Goal: Task Accomplishment & Management: Use online tool/utility

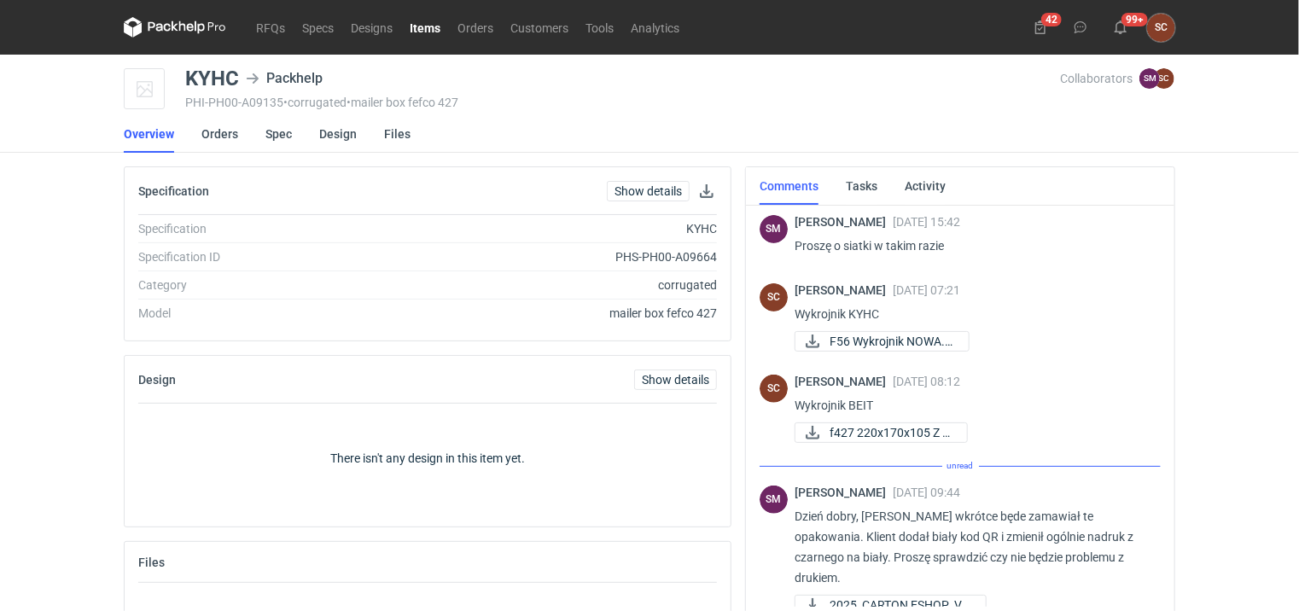
scroll to position [253, 0]
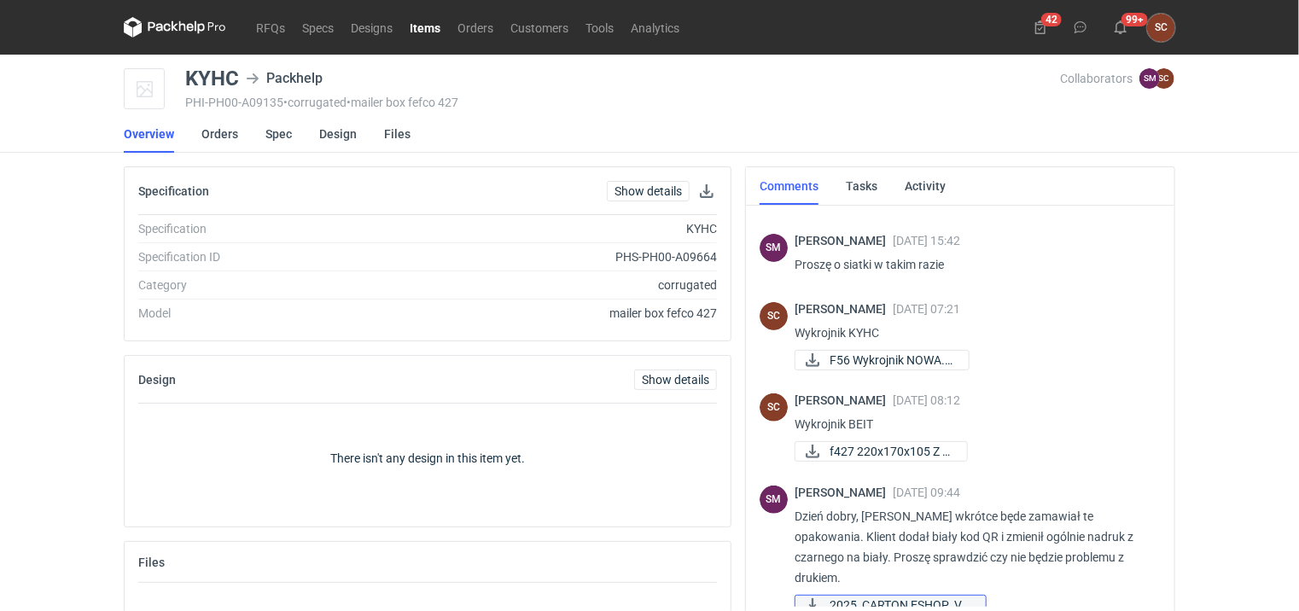
click at [903, 596] on span "2025_CARTON ESHOP_V5..." at bounding box center [900, 605] width 143 height 19
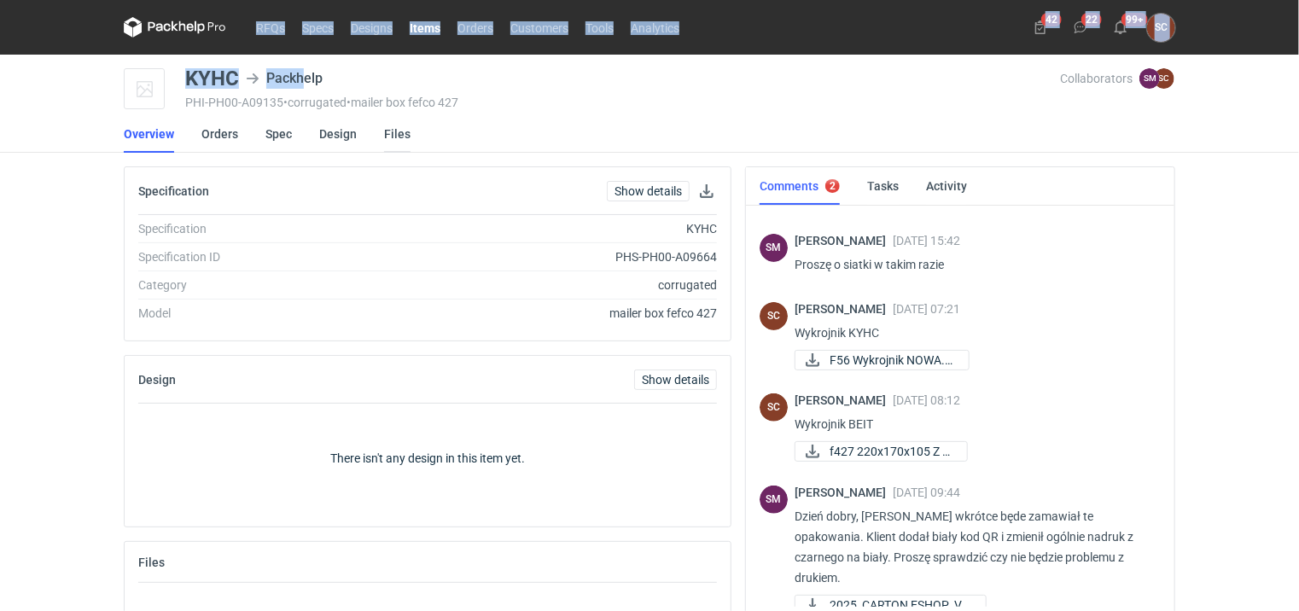
click at [384, 144] on div "RFQs Specs Designs Items Orders Customers Tools Analytics 42 22 99+ SC [PERSON_…" at bounding box center [649, 305] width 1299 height 611
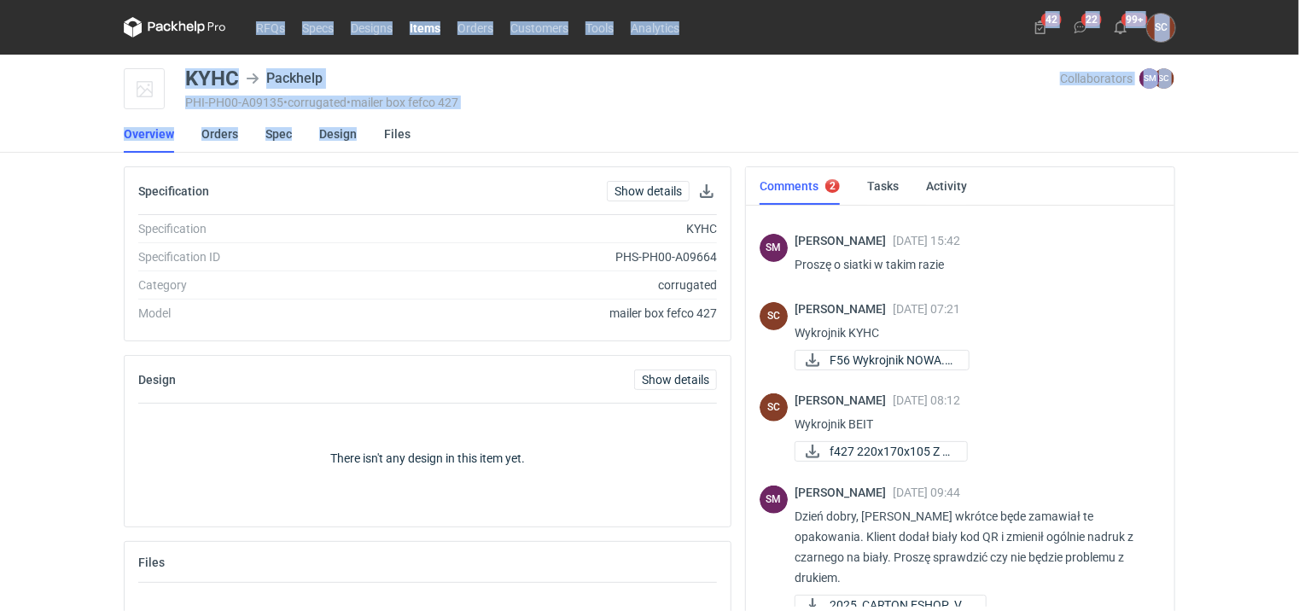
click at [707, 104] on div "PHI-PH00-A09135 • corrugated • mailer box fefco 427" at bounding box center [622, 103] width 875 height 14
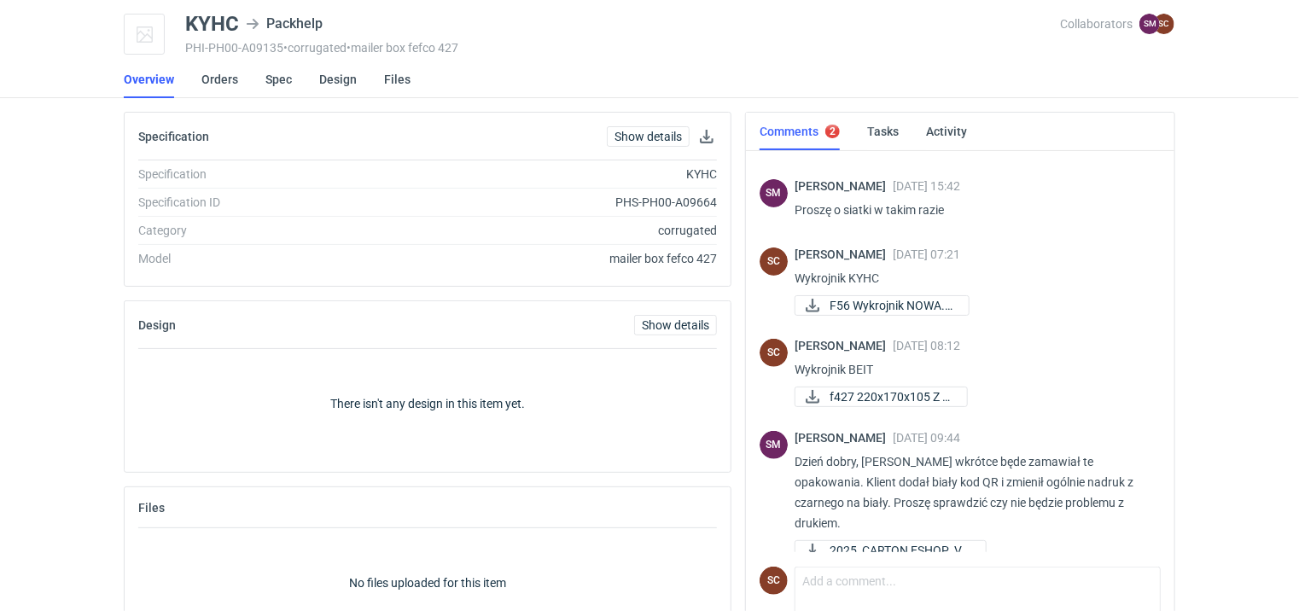
scroll to position [114, 0]
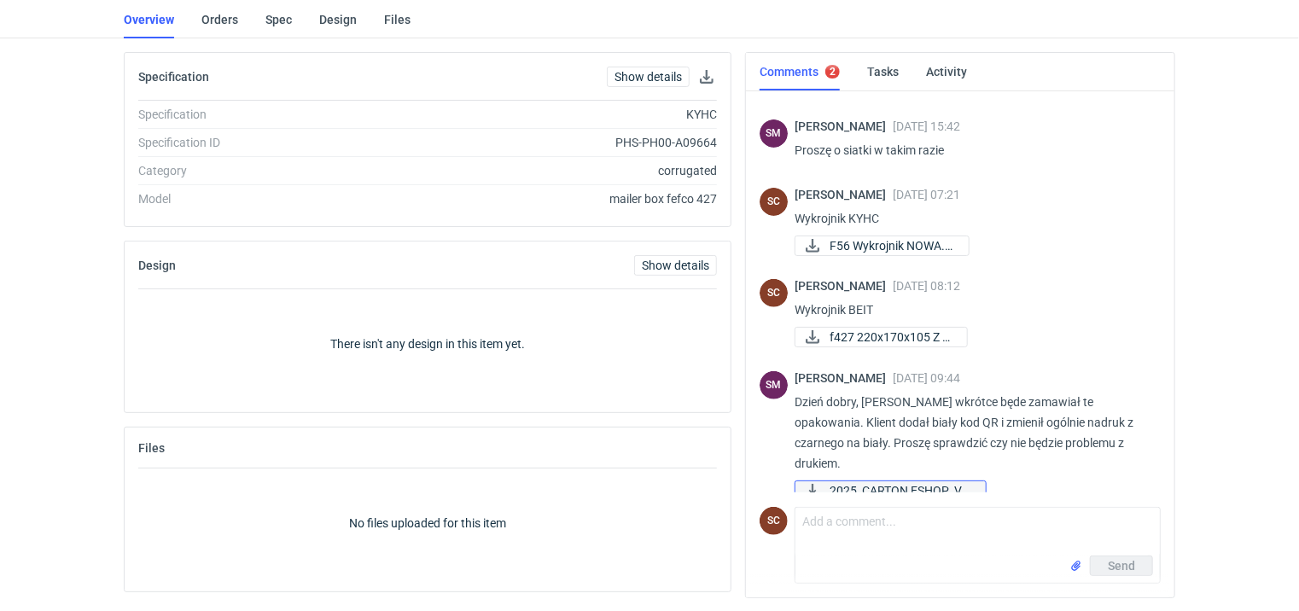
click at [876, 481] on span "2025_CARTON ESHOP_V5..." at bounding box center [900, 490] width 143 height 19
click at [288, 15] on link "Spec" at bounding box center [278, 20] width 26 height 38
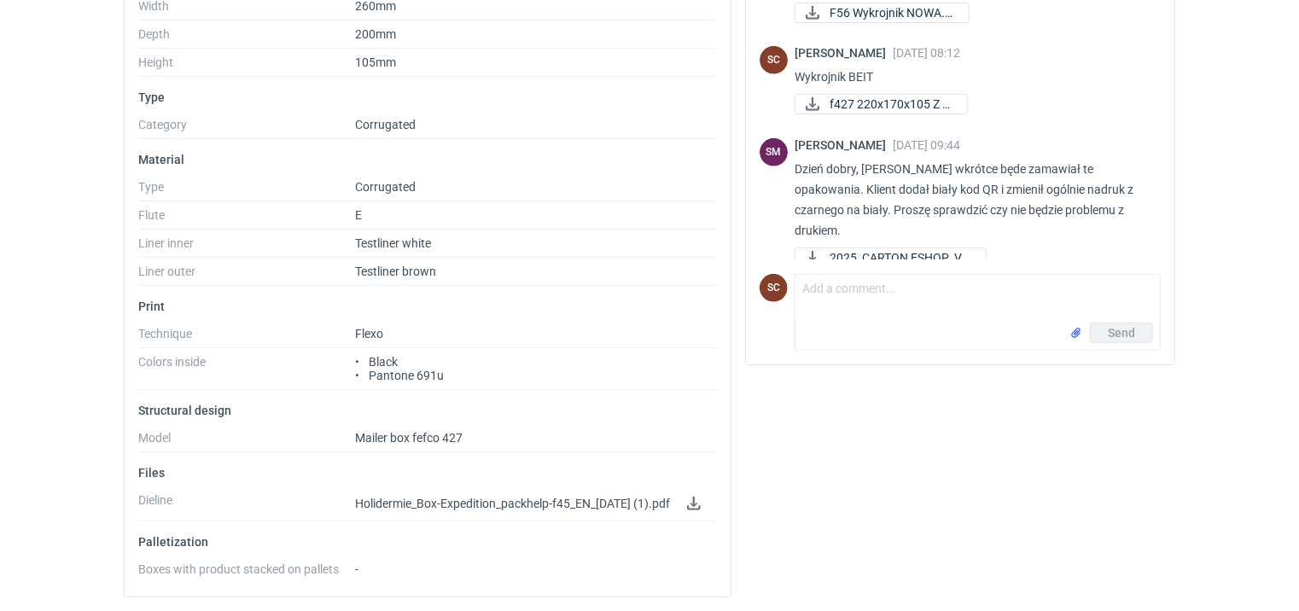
scroll to position [351, 0]
click at [905, 298] on textarea "Comment message" at bounding box center [977, 299] width 364 height 48
paste textarea "dla bezpieczeństwa trochę bym powiększyła/pogrubiła napisy"
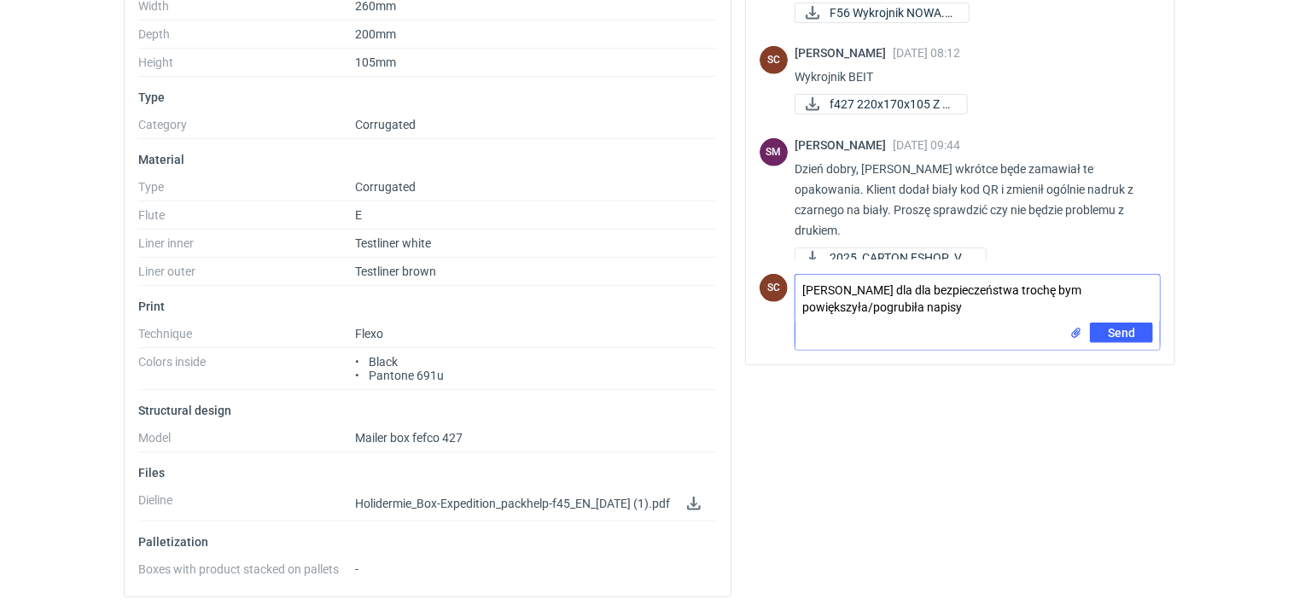
click at [915, 282] on textarea "[PERSON_NAME] dla dla bezpieczeństwa trochę bym powiększyła/pogrubiła napisy" at bounding box center [977, 299] width 364 height 48
click at [952, 301] on textarea "[PERSON_NAME] dla bezpieczeństwa trochę bym powiększyła/pogrubiła napisy" at bounding box center [977, 299] width 364 height 48
click at [979, 304] on textarea "[PERSON_NAME] dla bezpieczeństwa trochę bym powiększyła/pogrubiła napisy" at bounding box center [977, 299] width 364 height 48
type textarea "[PERSON_NAME] dla bezpieczeństwa trochę bym powiększyła/pogrubiła napisy - resz…"
click at [1109, 327] on span "Send" at bounding box center [1121, 333] width 27 height 12
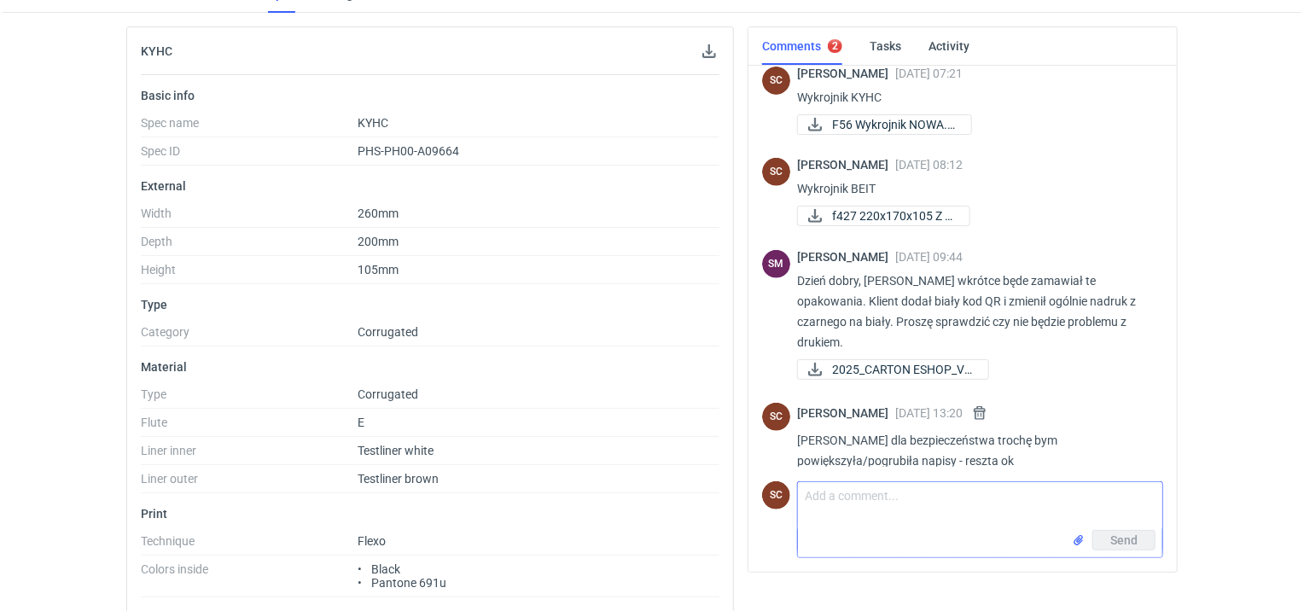
scroll to position [0, 0]
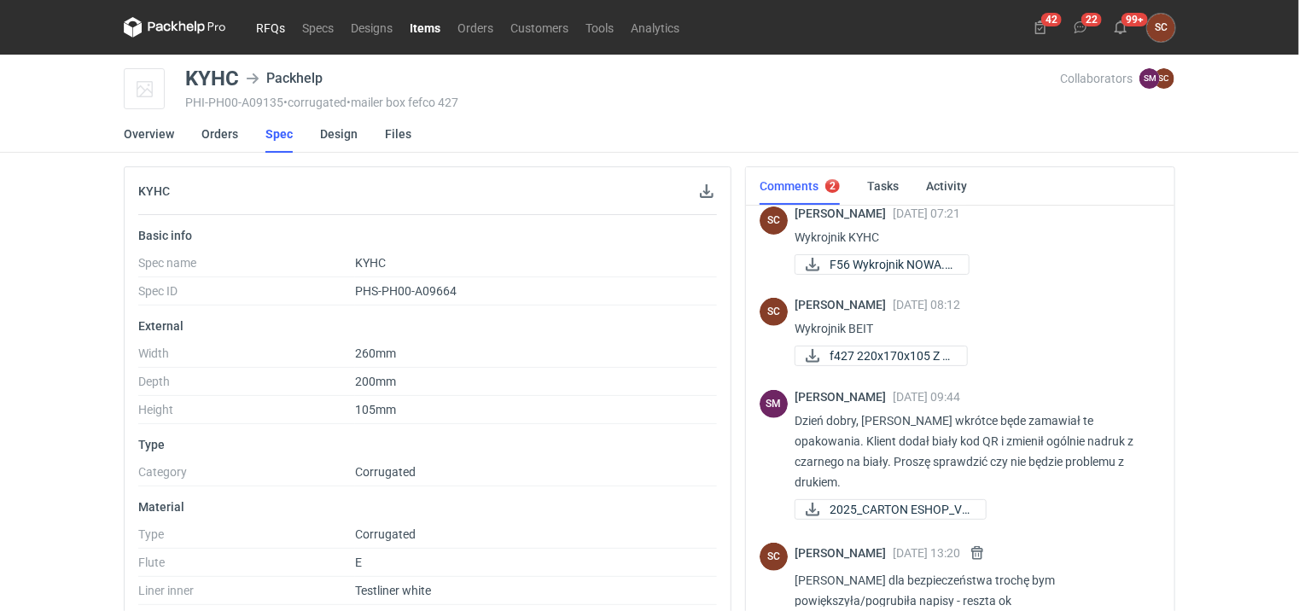
click at [258, 32] on link "RFQs" at bounding box center [270, 27] width 46 height 20
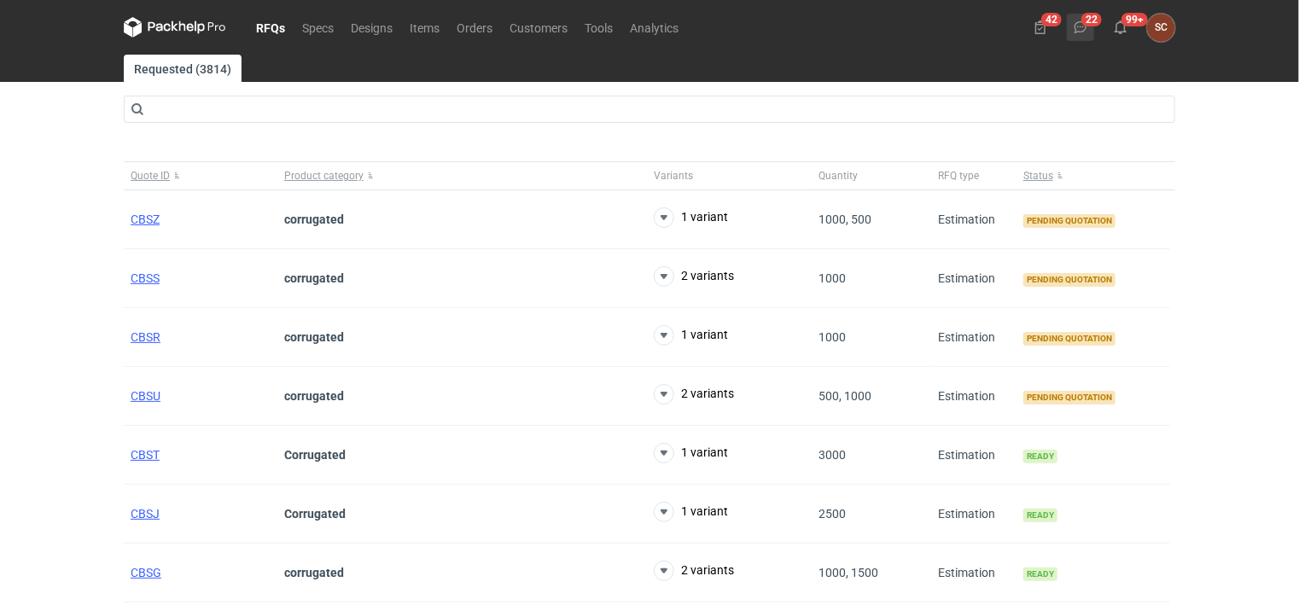
click at [1085, 26] on icon at bounding box center [1081, 27] width 14 height 14
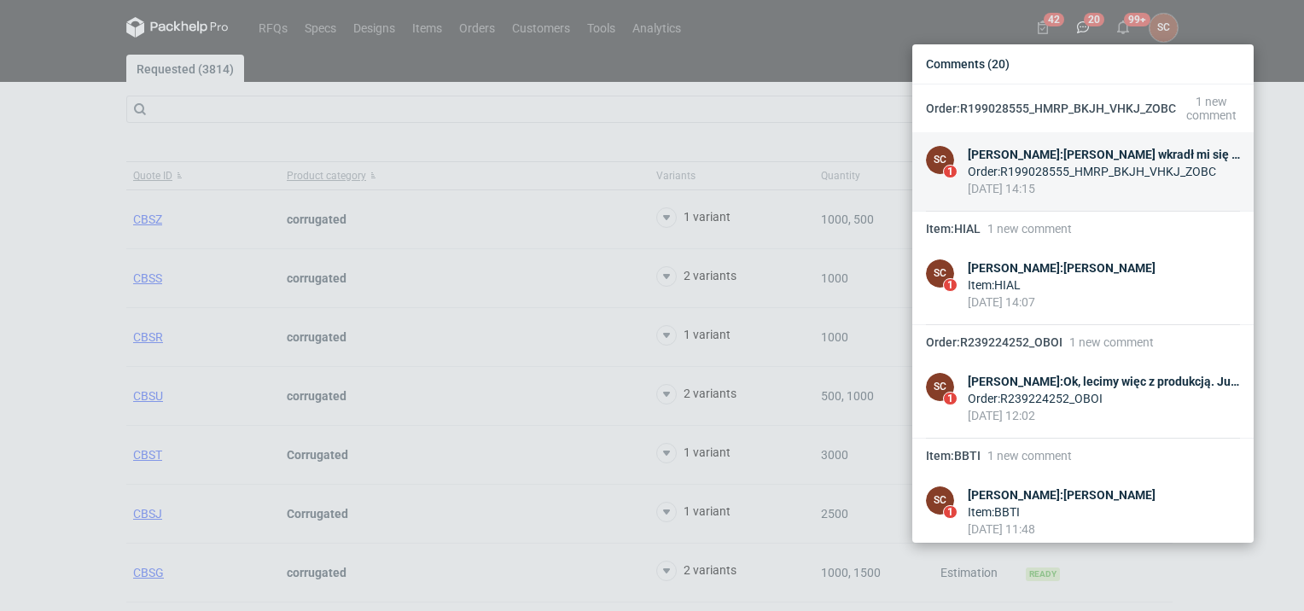
click at [1080, 154] on div "[PERSON_NAME] : [PERSON_NAME] wkradł mi się błąd, powinien wskoczyć teraz rapor…" at bounding box center [1104, 154] width 272 height 17
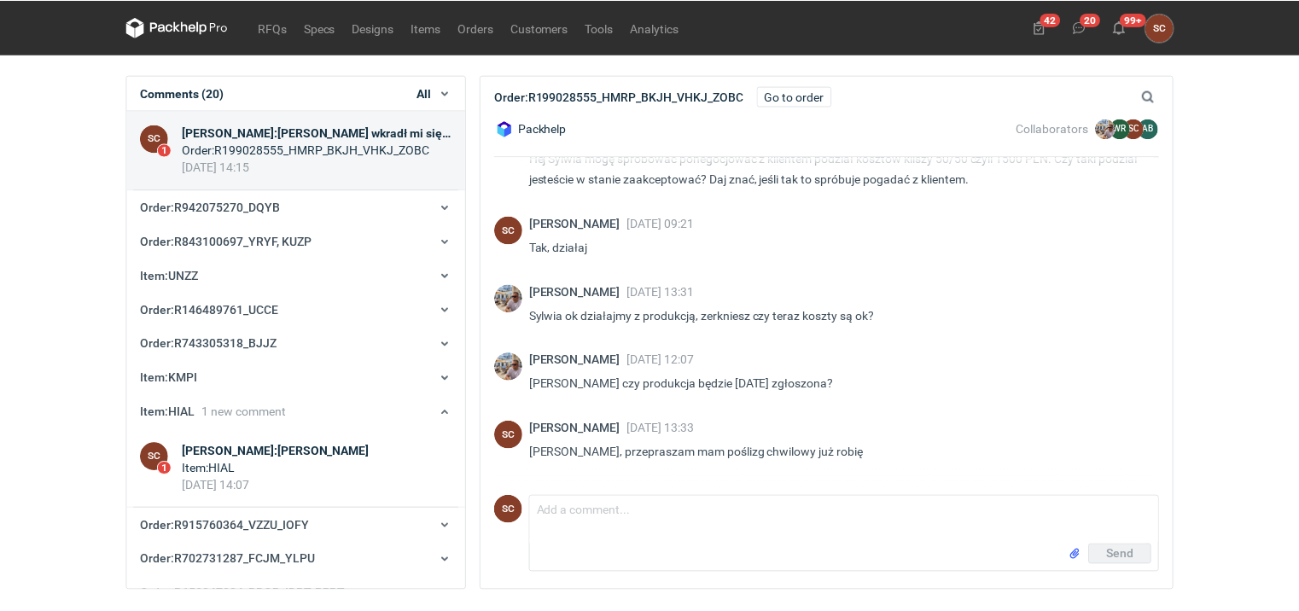
scroll to position [956, 0]
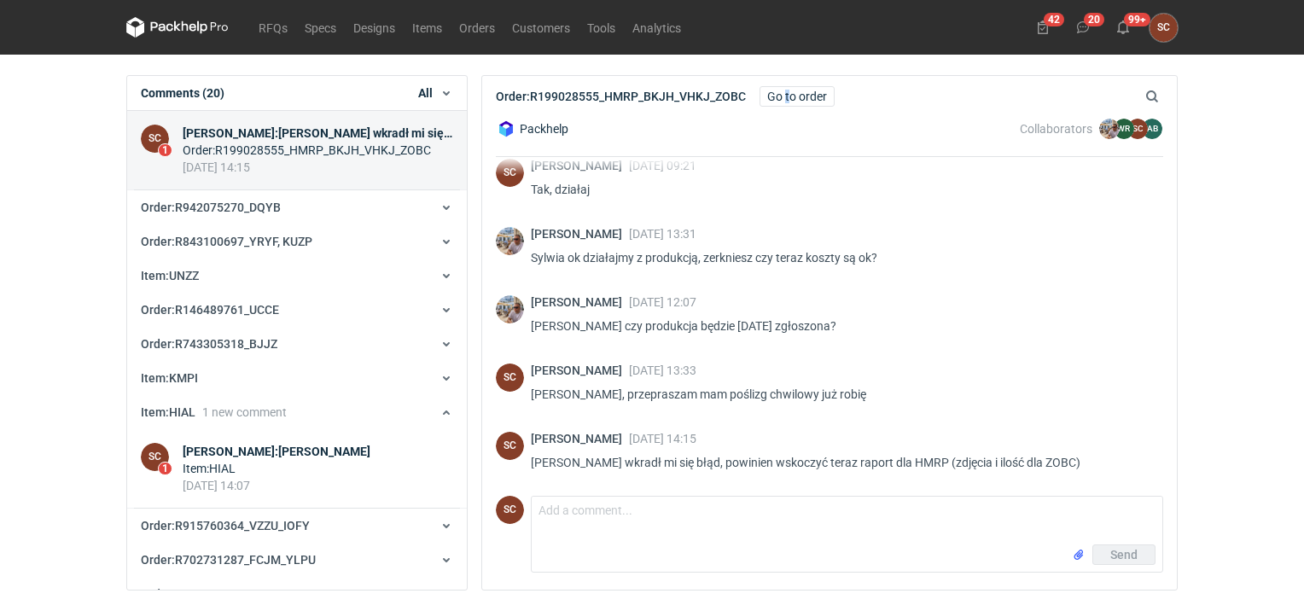
click at [788, 84] on div "Order : R199028555_HMRP_BKJH_VHKJ_ZOBC Go to order Search" at bounding box center [829, 96] width 695 height 41
click at [789, 89] on link "Go to order" at bounding box center [796, 96] width 75 height 20
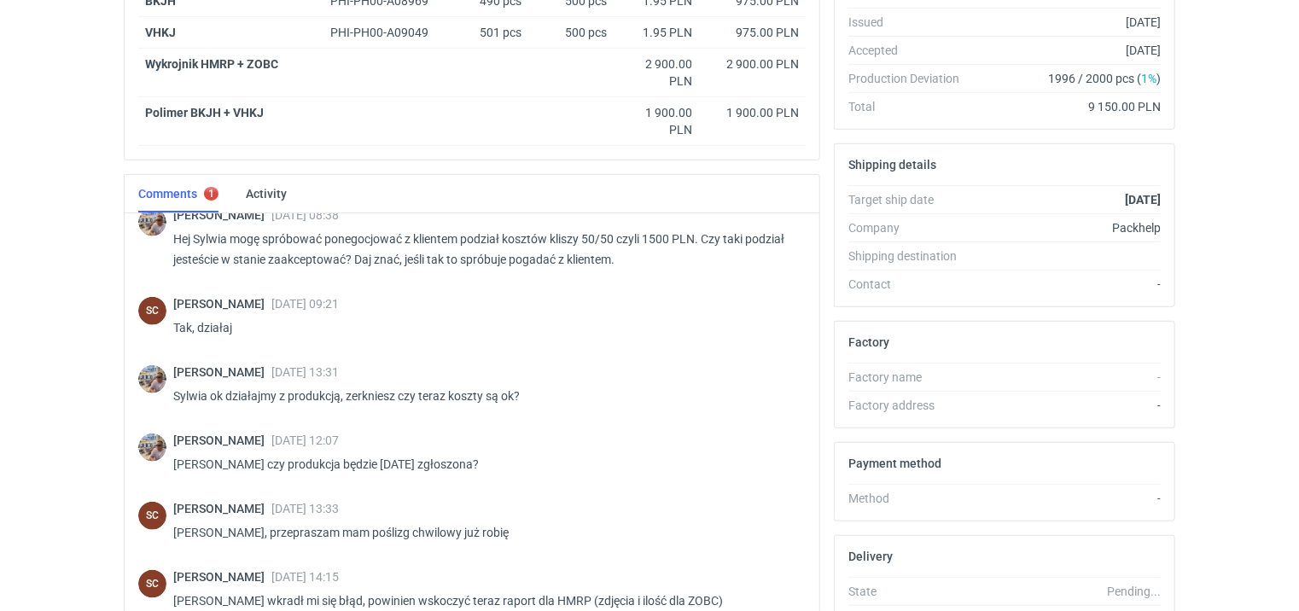
scroll to position [884, 0]
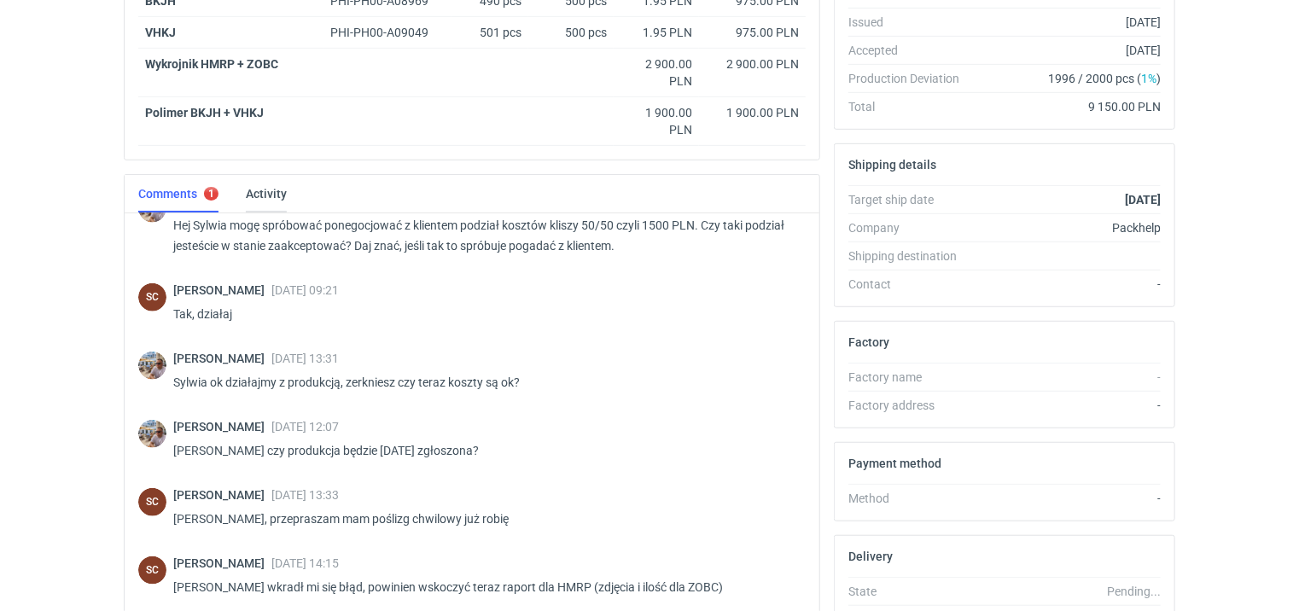
click at [264, 191] on link "Activity" at bounding box center [266, 194] width 41 height 38
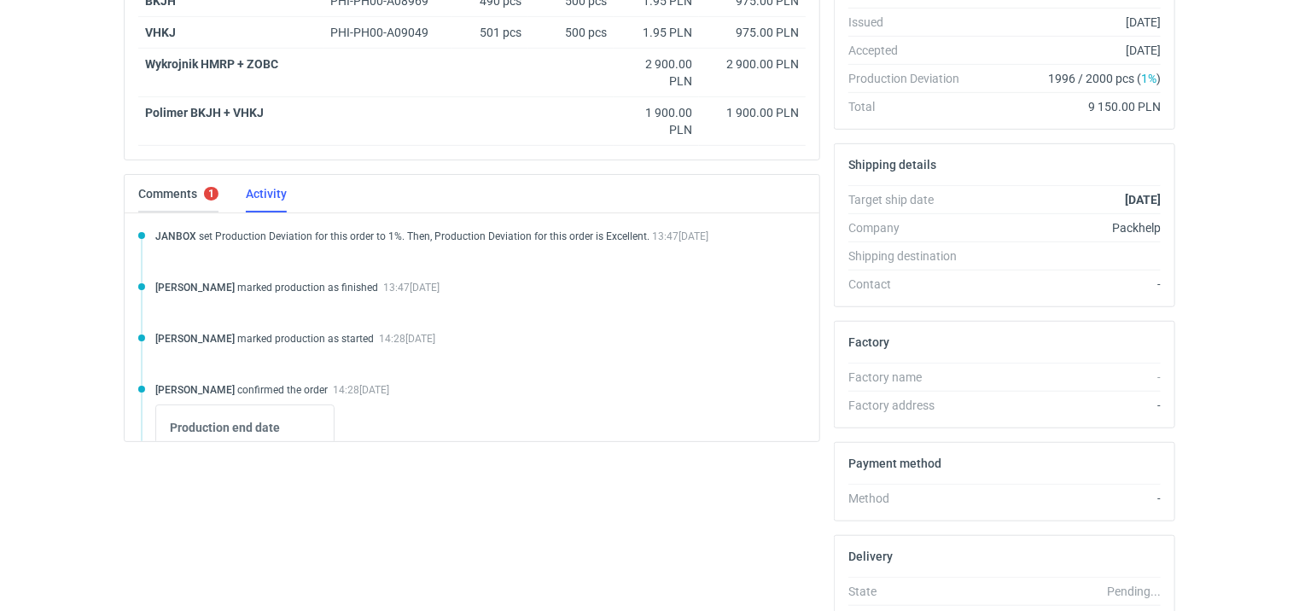
click at [181, 197] on link "Comments 1" at bounding box center [178, 194] width 80 height 38
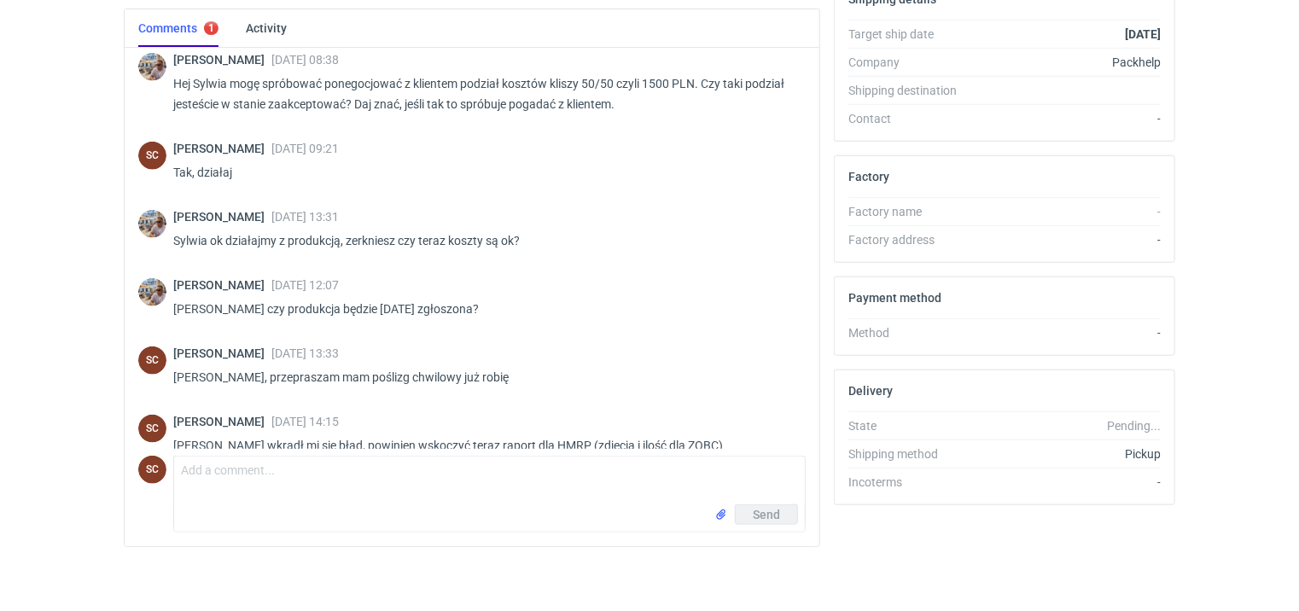
scroll to position [884, 0]
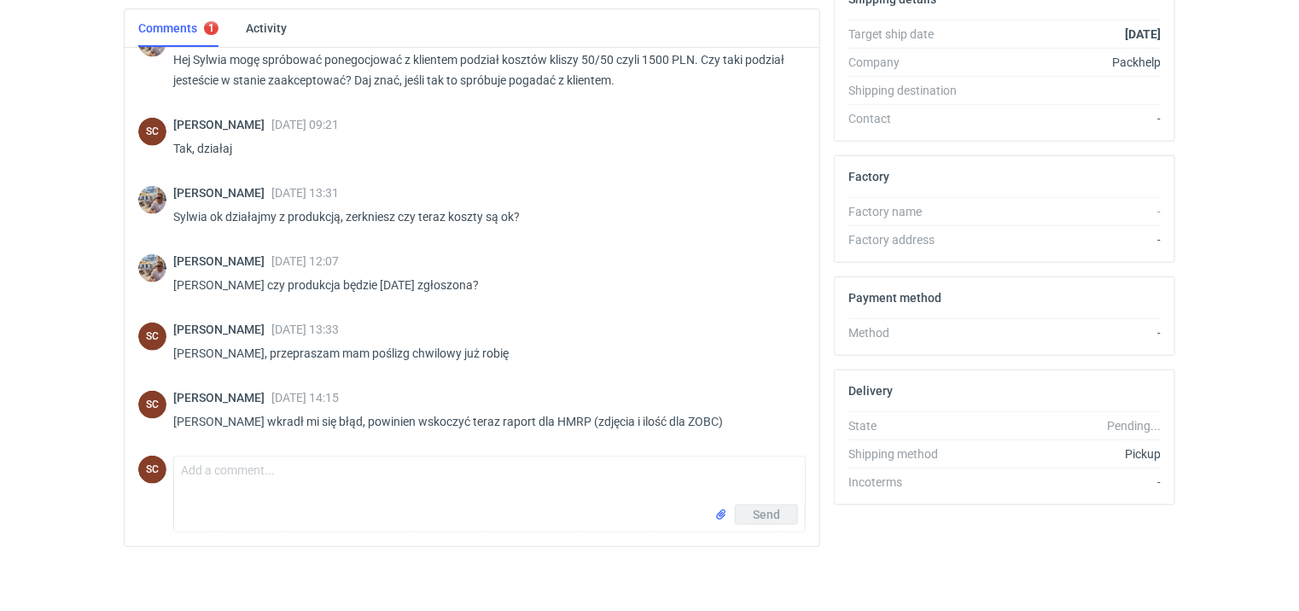
click at [281, 450] on div "SC Comment message Send" at bounding box center [471, 491] width 667 height 84
click at [280, 479] on textarea "Comment message" at bounding box center [489, 481] width 631 height 48
click at [307, 462] on textarea "Comment message" at bounding box center [489, 481] width 631 height 48
click at [278, 488] on textarea "Comment message" at bounding box center [489, 481] width 631 height 48
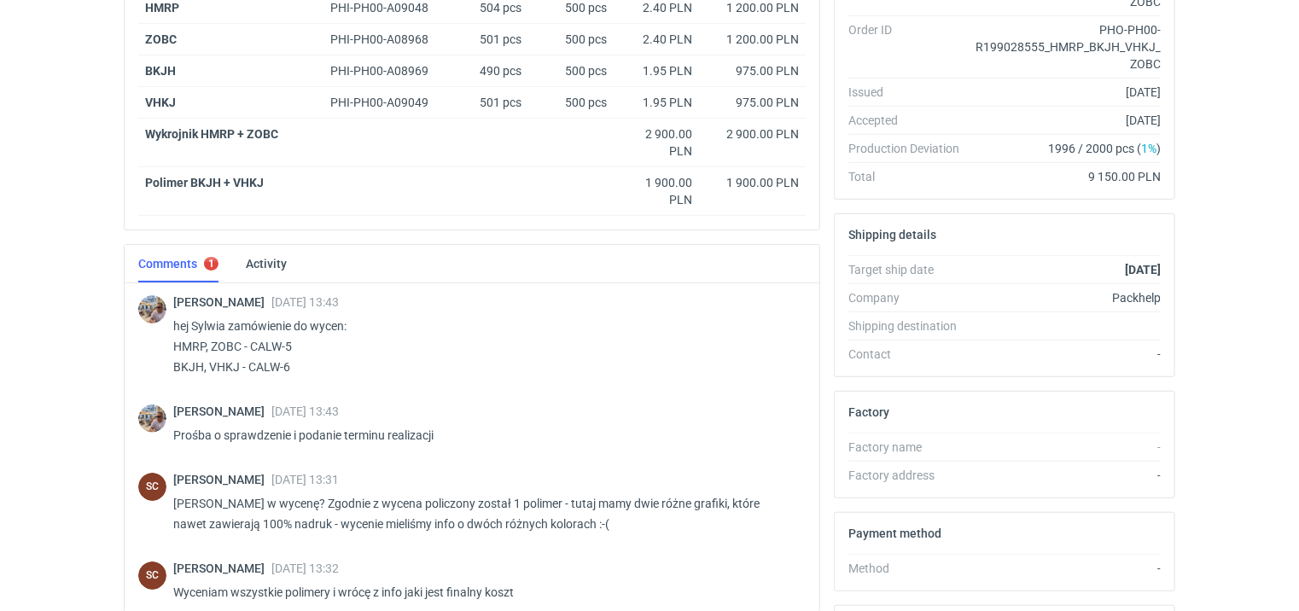
scroll to position [489, 0]
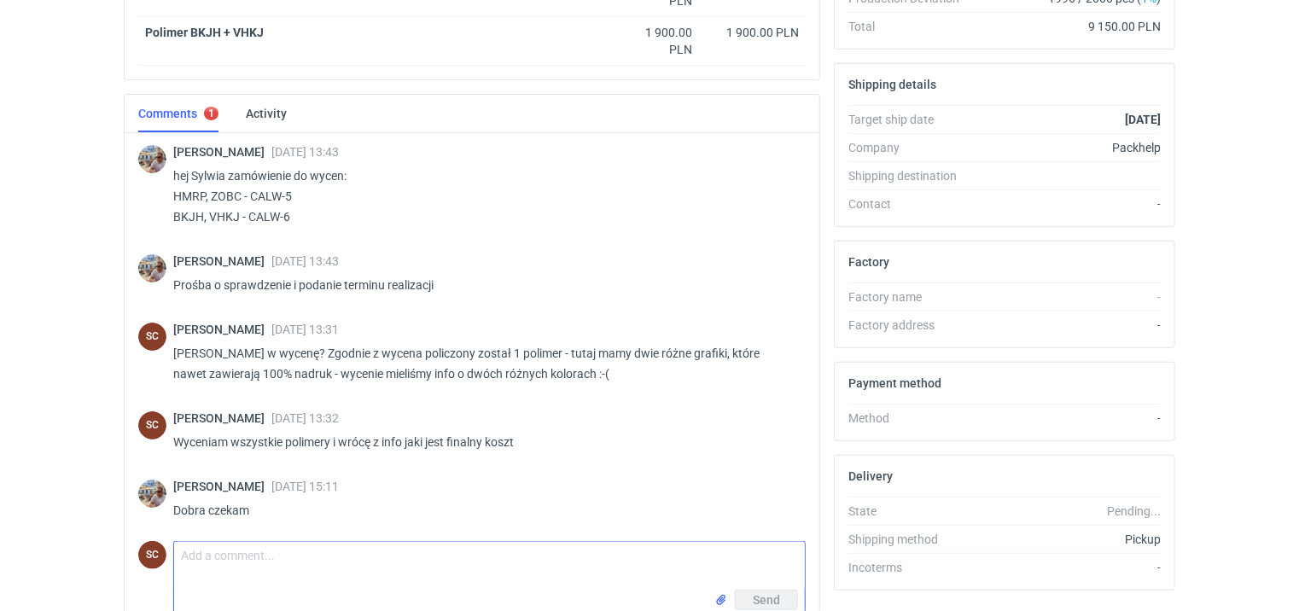
click at [324, 568] on textarea "Comment message" at bounding box center [489, 566] width 631 height 48
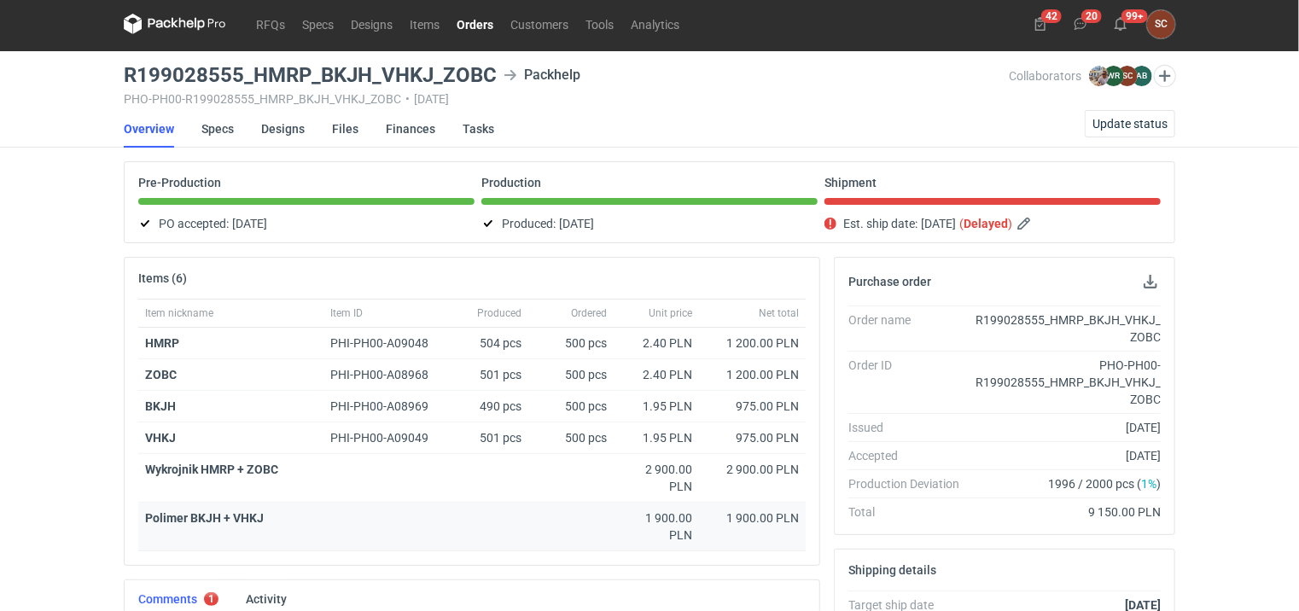
scroll to position [0, 0]
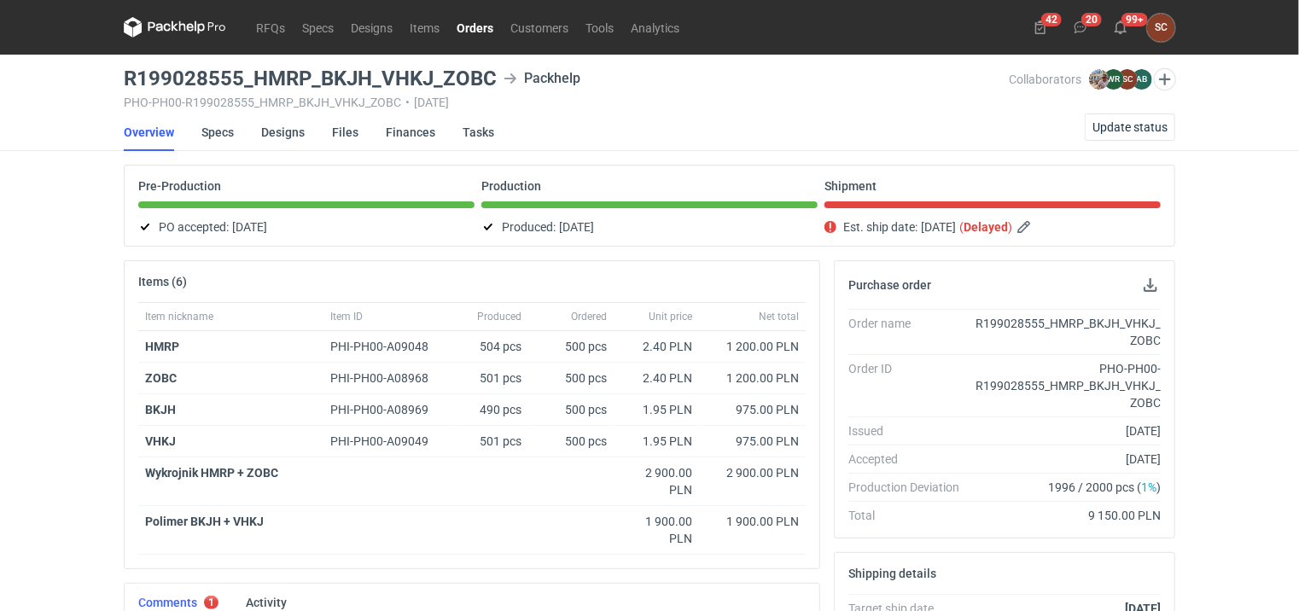
click at [475, 20] on link "Orders" at bounding box center [475, 27] width 54 height 20
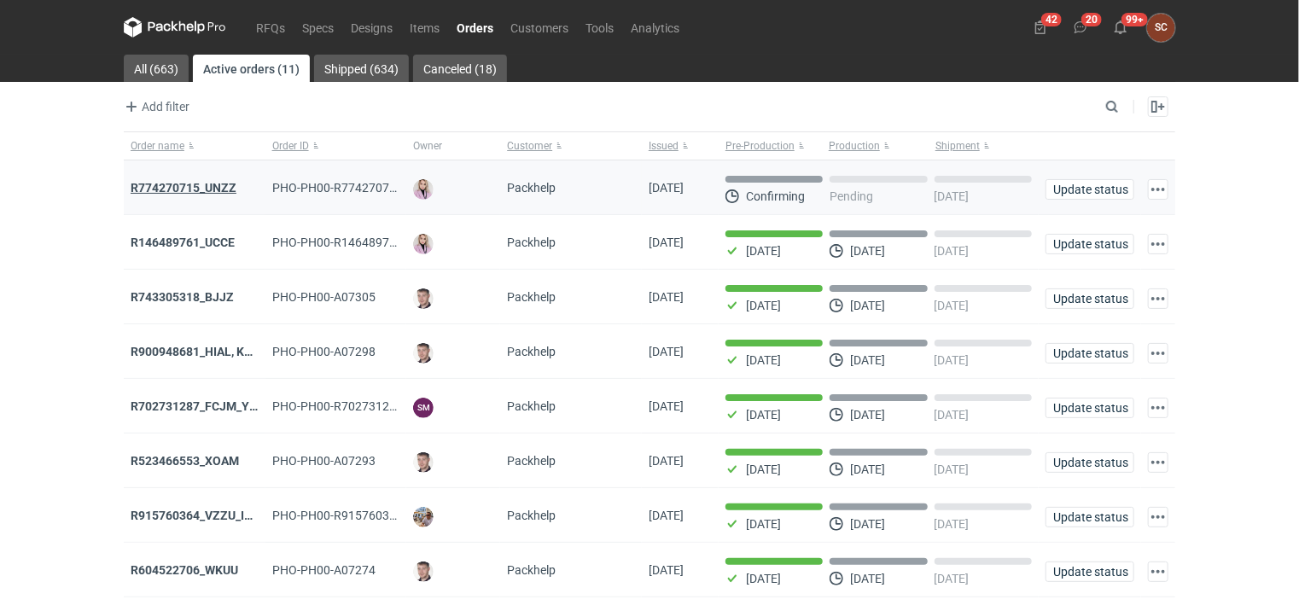
click at [154, 188] on strong "R774270715_UNZZ" at bounding box center [184, 188] width 106 height 14
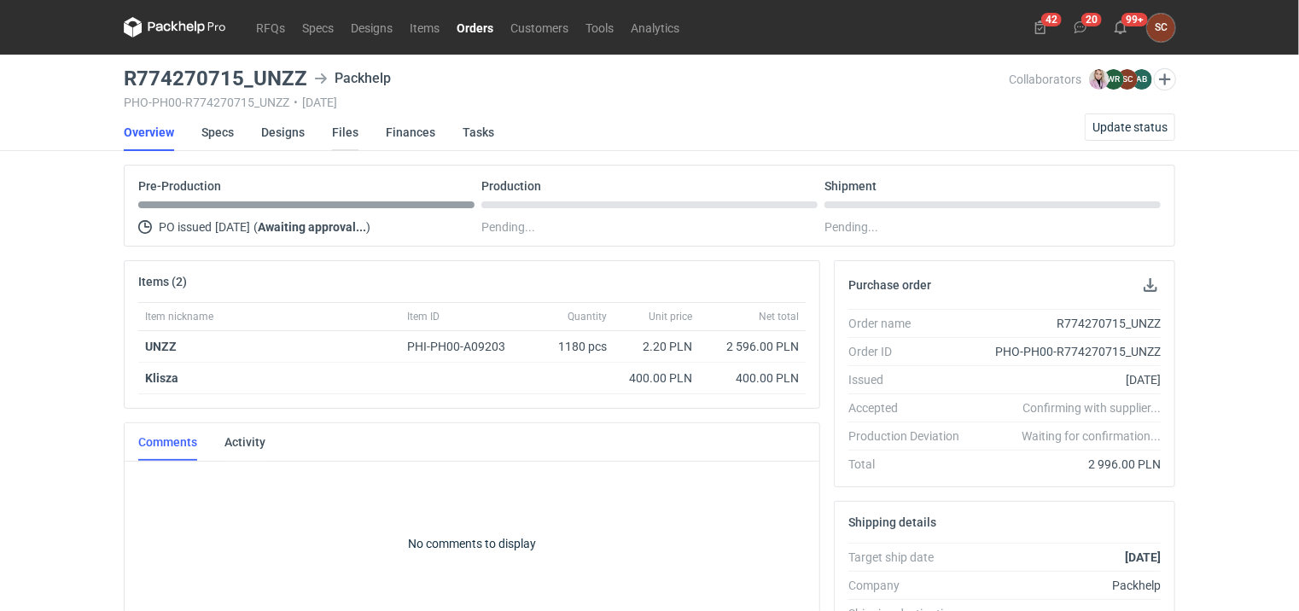
click at [340, 137] on link "Files" at bounding box center [345, 132] width 26 height 38
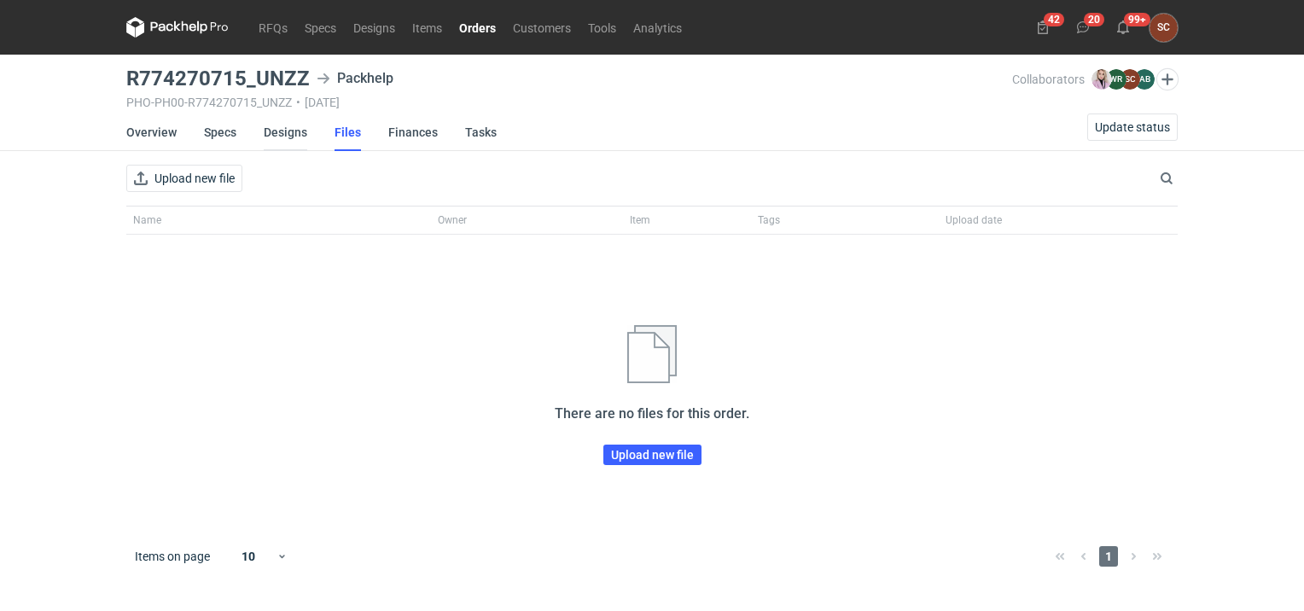
click at [282, 133] on link "Designs" at bounding box center [286, 132] width 44 height 38
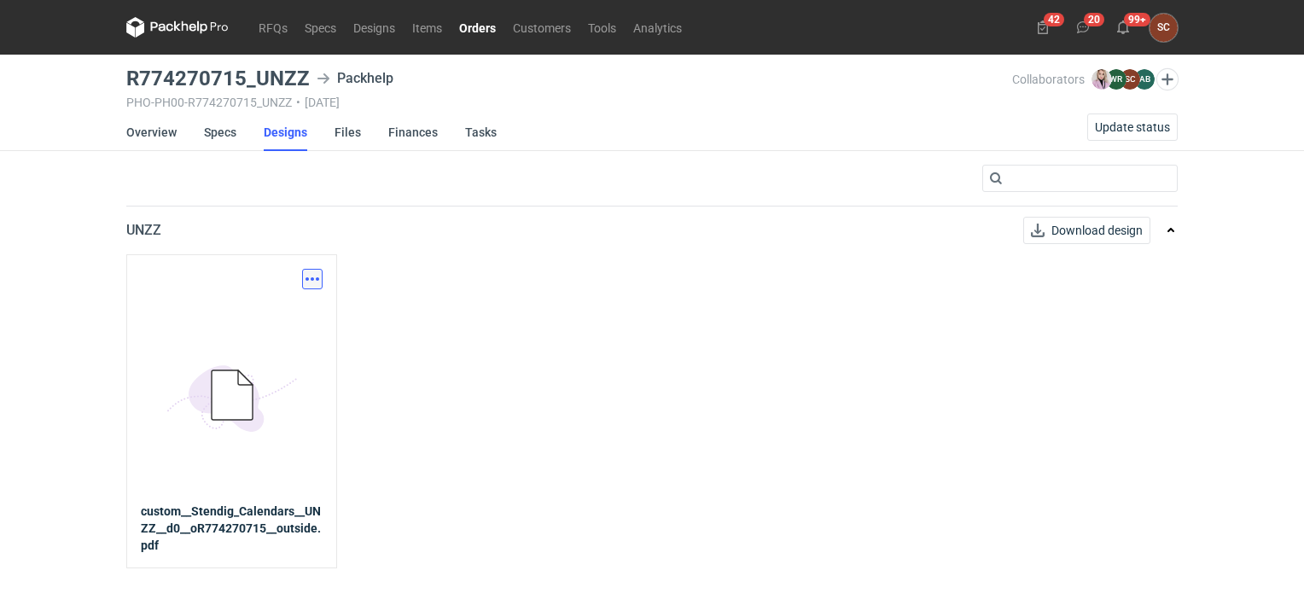
click at [305, 275] on button "button" at bounding box center [312, 279] width 20 height 20
click at [274, 321] on link "Download design part" at bounding box center [237, 315] width 157 height 27
click at [210, 132] on link "Specs" at bounding box center [220, 132] width 32 height 38
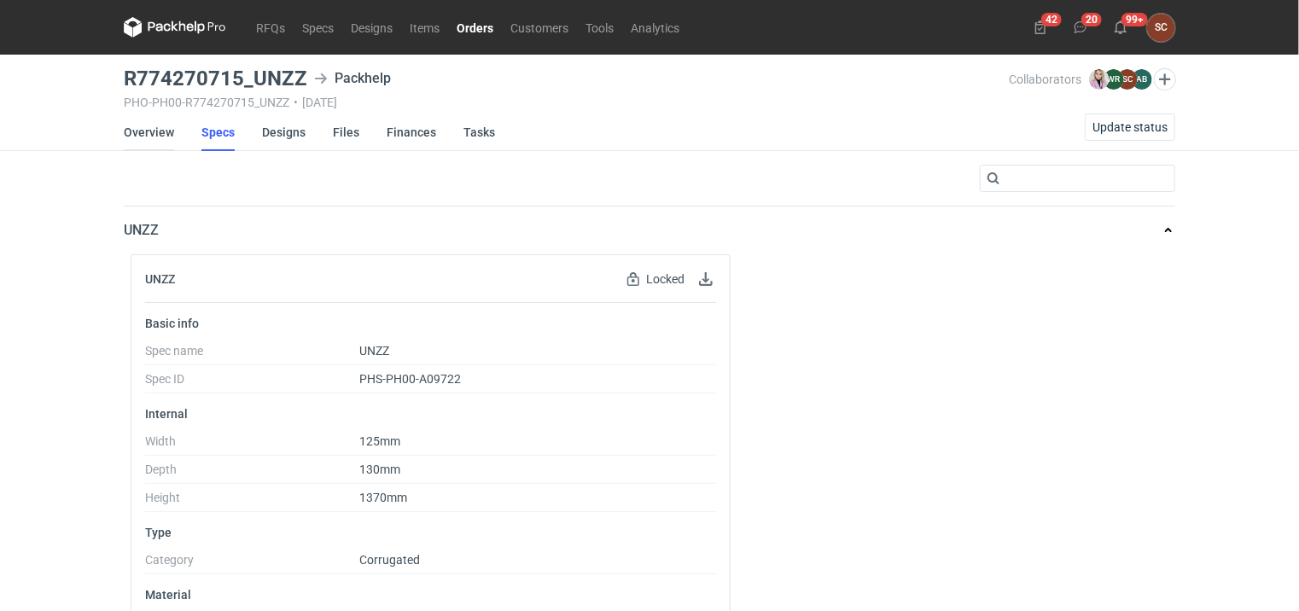
click at [150, 129] on link "Overview" at bounding box center [149, 132] width 50 height 38
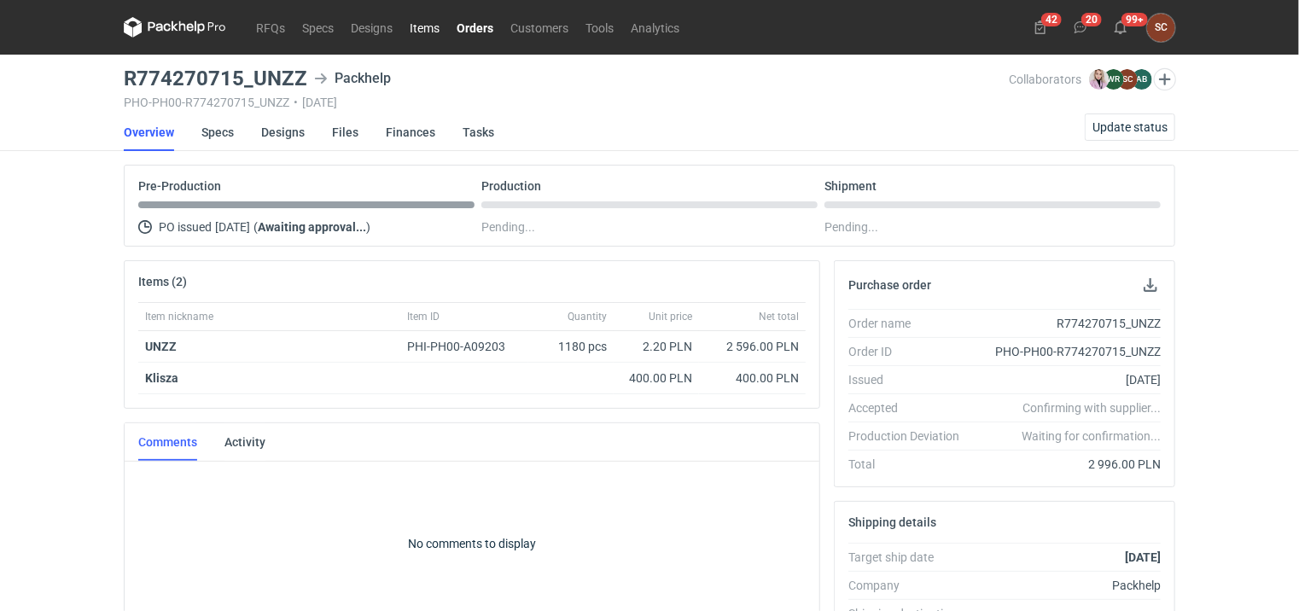
click at [424, 25] on link "Items" at bounding box center [424, 27] width 47 height 20
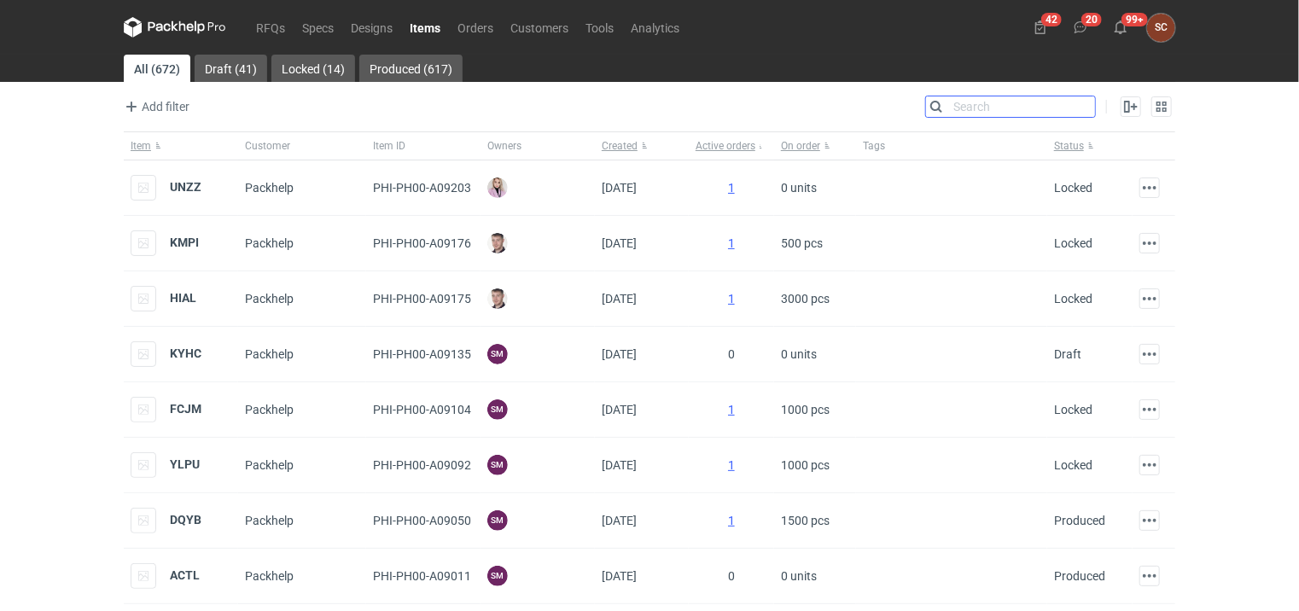
click at [1082, 108] on input "Search" at bounding box center [1010, 106] width 169 height 20
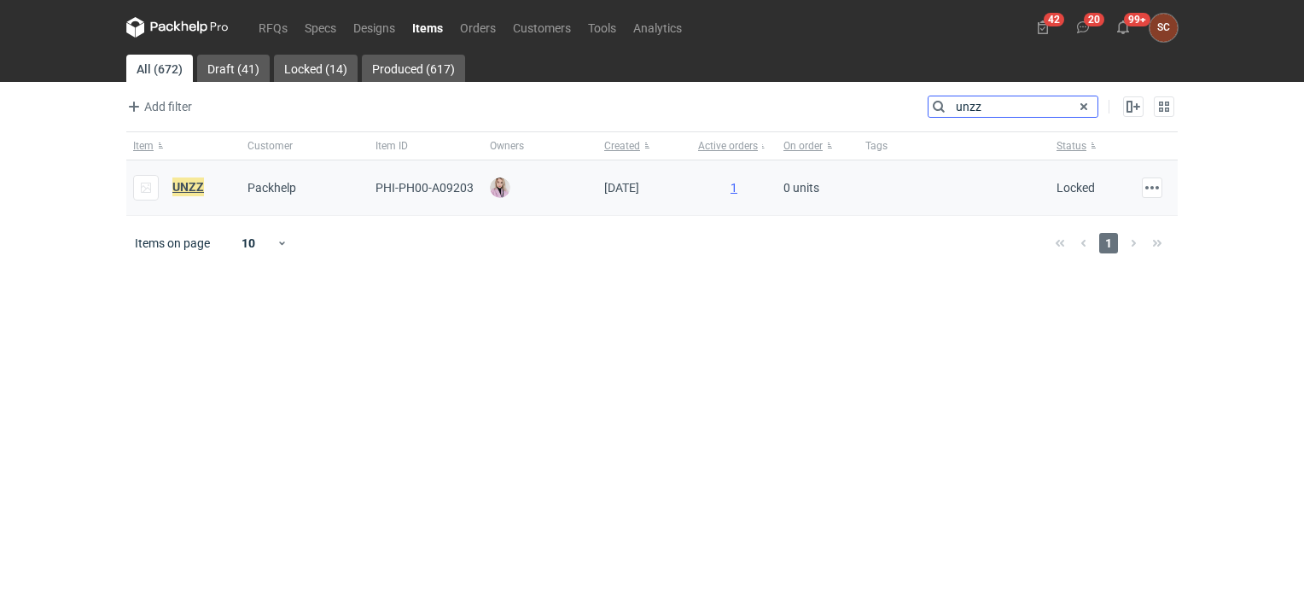
type input "unzz"
click at [186, 188] on em "UNZZ" at bounding box center [188, 186] width 32 height 19
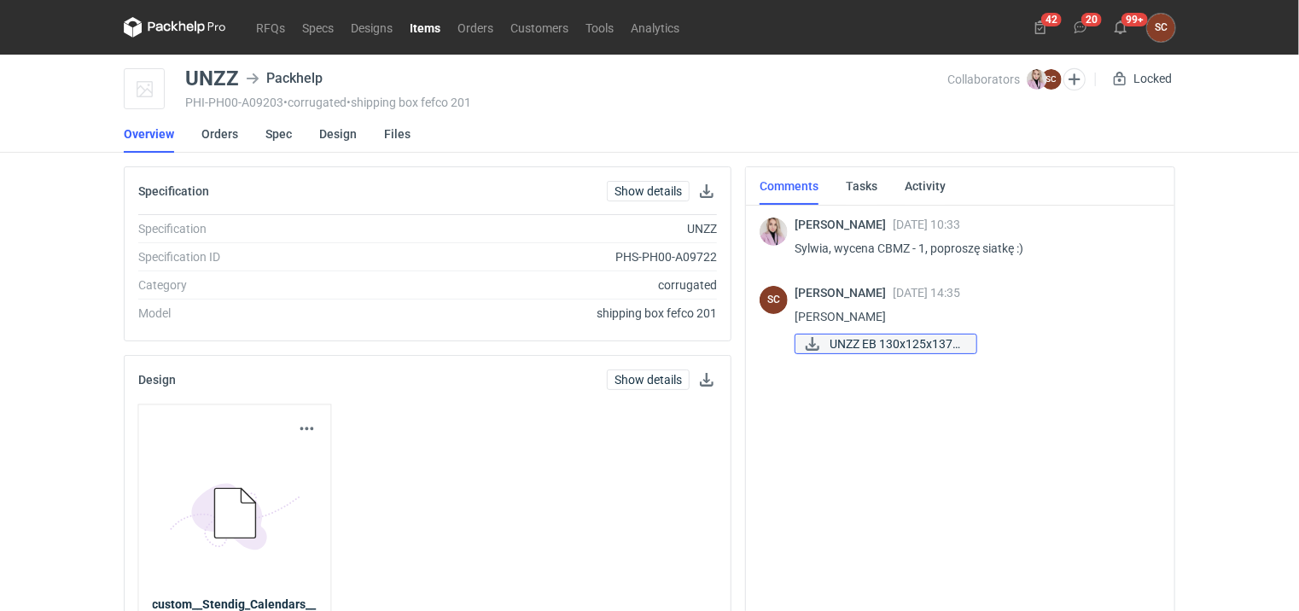
click at [892, 346] on span "UNZZ EB 130x125x1370..." at bounding box center [895, 344] width 133 height 19
click at [229, 130] on link "Orders" at bounding box center [219, 134] width 37 height 38
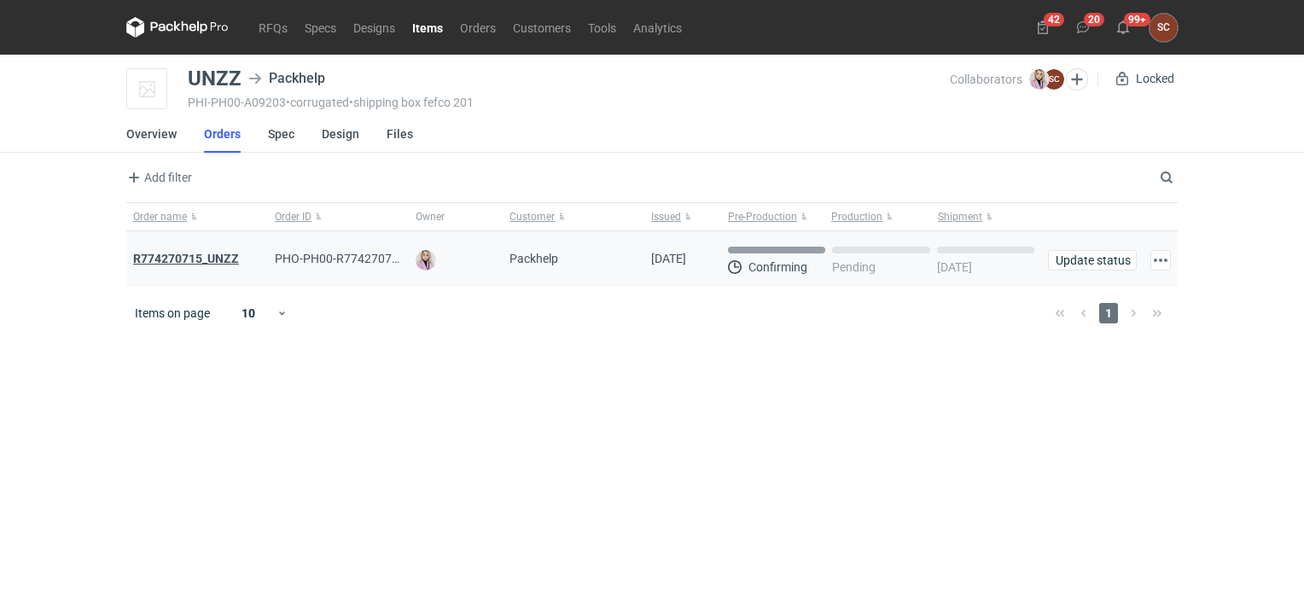
click at [222, 255] on strong "R774270715_UNZZ" at bounding box center [186, 259] width 106 height 14
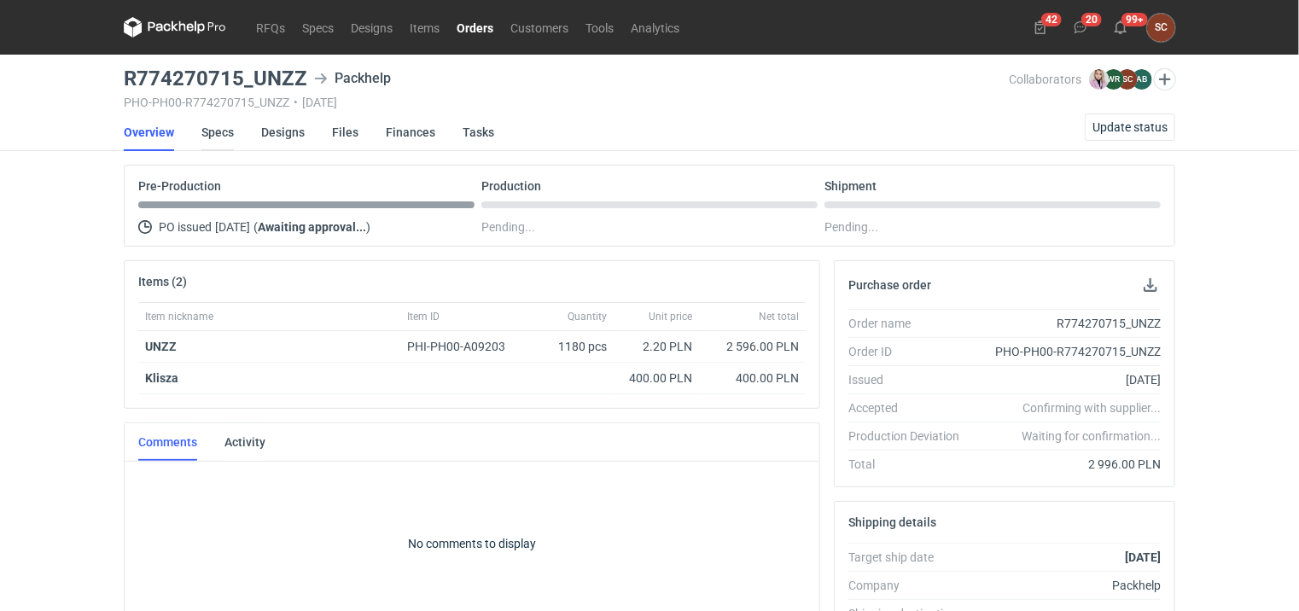
click at [229, 129] on link "Specs" at bounding box center [217, 132] width 32 height 38
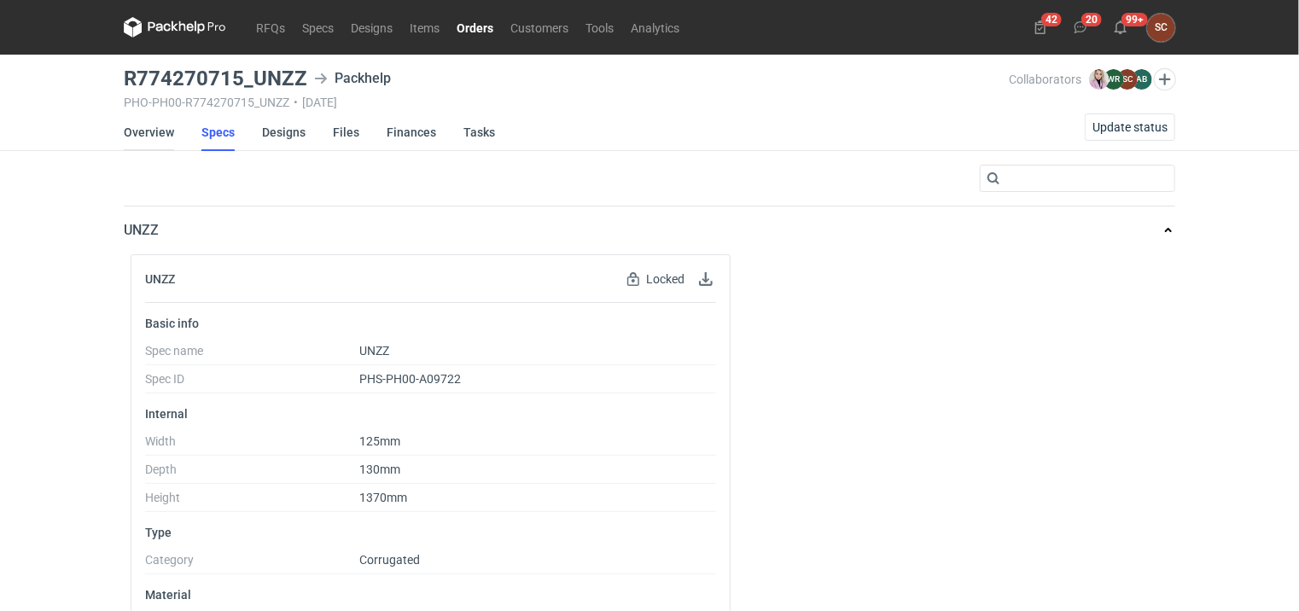
click at [155, 131] on link "Overview" at bounding box center [149, 132] width 50 height 38
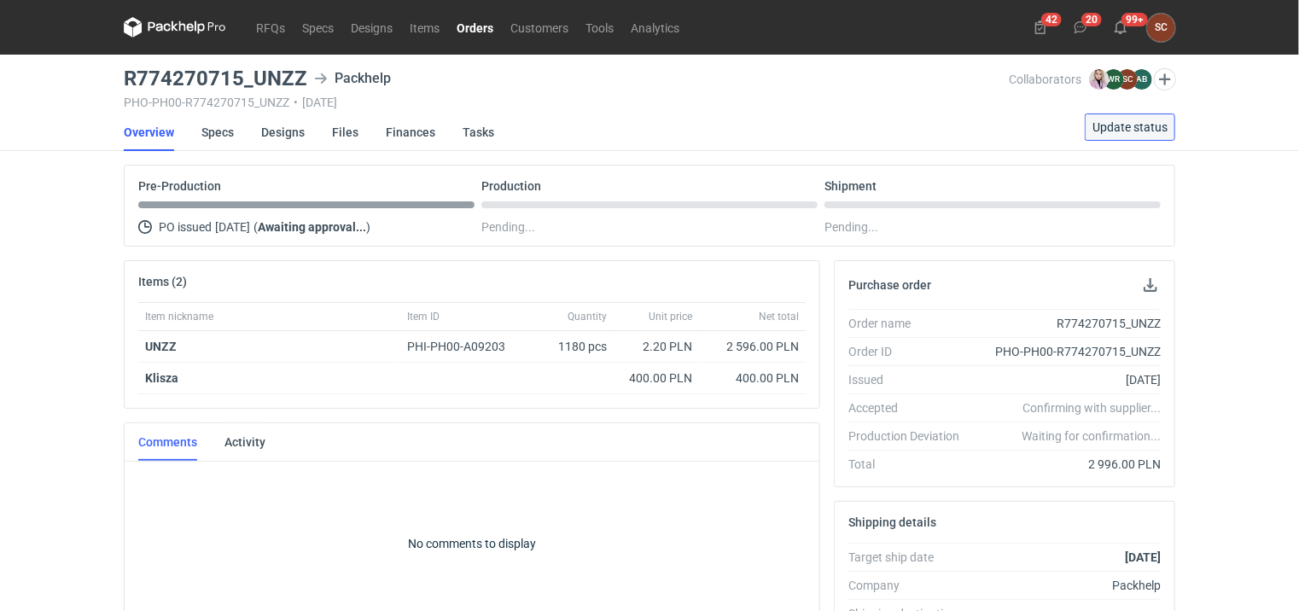
click at [1110, 130] on span "Update status" at bounding box center [1129, 127] width 75 height 12
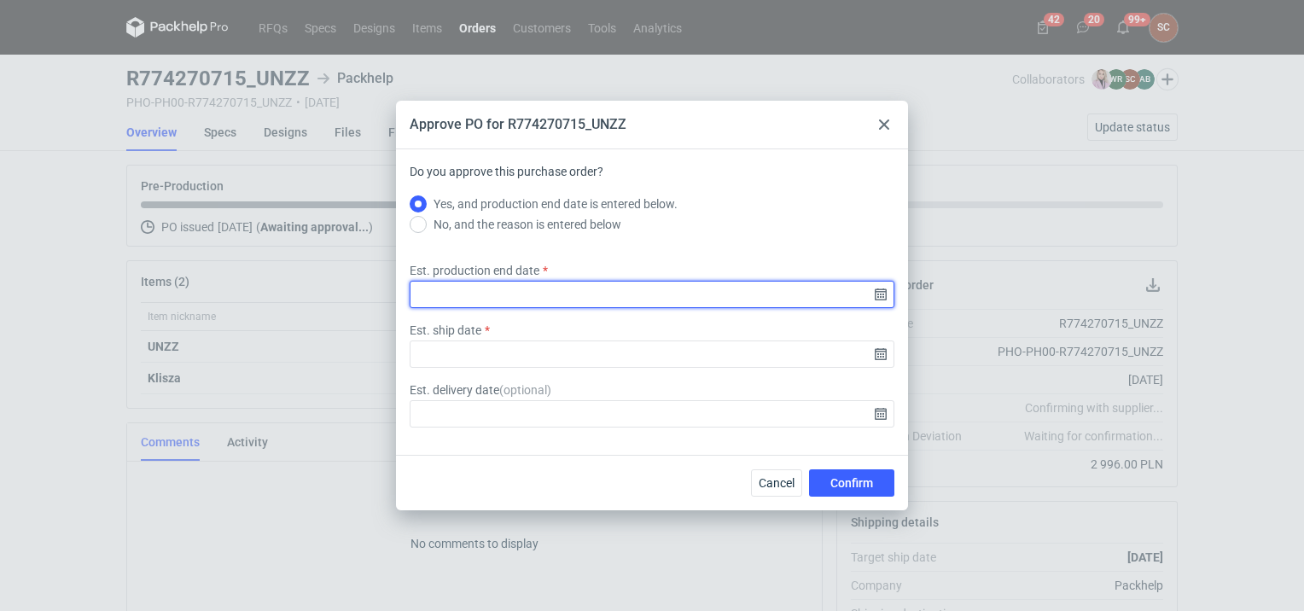
click at [881, 291] on input "Est. production end date" at bounding box center [652, 294] width 485 height 27
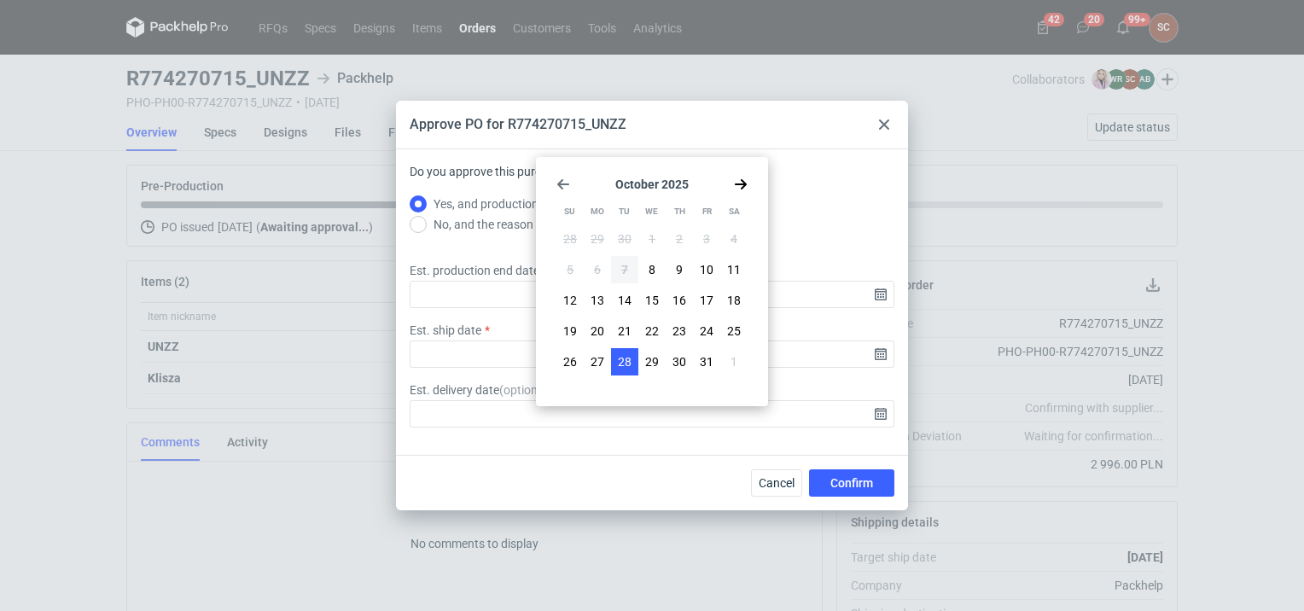
click at [635, 363] on button "28" at bounding box center [624, 361] width 27 height 27
type input "[DATE]"
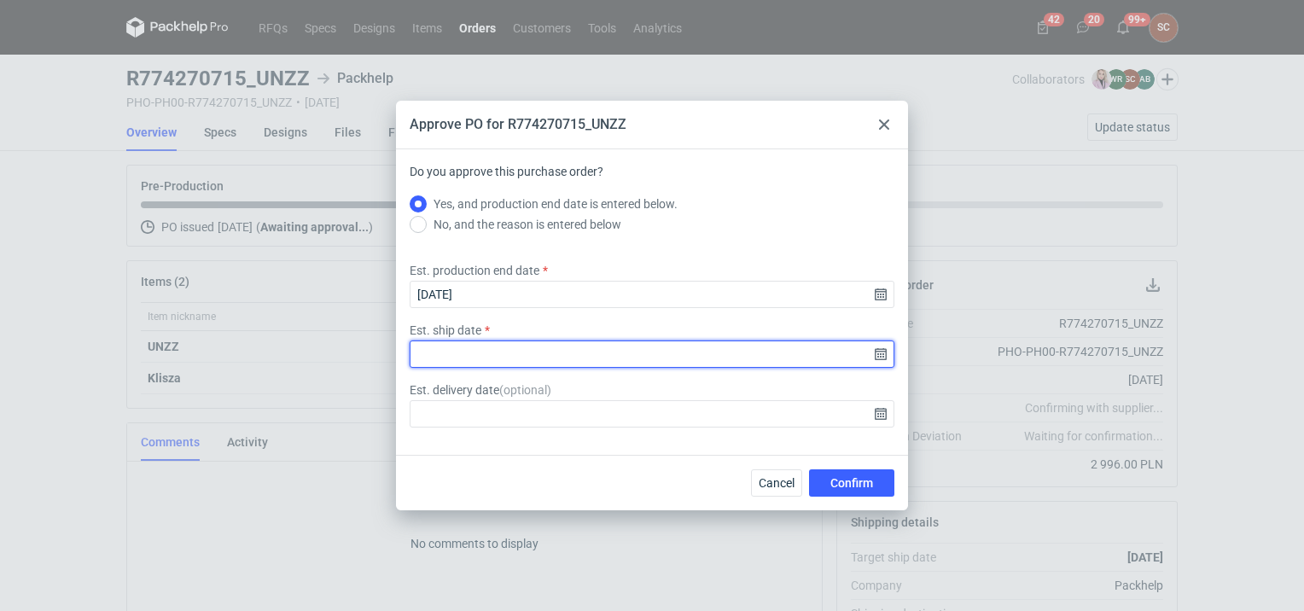
click at [882, 354] on input "Est. ship date" at bounding box center [652, 353] width 485 height 27
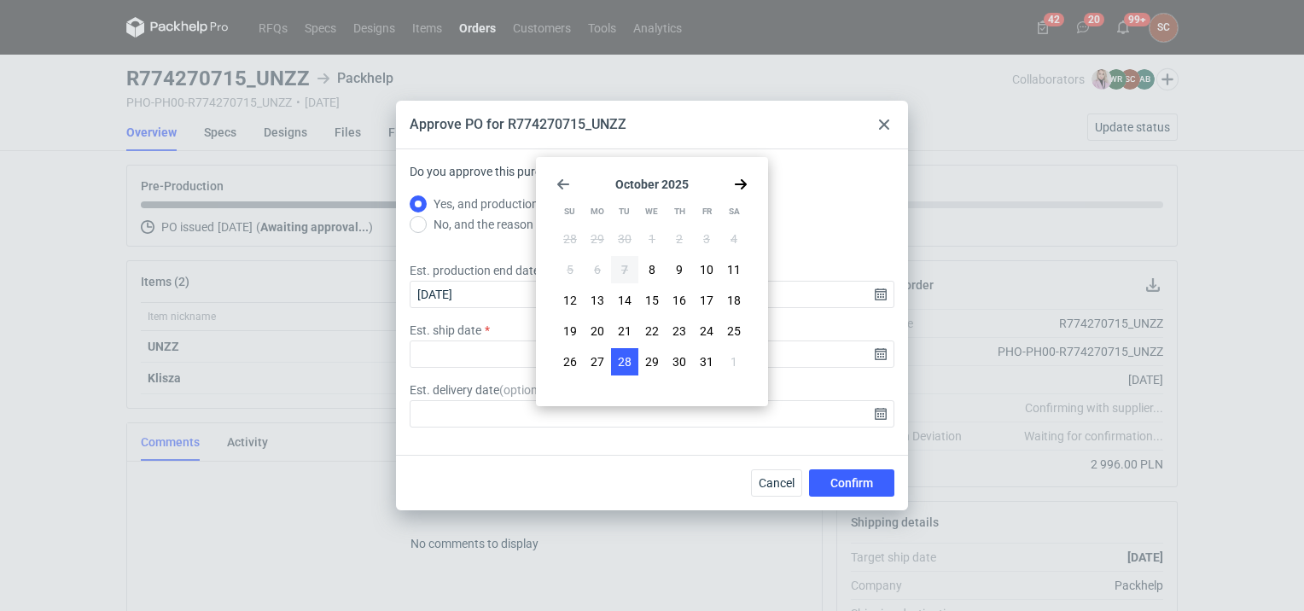
click at [628, 364] on span "28" at bounding box center [625, 361] width 14 height 17
type input "[DATE]"
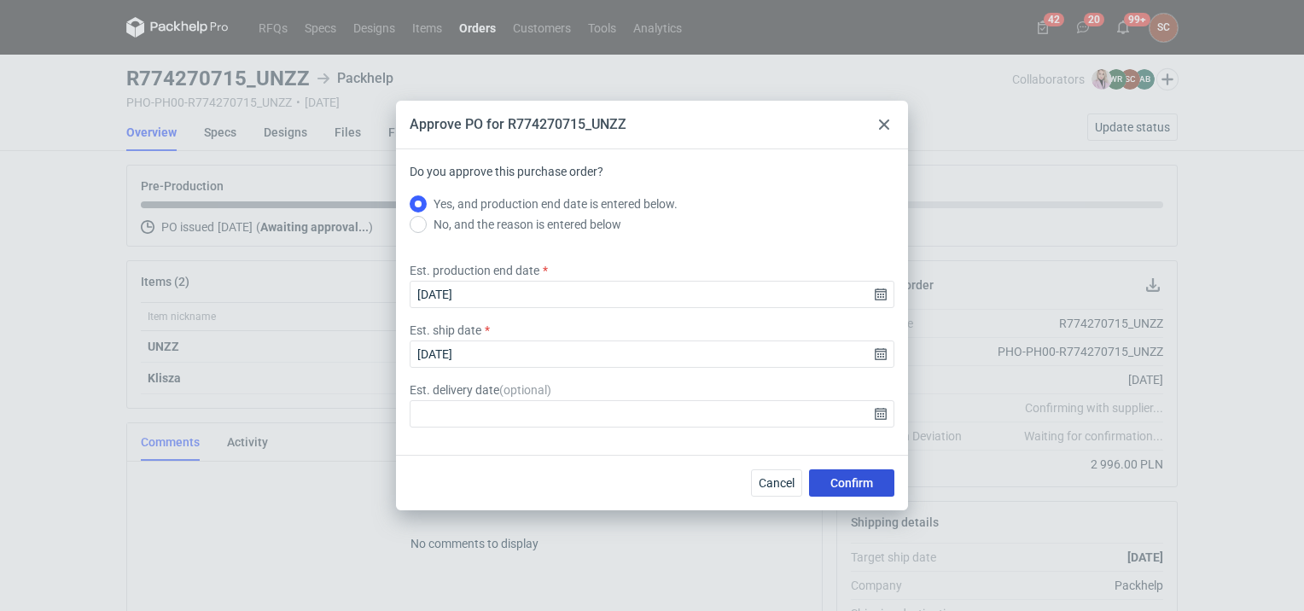
click at [855, 481] on span "Confirm" at bounding box center [851, 483] width 43 height 12
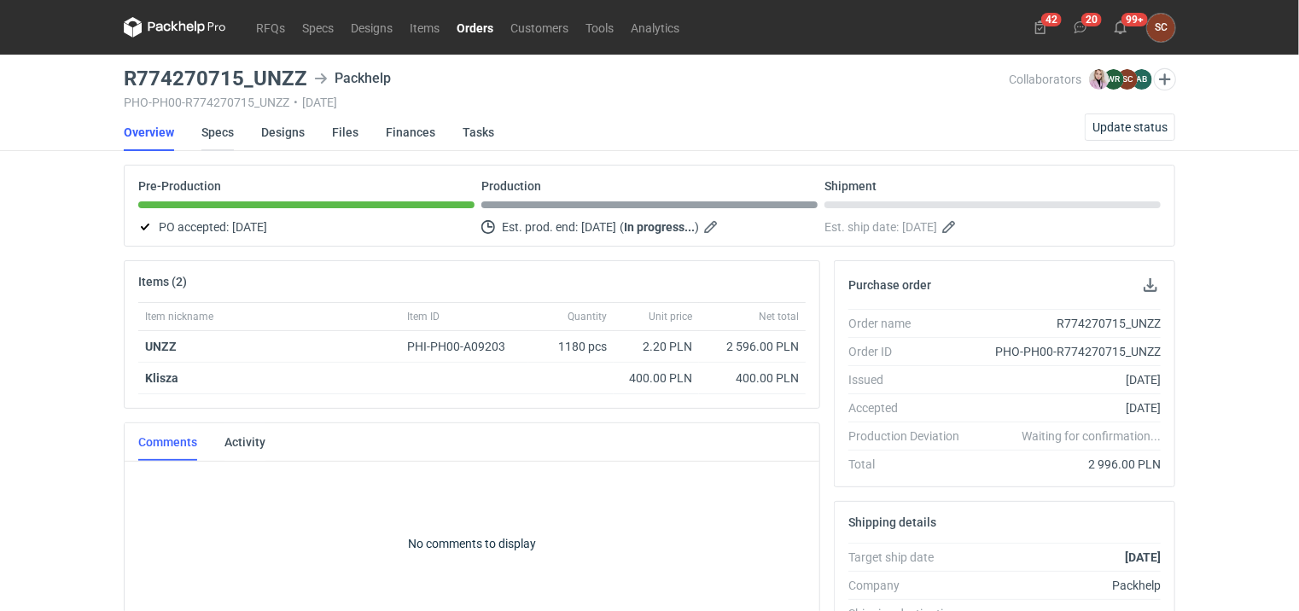
click at [221, 131] on link "Specs" at bounding box center [217, 132] width 32 height 38
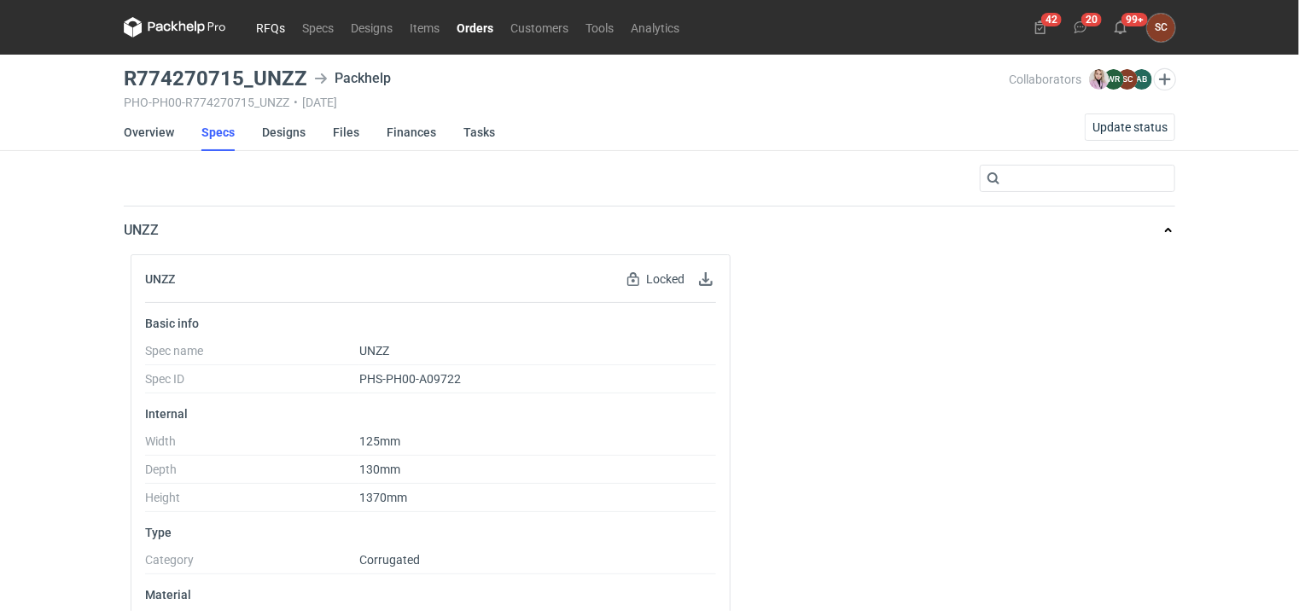
click at [277, 26] on link "RFQs" at bounding box center [270, 27] width 46 height 20
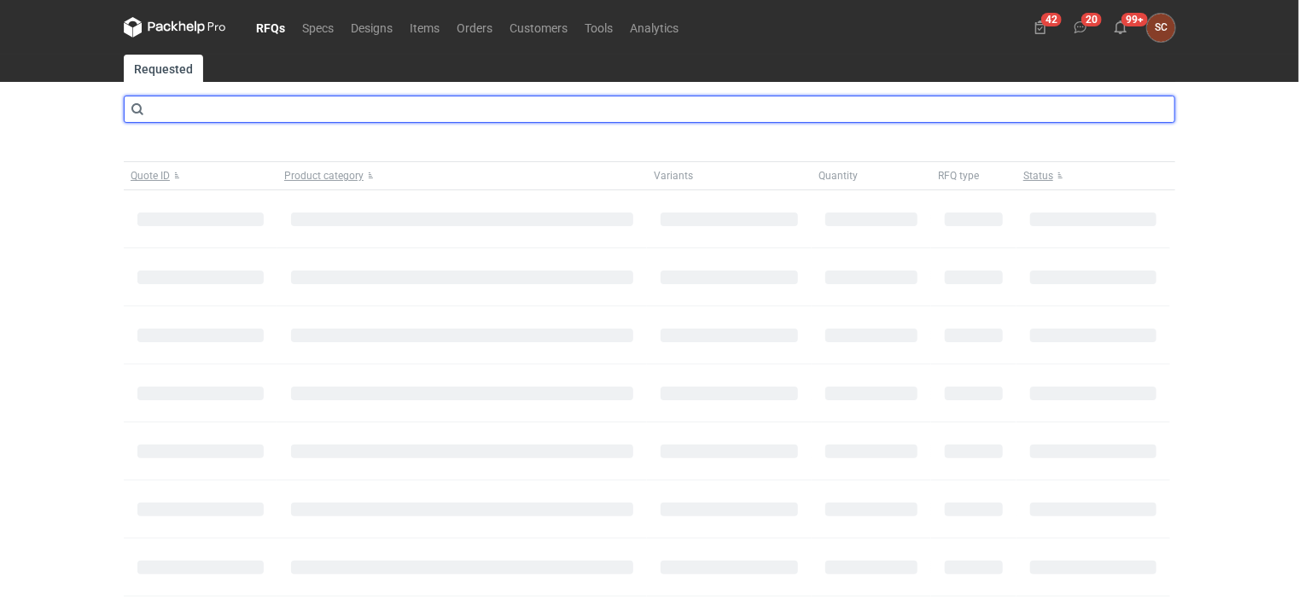
click at [232, 113] on input "text" at bounding box center [649, 109] width 1051 height 27
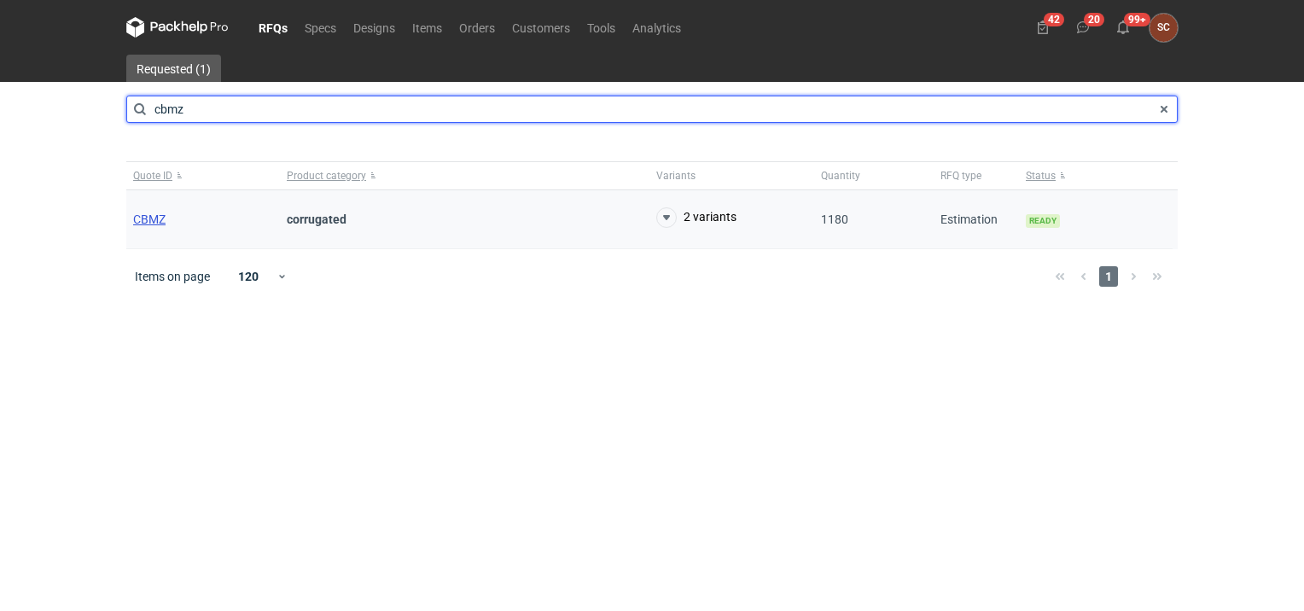
type input "cbmz"
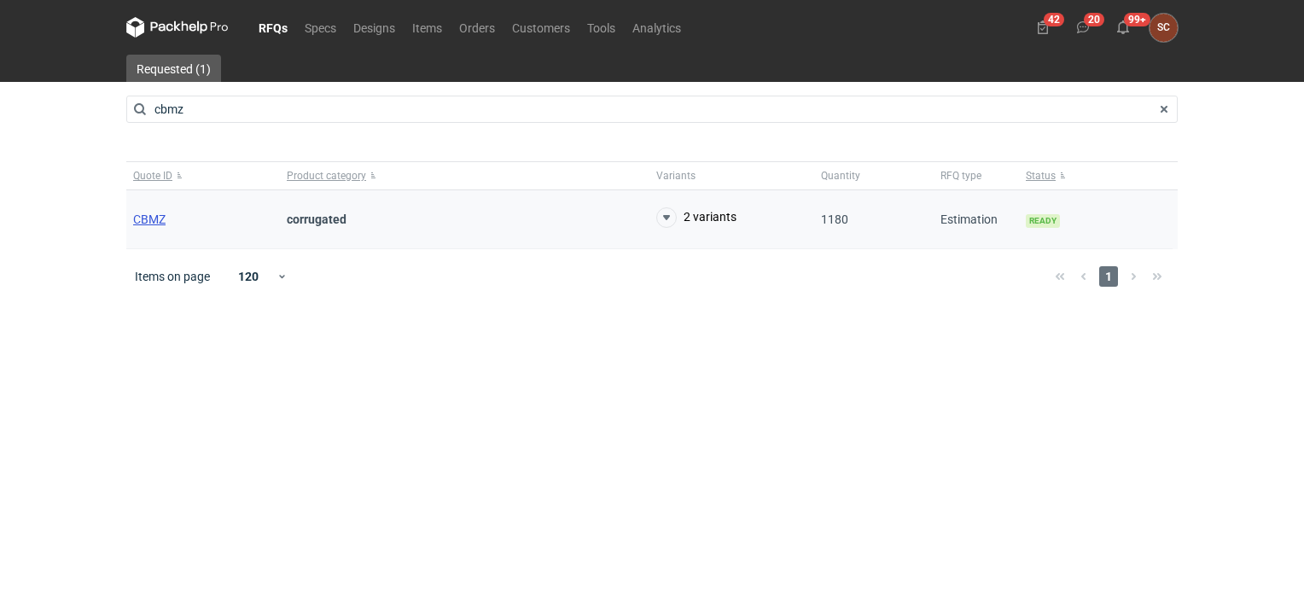
click at [145, 212] on span "CBMZ" at bounding box center [149, 219] width 32 height 14
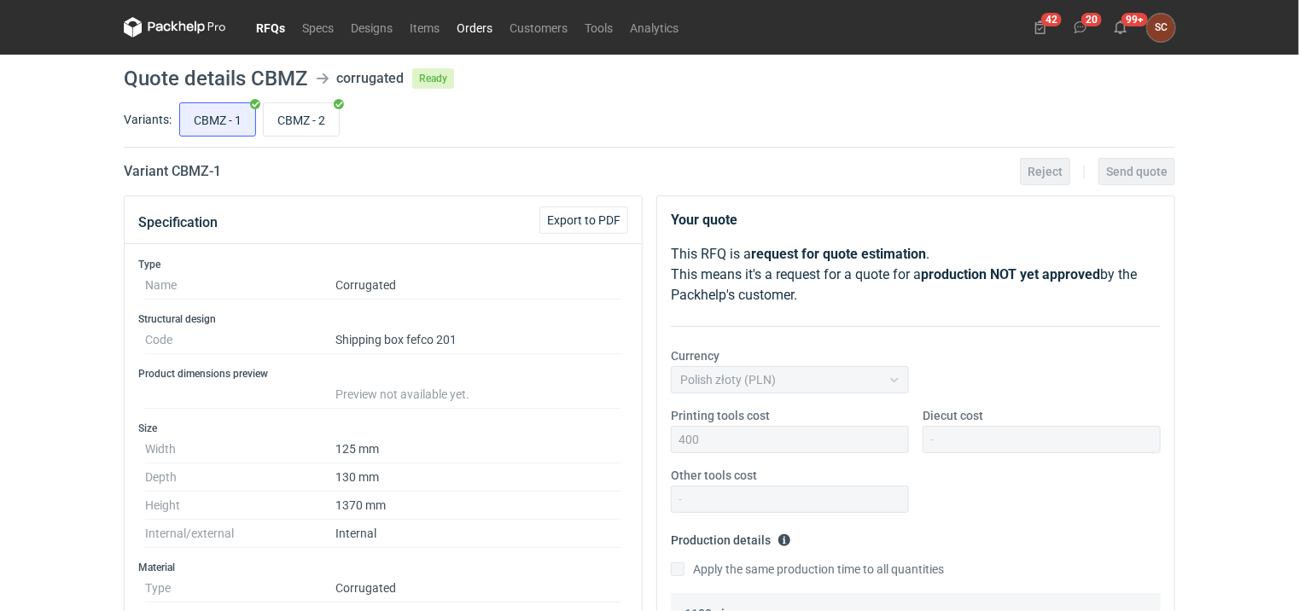
click at [464, 26] on link "Orders" at bounding box center [474, 27] width 53 height 20
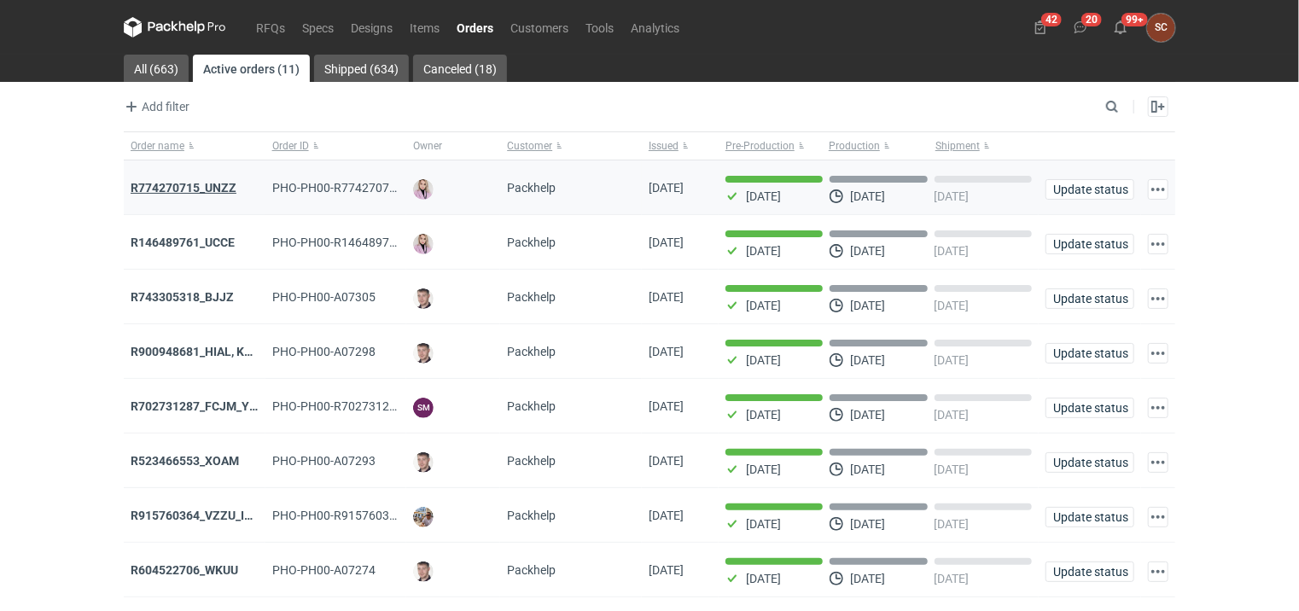
click at [218, 182] on strong "R774270715_UNZZ" at bounding box center [184, 188] width 106 height 14
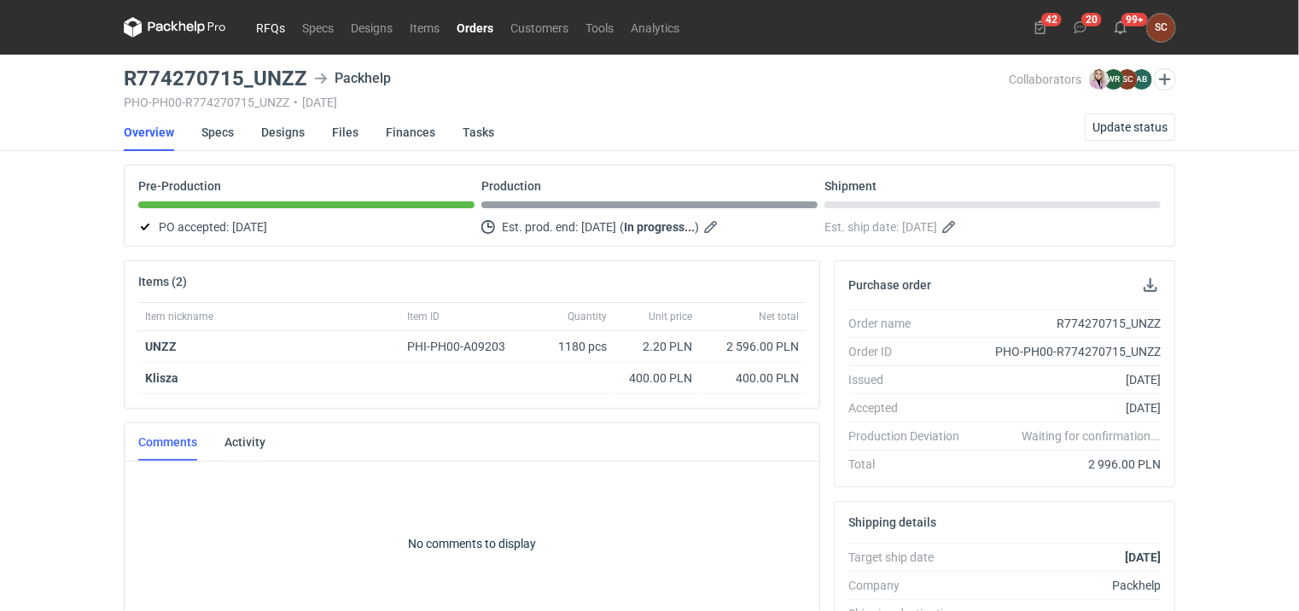
click at [273, 26] on link "RFQs" at bounding box center [270, 27] width 46 height 20
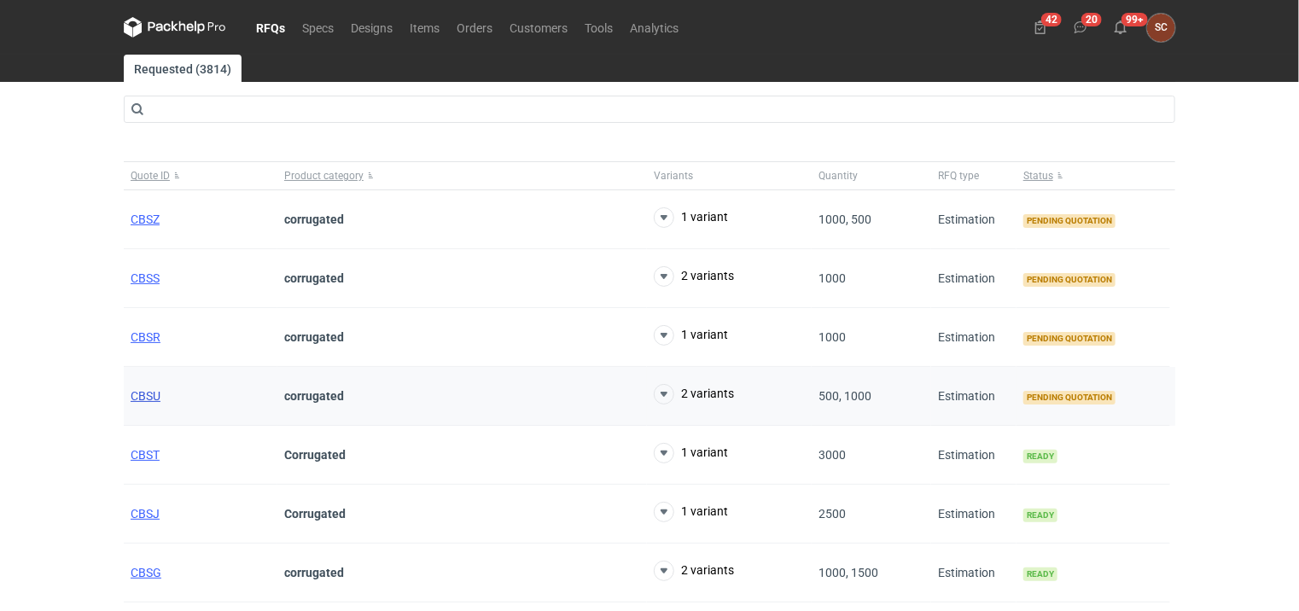
click at [137, 393] on span "CBSU" at bounding box center [146, 396] width 30 height 14
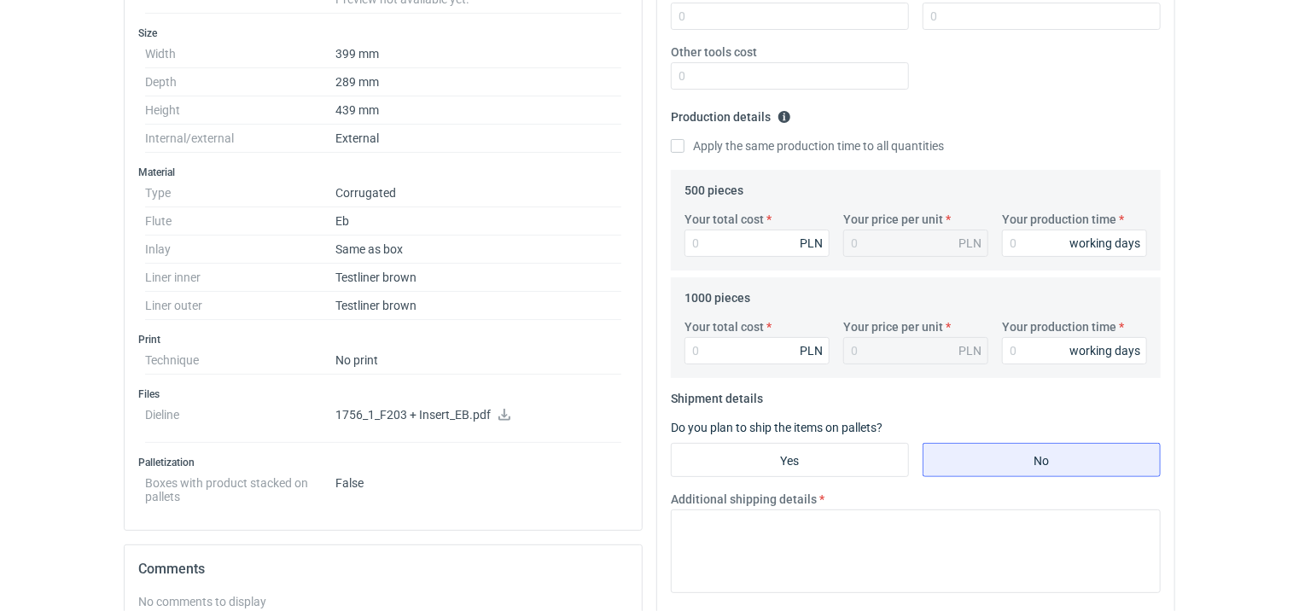
scroll to position [427, 0]
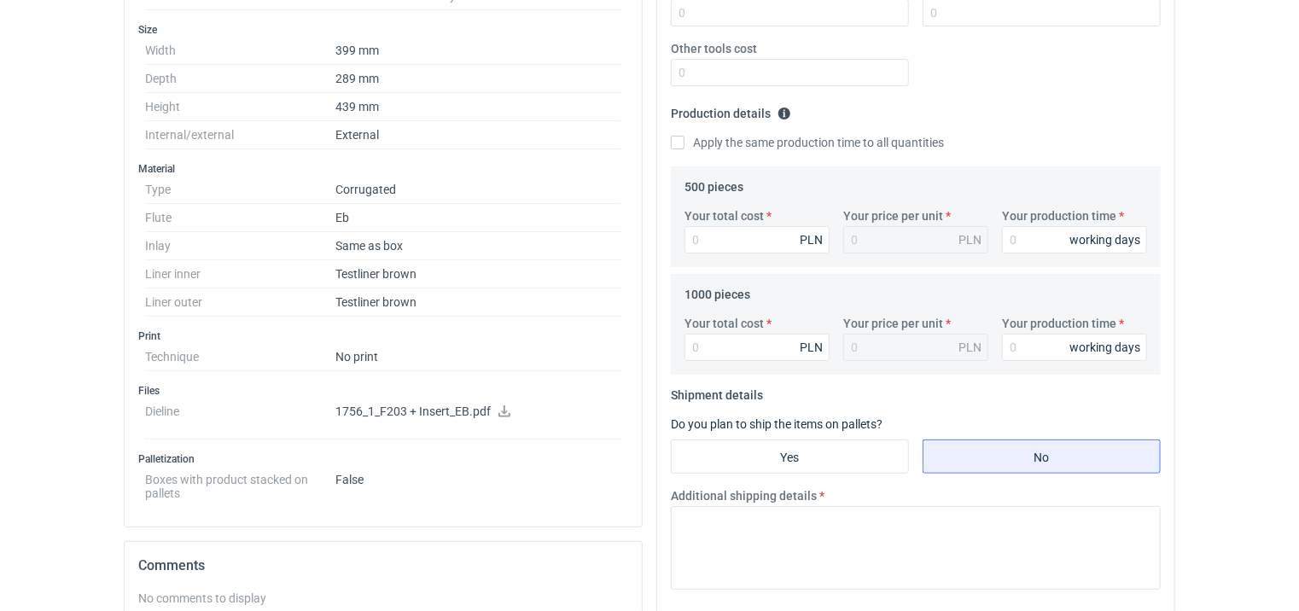
click at [498, 405] on icon at bounding box center [505, 411] width 14 height 12
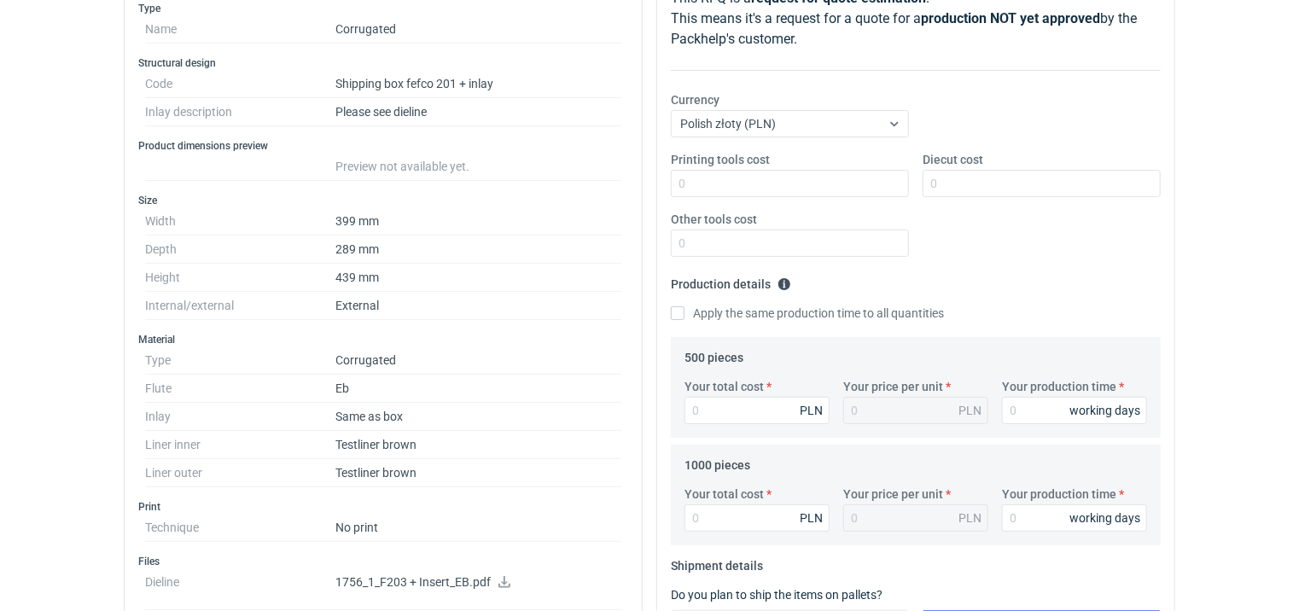
scroll to position [0, 0]
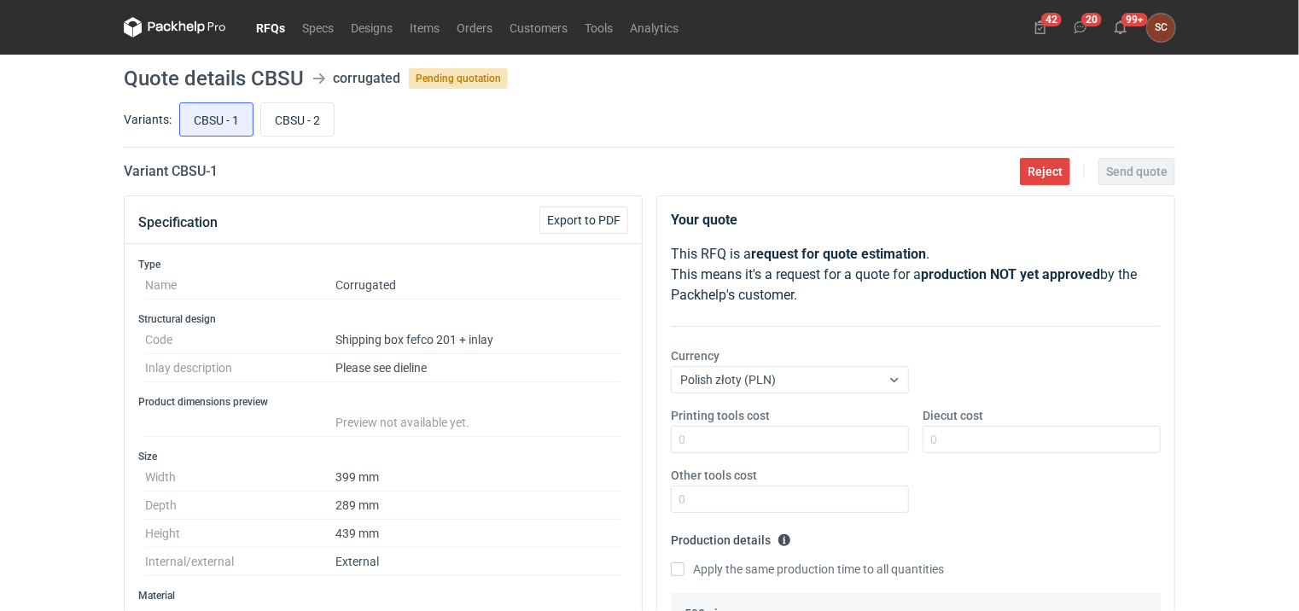
click at [270, 31] on link "RFQs" at bounding box center [270, 27] width 46 height 20
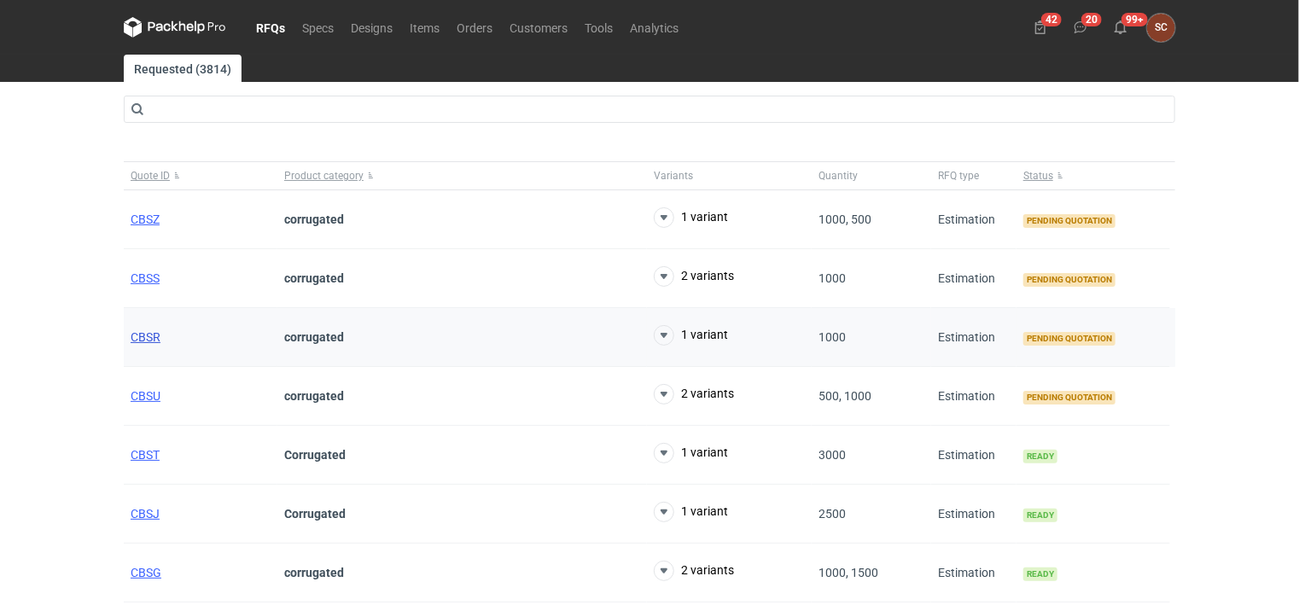
click at [154, 340] on span "CBSR" at bounding box center [146, 337] width 30 height 14
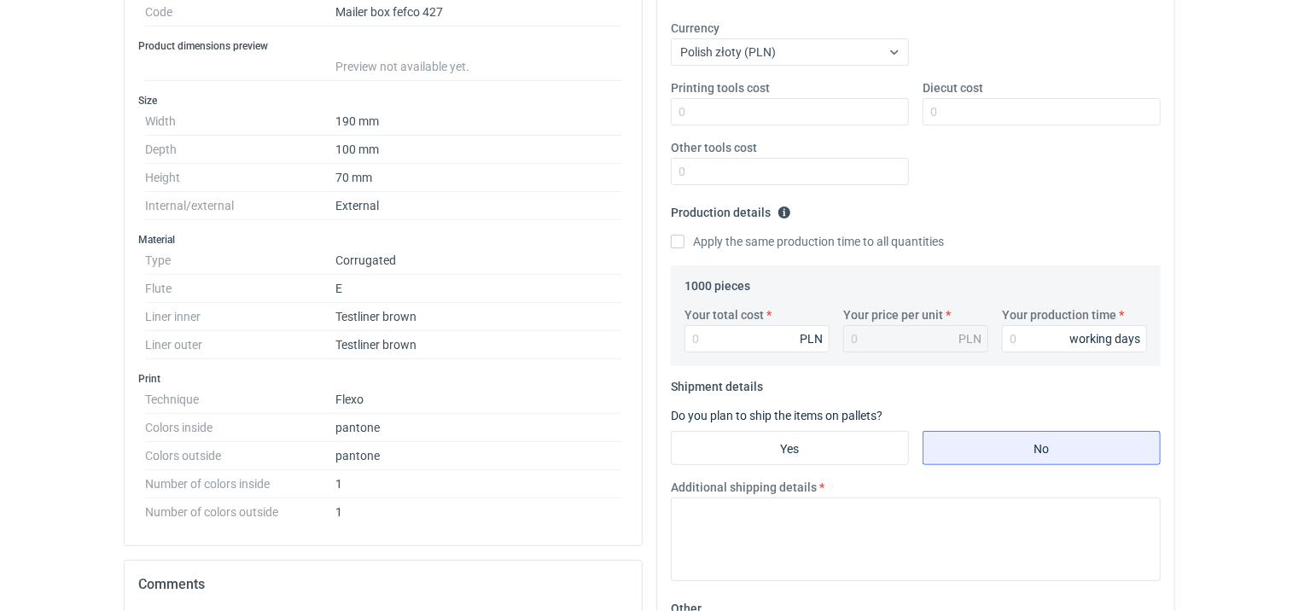
scroll to position [341, 0]
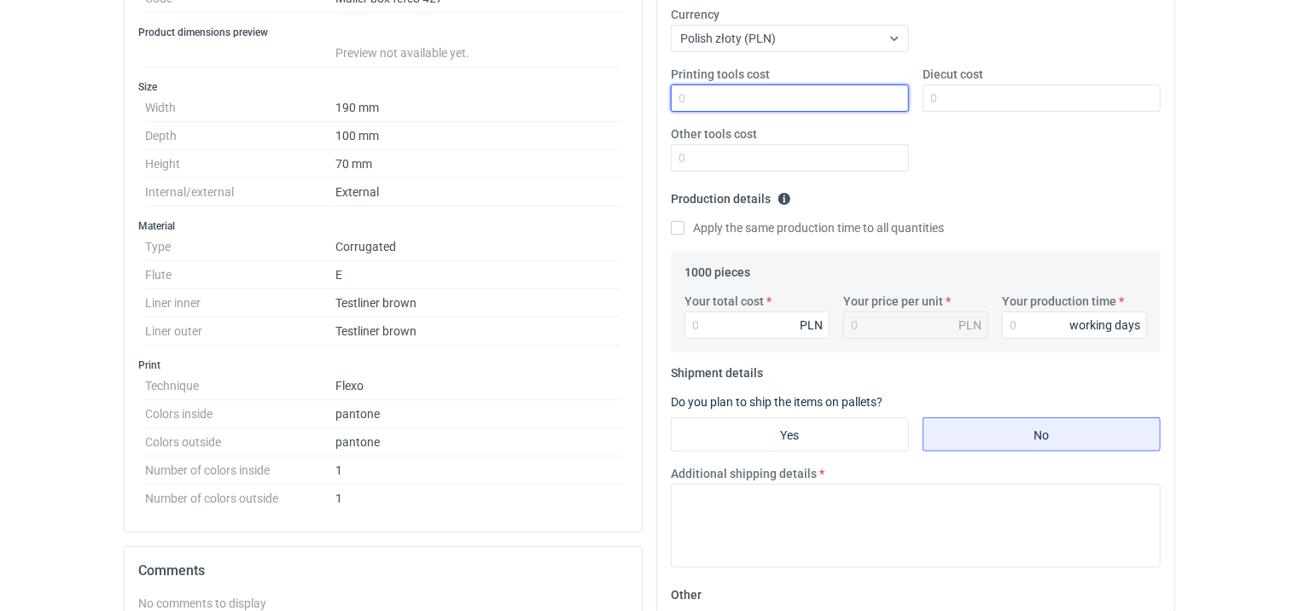
click at [707, 93] on input "Printing tools cost" at bounding box center [790, 97] width 238 height 27
type input "350"
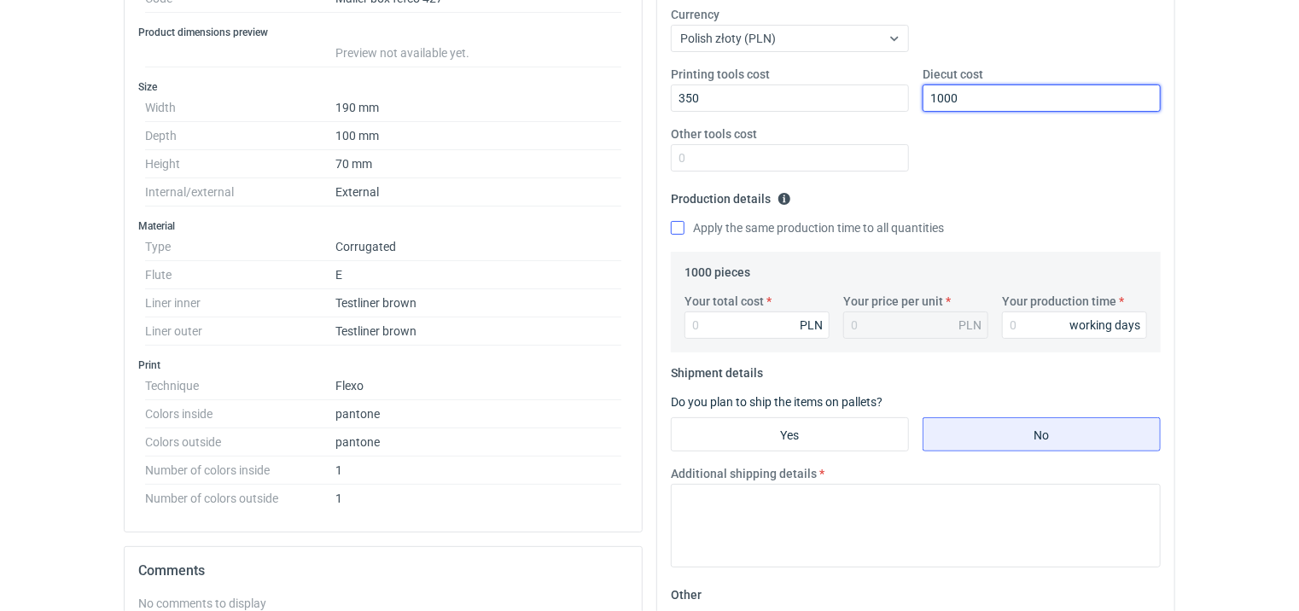
type input "1000"
click at [680, 223] on input "Apply the same production time to all quantities" at bounding box center [678, 228] width 14 height 14
checkbox input "true"
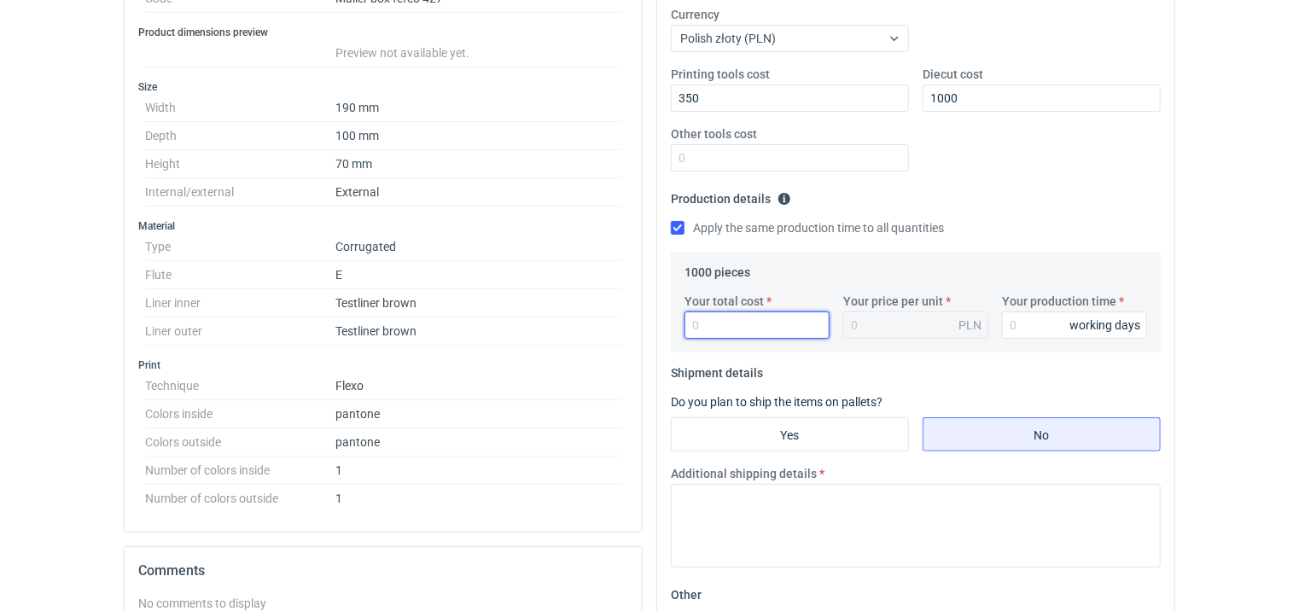
click at [719, 323] on input "Your total cost" at bounding box center [756, 324] width 145 height 27
type input "1370"
type input "1.37"
click at [1029, 156] on div "Printing tools cost 350 Diecut cost 1000 Other tools cost" at bounding box center [915, 125] width 503 height 119
click at [1021, 335] on input "10" at bounding box center [1074, 324] width 145 height 27
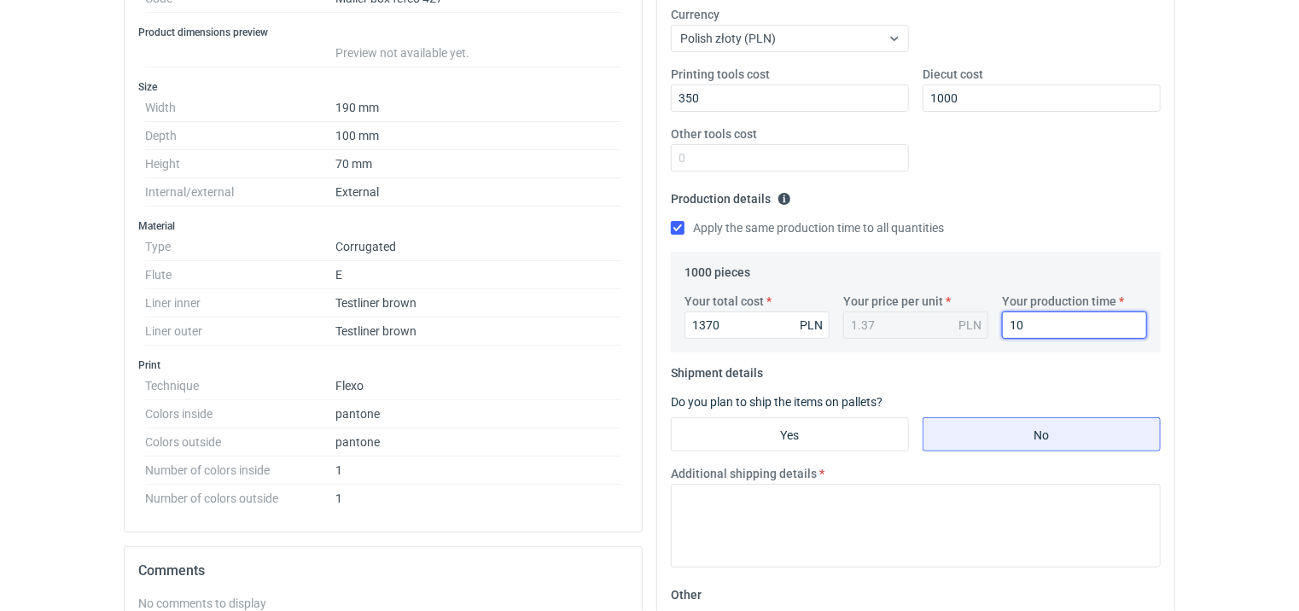
drag, startPoint x: 1027, startPoint y: 329, endPoint x: 987, endPoint y: 329, distance: 39.3
click at [987, 329] on div "Your total cost 1370 PLN Your price per unit 1.37 PLN Your production time 10 w…" at bounding box center [916, 323] width 476 height 60
type input "12"
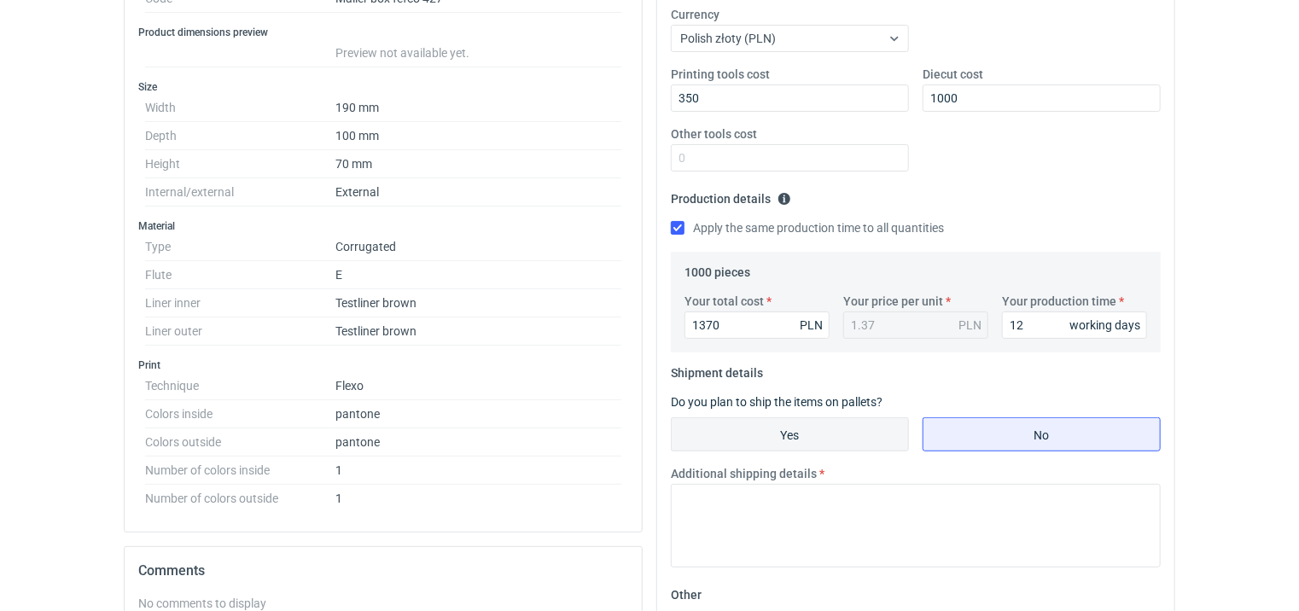
click at [745, 444] on input "Yes" at bounding box center [790, 434] width 236 height 32
radio input "true"
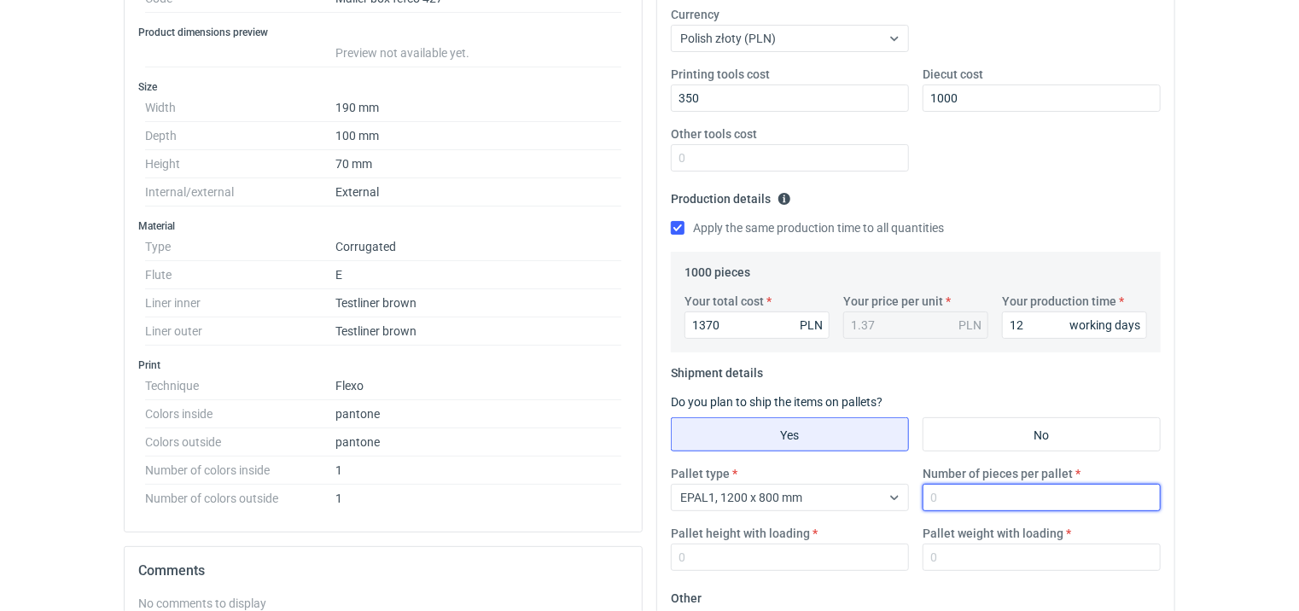
click at [968, 503] on input "Number of pieces per pallet" at bounding box center [1041, 497] width 238 height 27
type input "1000"
click at [998, 201] on fieldset "Production details Please provide the expected time of production in working da…" at bounding box center [916, 218] width 490 height 67
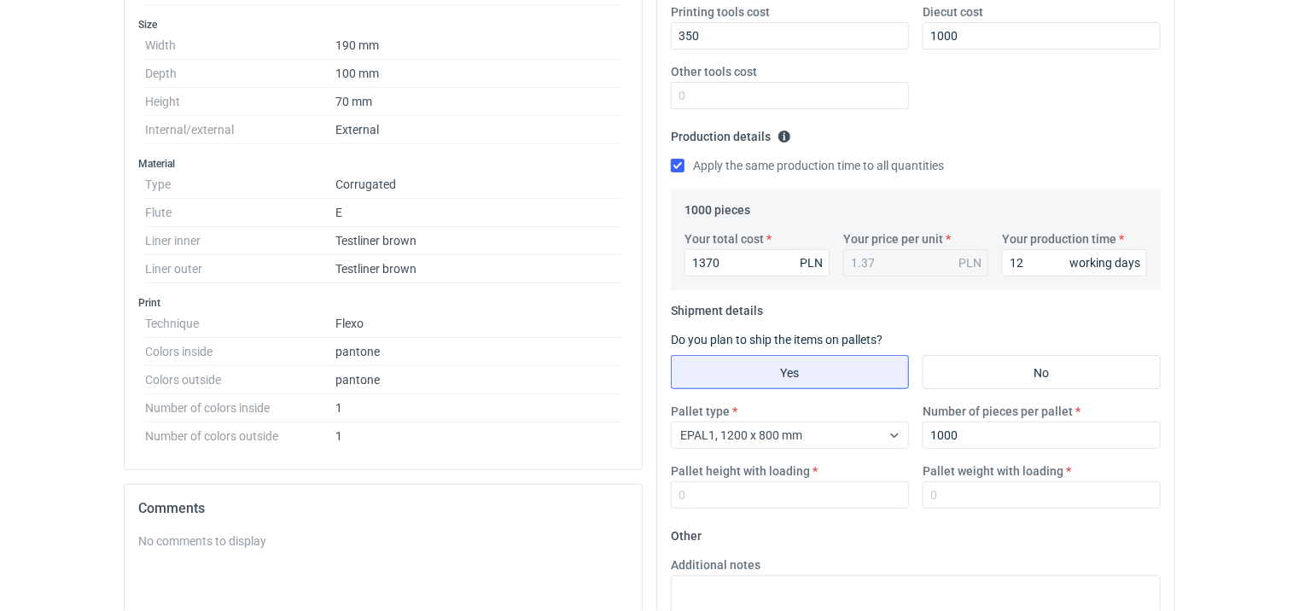
scroll to position [512, 0]
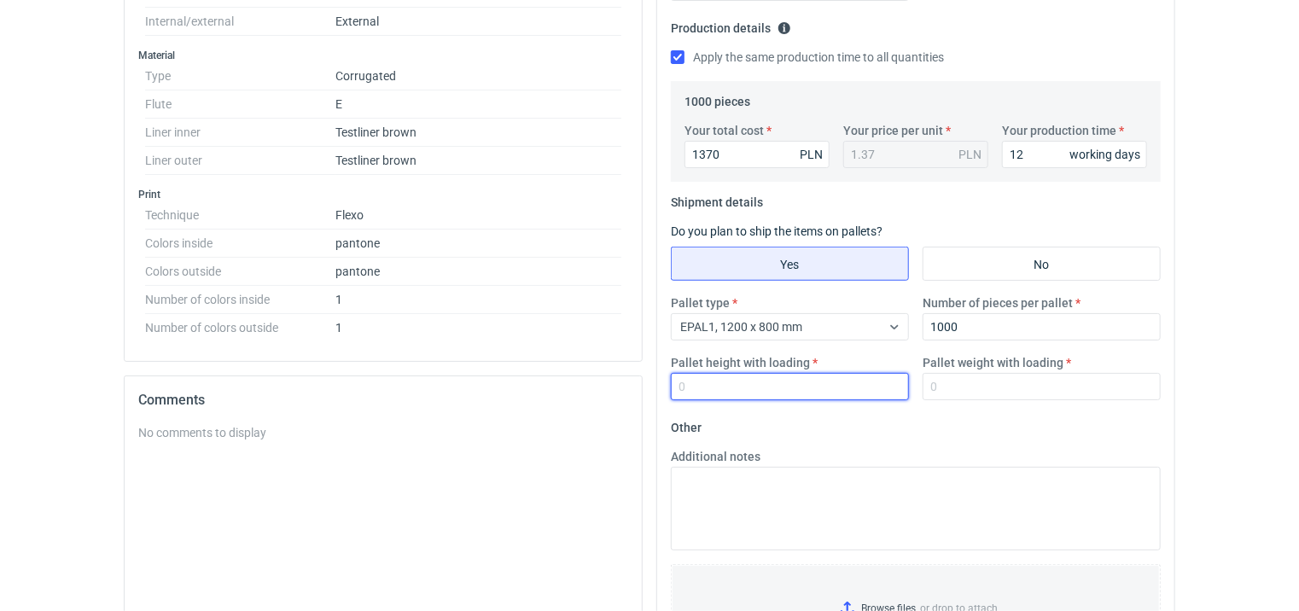
click at [737, 396] on input "Pallet height with loading" at bounding box center [790, 386] width 238 height 27
click at [728, 393] on input "Pallet height with loading" at bounding box center [790, 386] width 238 height 27
type input "1000"
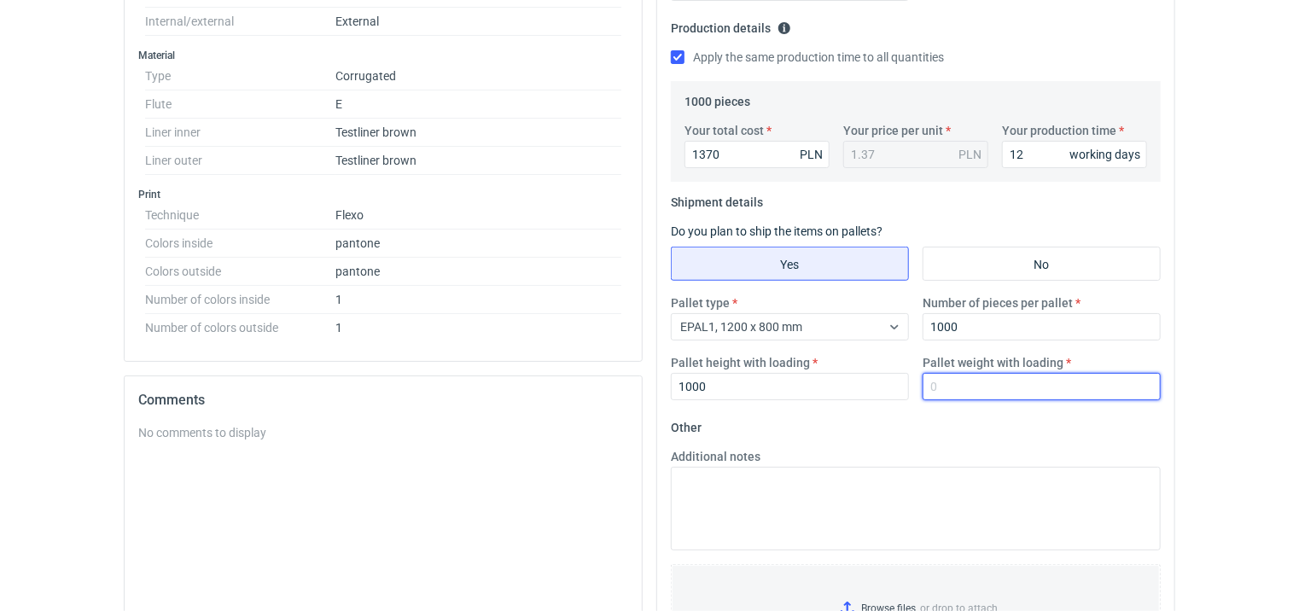
click at [1001, 387] on input "Pallet weight with loading" at bounding box center [1041, 386] width 238 height 27
type input "110"
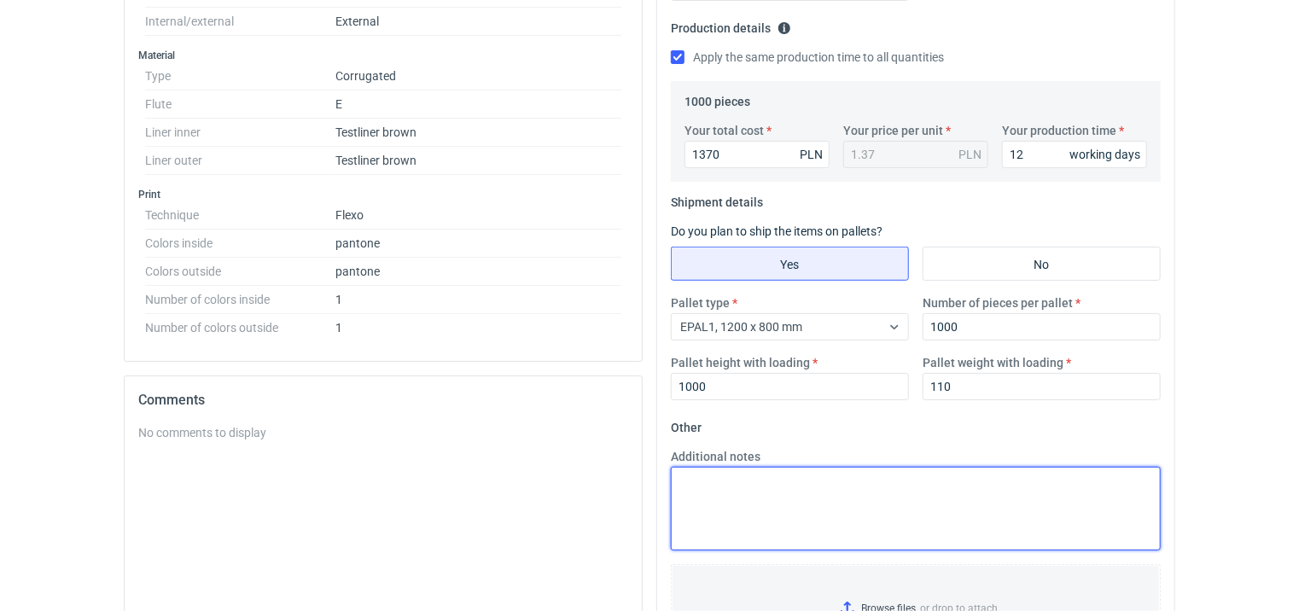
click at [745, 504] on textarea "Additional notes" at bounding box center [916, 509] width 490 height 84
click at [857, 505] on textarea "Additional notes" at bounding box center [916, 509] width 490 height 84
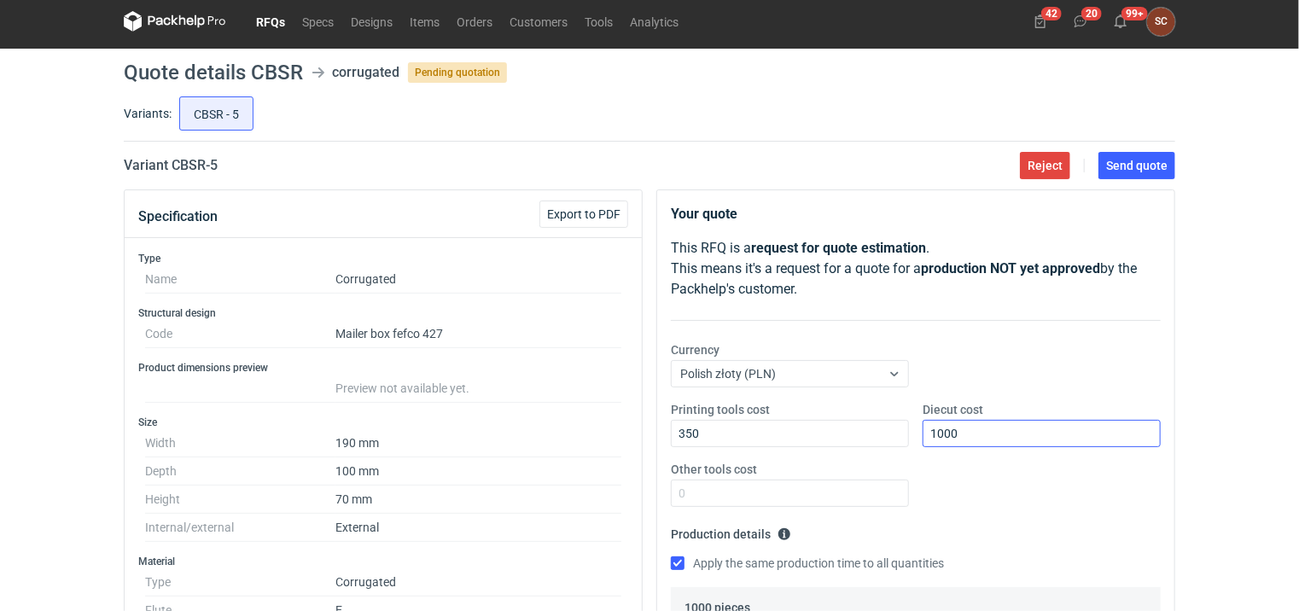
scroll to position [0, 0]
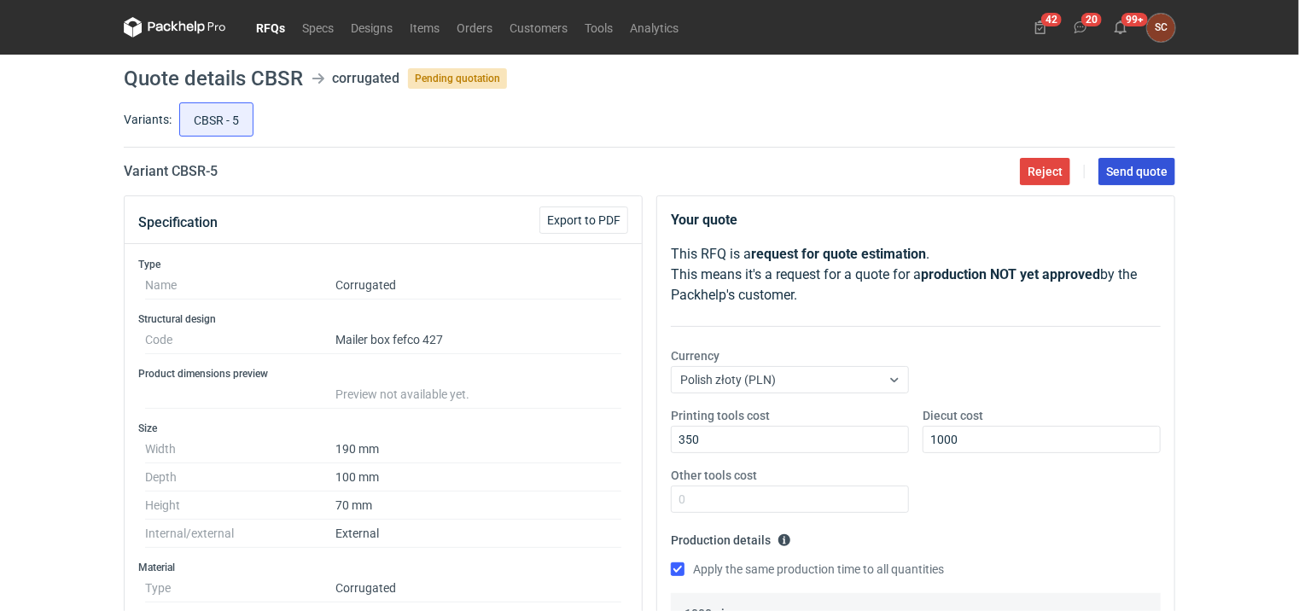
click at [1148, 174] on span "Send quote" at bounding box center [1136, 172] width 61 height 12
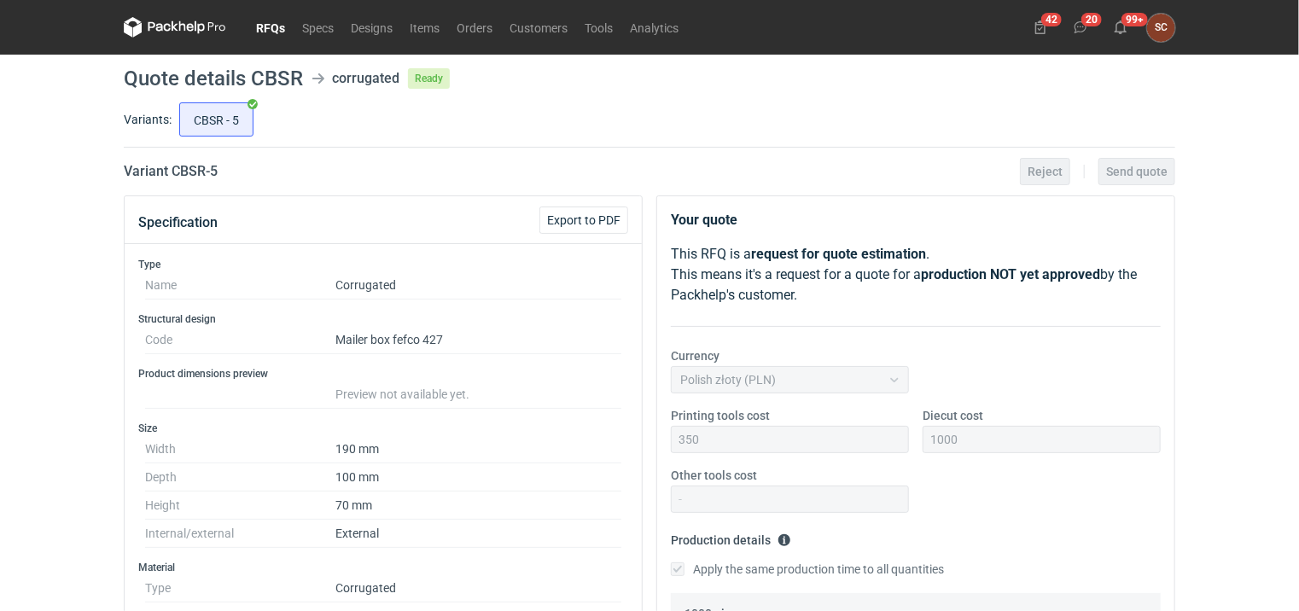
click at [273, 21] on link "RFQs" at bounding box center [270, 27] width 46 height 20
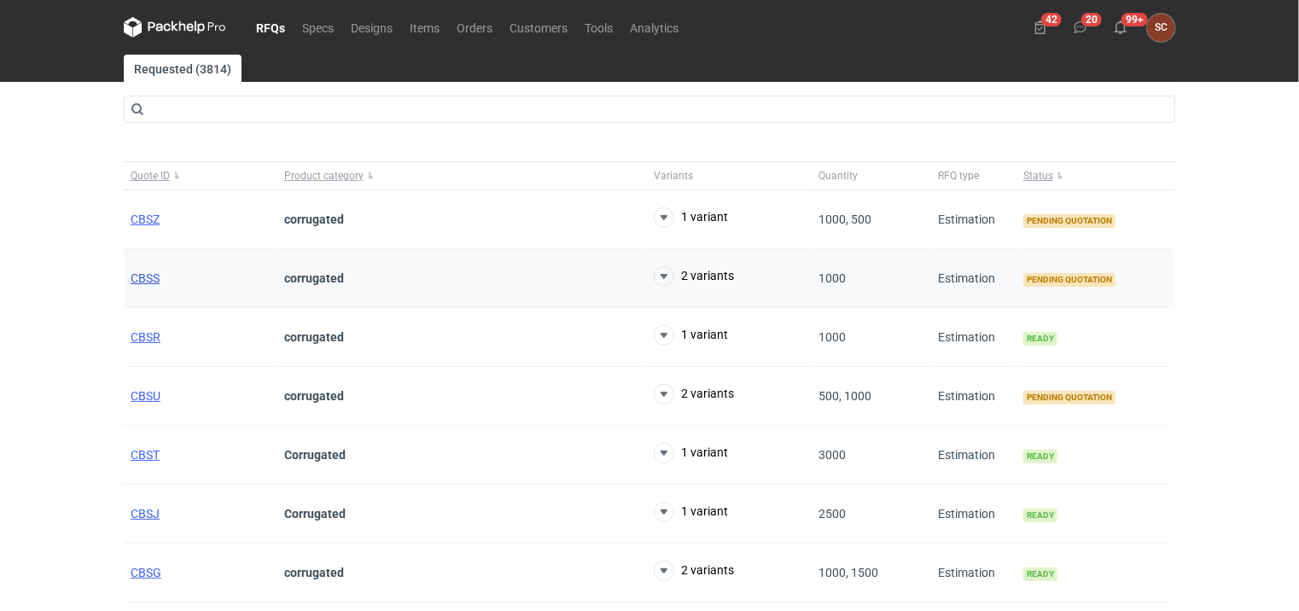
click at [156, 273] on span "CBSS" at bounding box center [145, 278] width 29 height 14
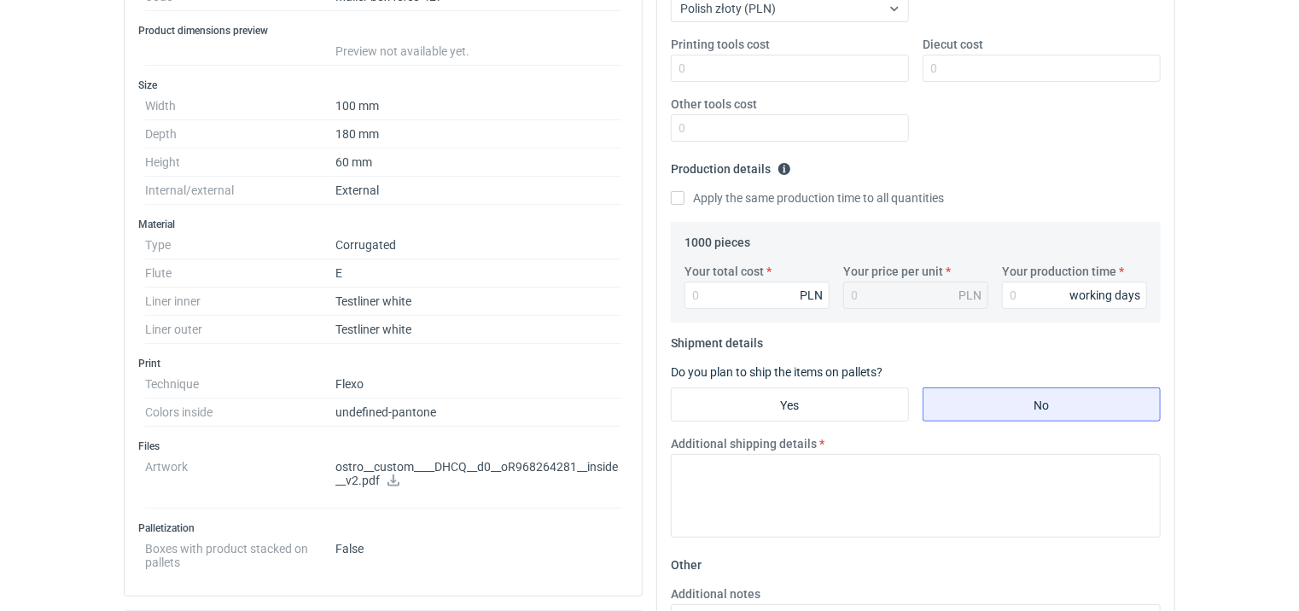
scroll to position [341, 0]
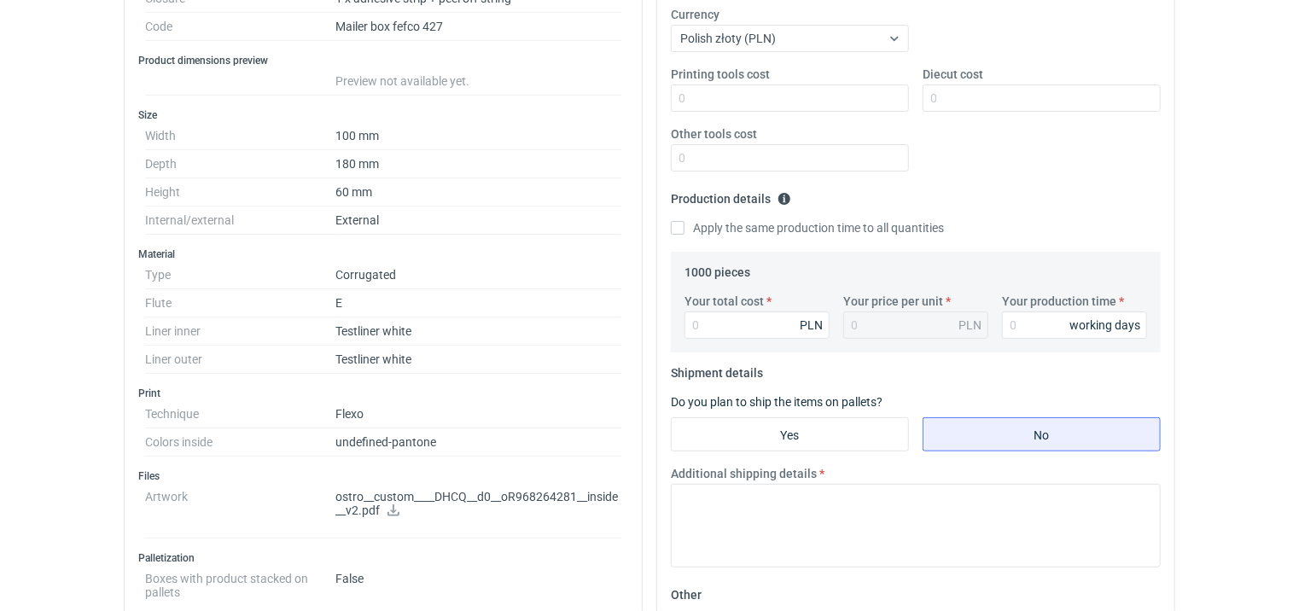
click at [392, 504] on icon at bounding box center [394, 510] width 14 height 12
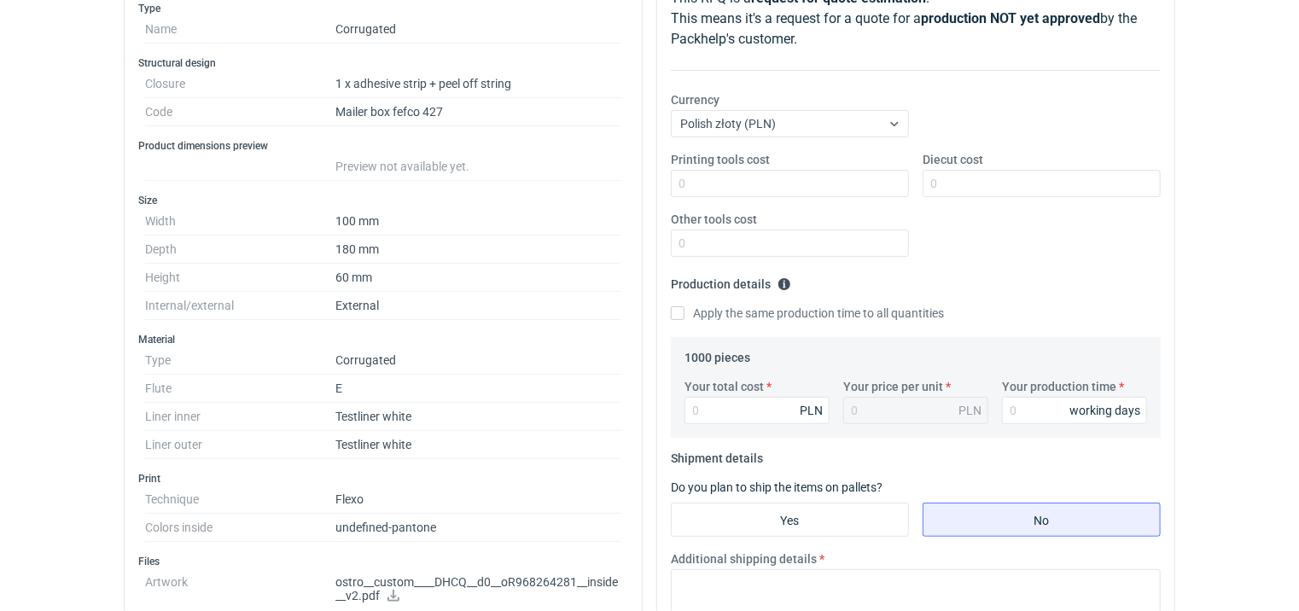
scroll to position [0, 0]
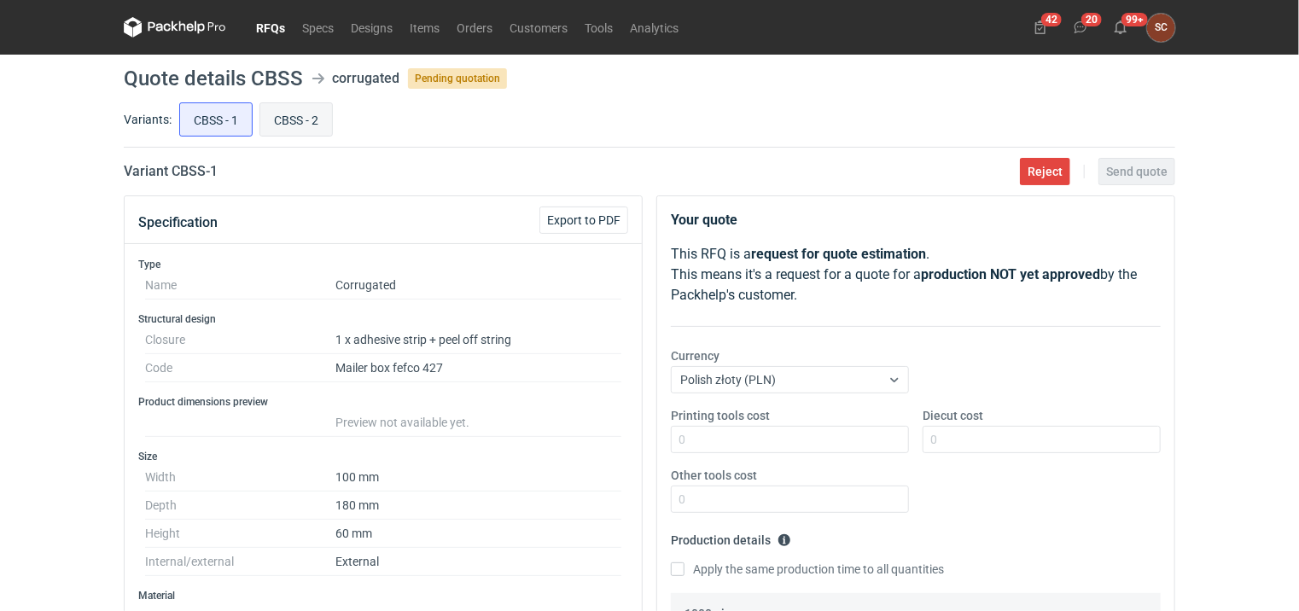
click at [300, 119] on input "CBSS - 2" at bounding box center [296, 119] width 72 height 32
radio input "true"
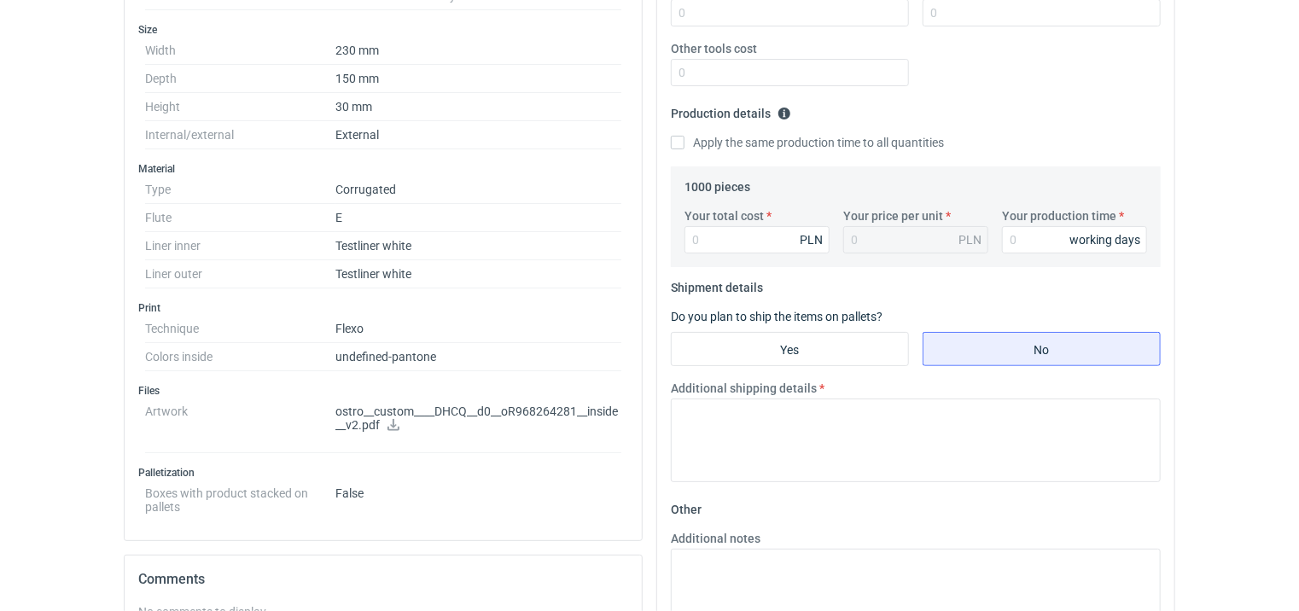
scroll to position [341, 0]
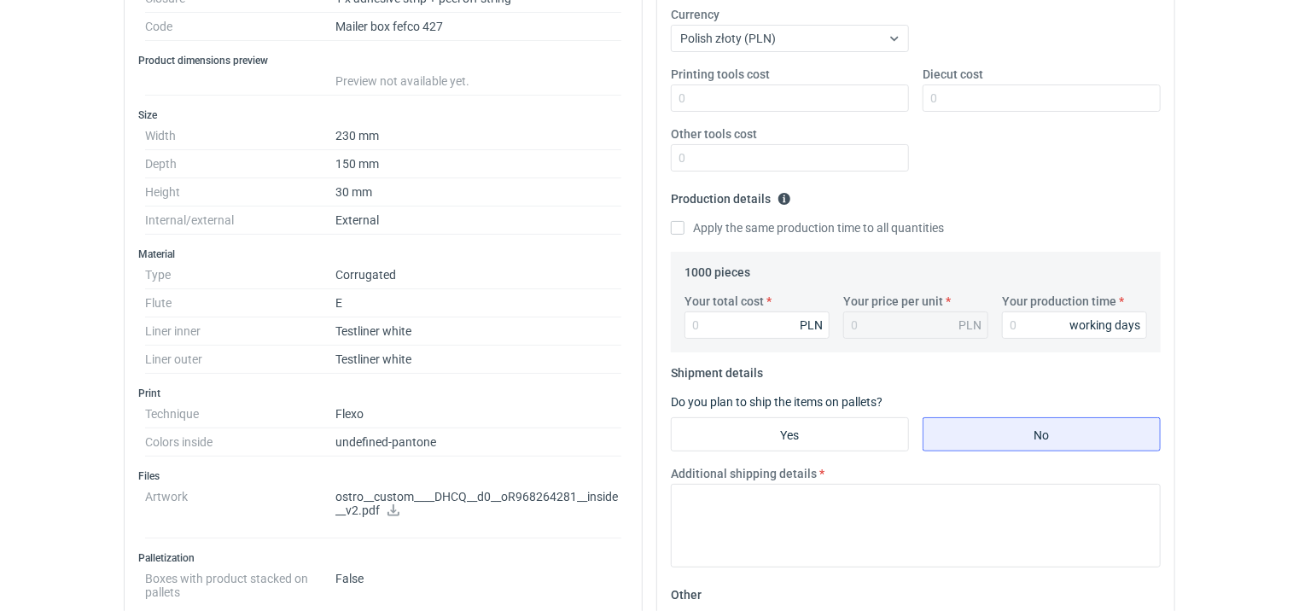
click at [392, 505] on icon at bounding box center [394, 510] width 14 height 12
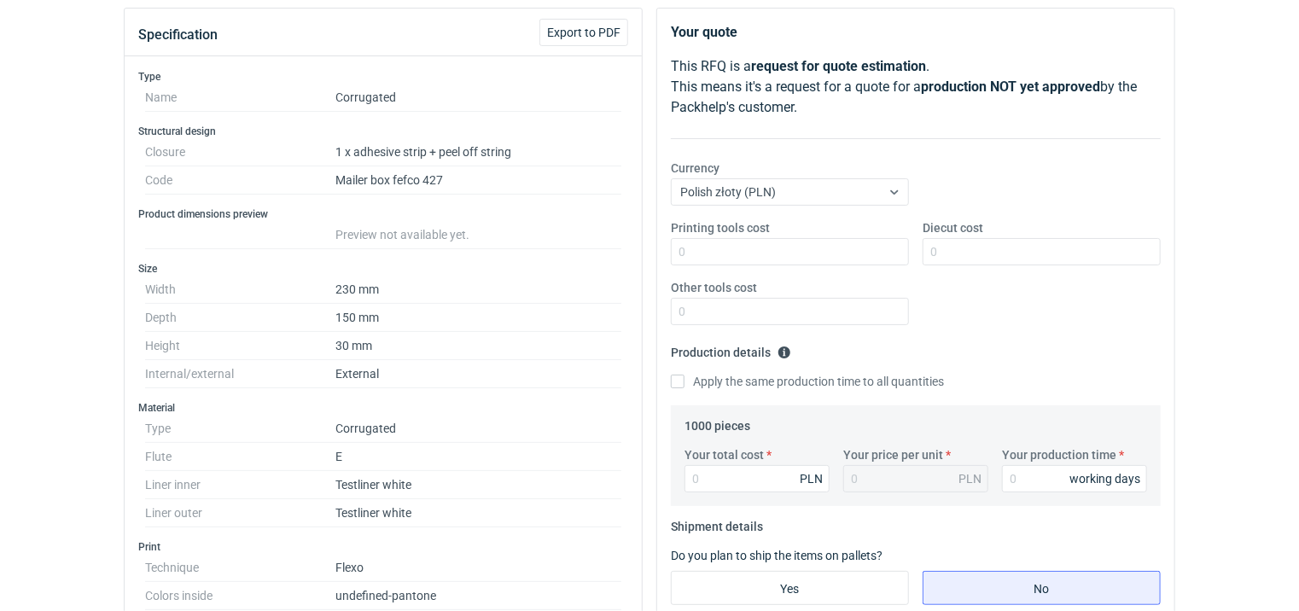
scroll to position [0, 0]
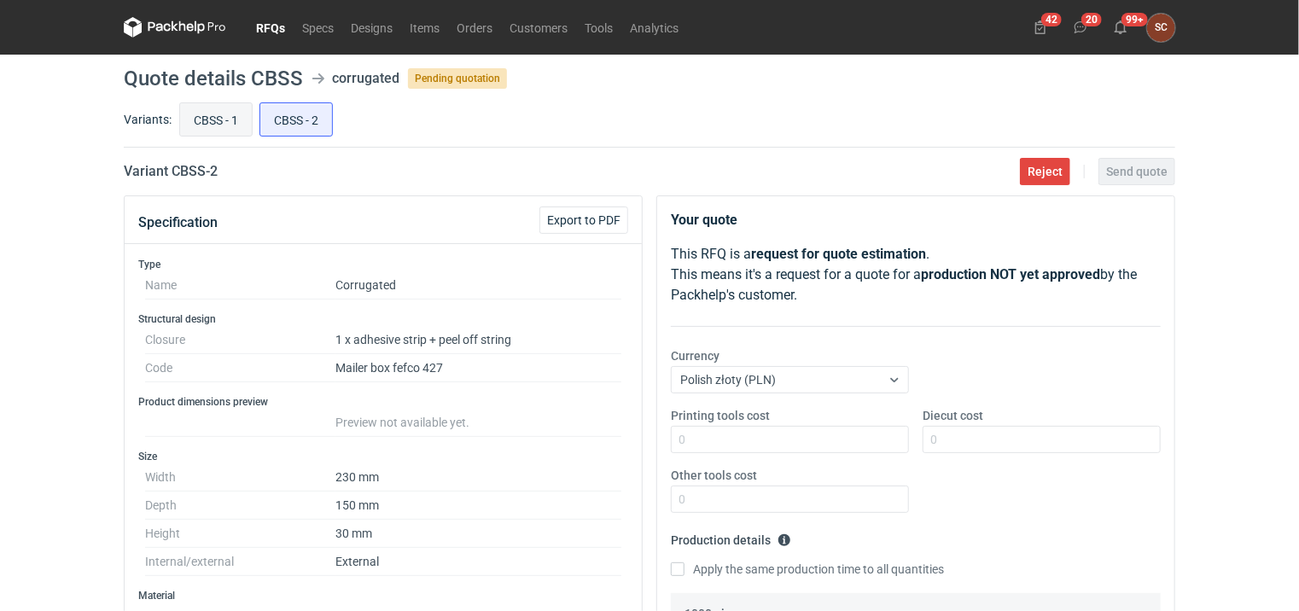
click at [208, 114] on input "CBSS - 1" at bounding box center [216, 119] width 72 height 32
radio input "true"
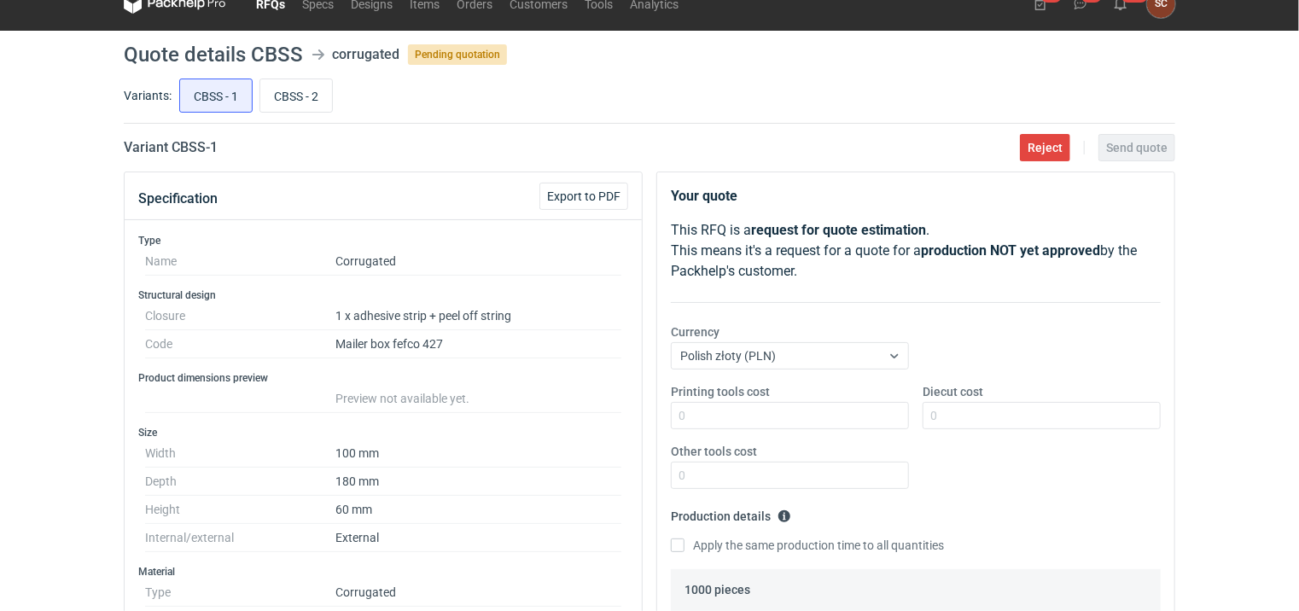
scroll to position [7, 0]
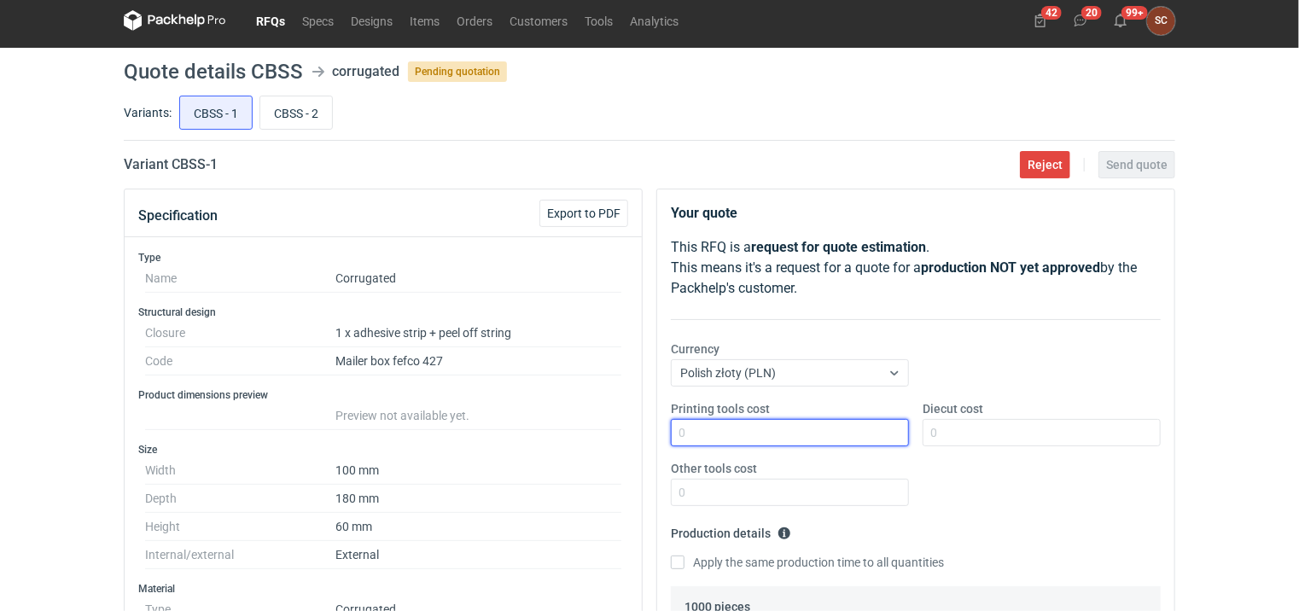
click at [707, 433] on input "Printing tools cost" at bounding box center [790, 432] width 238 height 27
type input "150"
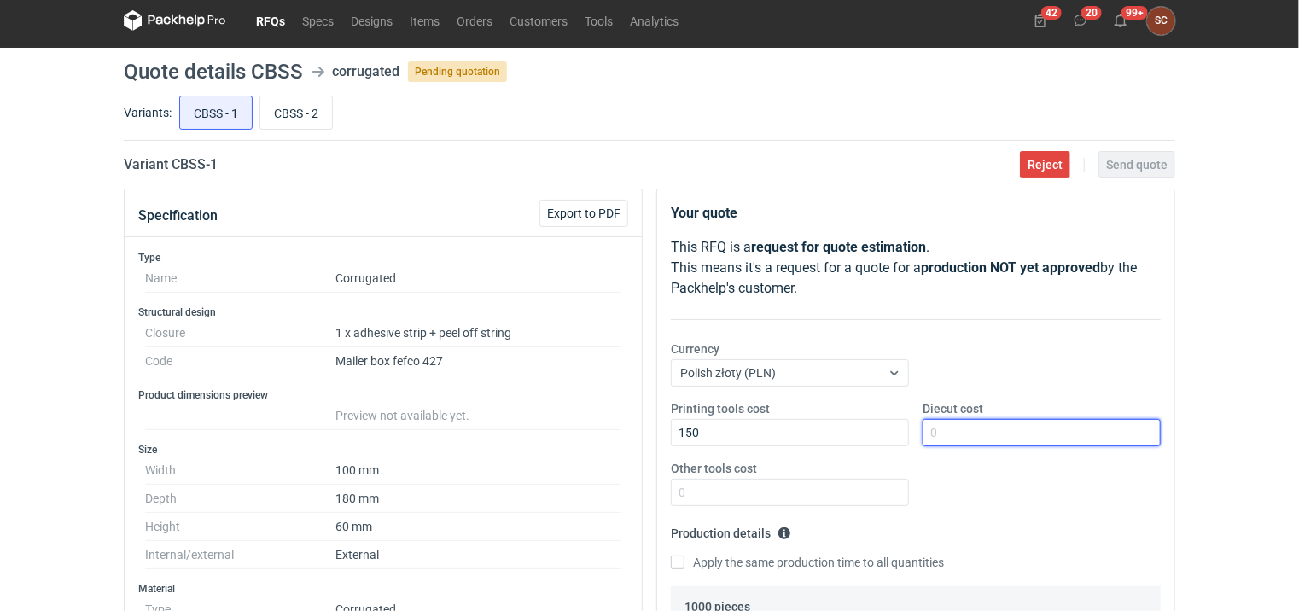
click at [1010, 444] on input "Diecut cost" at bounding box center [1041, 432] width 238 height 27
type input "1000"
click at [933, 476] on div "Printing tools cost 150 Diecut cost 1000 Other tools cost" at bounding box center [915, 459] width 503 height 119
click at [682, 557] on input "Apply the same production time to all quantities" at bounding box center [678, 563] width 14 height 14
checkbox input "true"
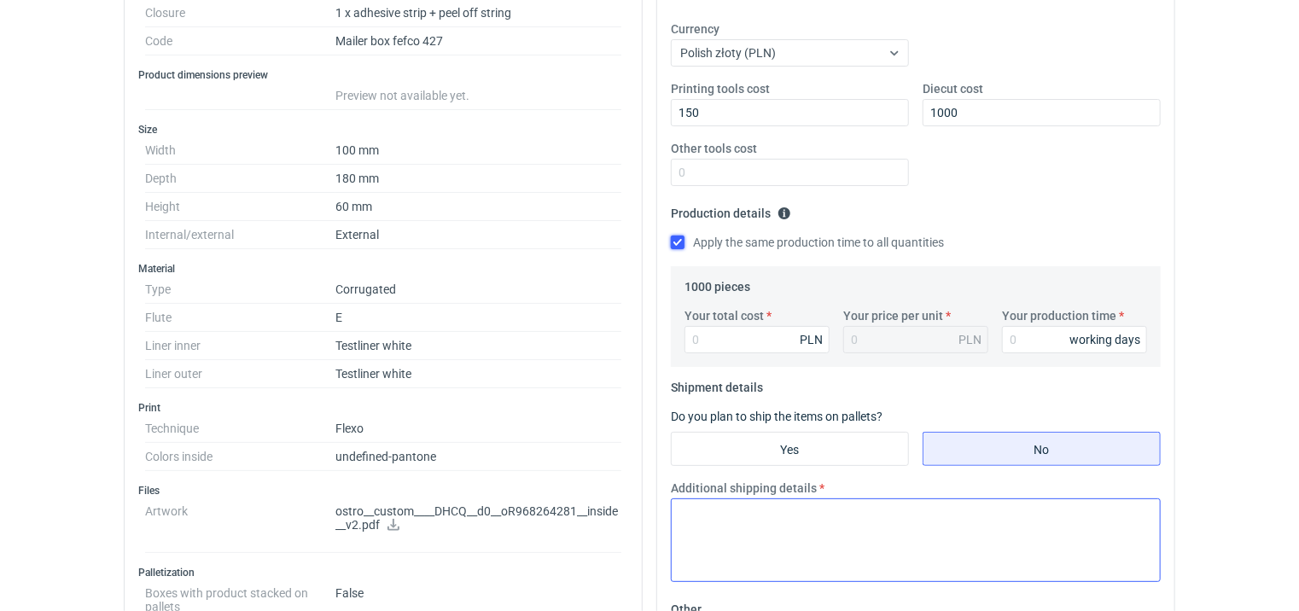
scroll to position [348, 0]
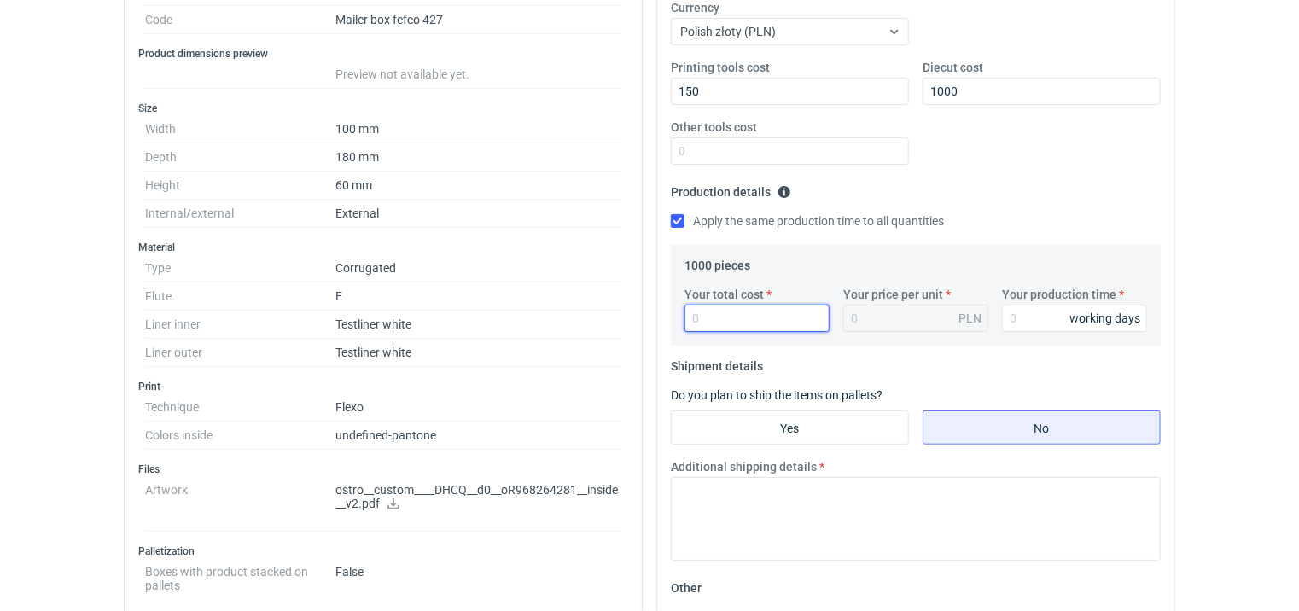
click at [719, 316] on input "Your total cost" at bounding box center [756, 318] width 145 height 27
type input "1430"
type input "1.43"
type input "1430"
click at [1040, 323] on input "Your production time" at bounding box center [1074, 318] width 145 height 27
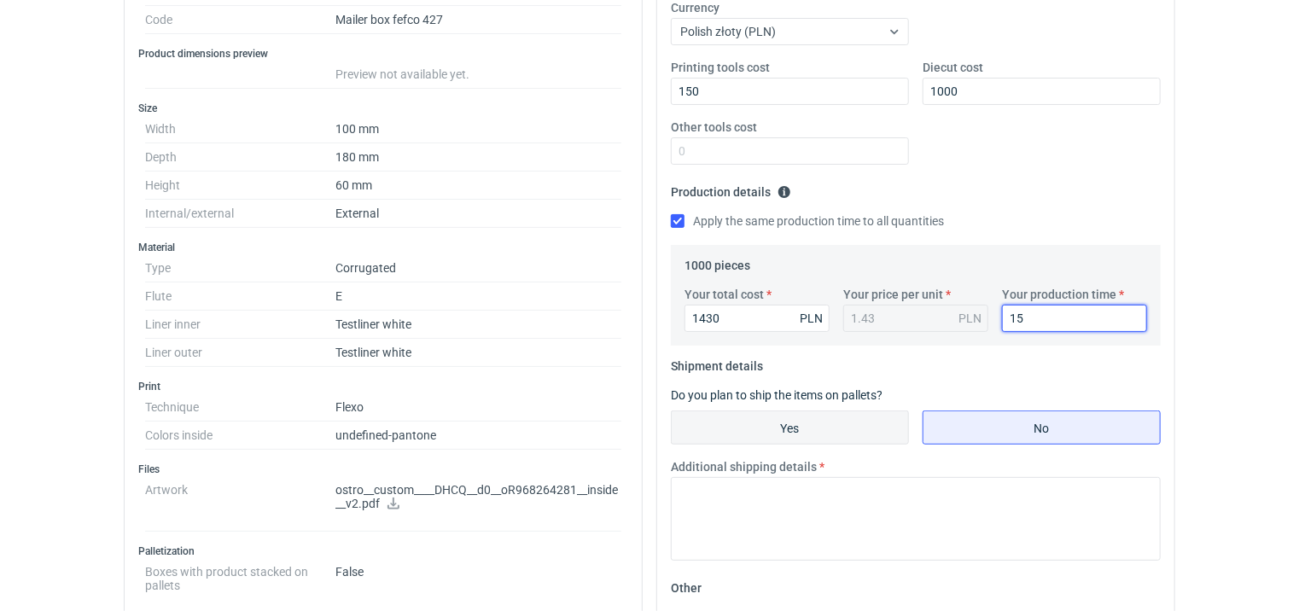
type input "15"
click at [816, 417] on input "Yes" at bounding box center [790, 427] width 236 height 32
radio input "true"
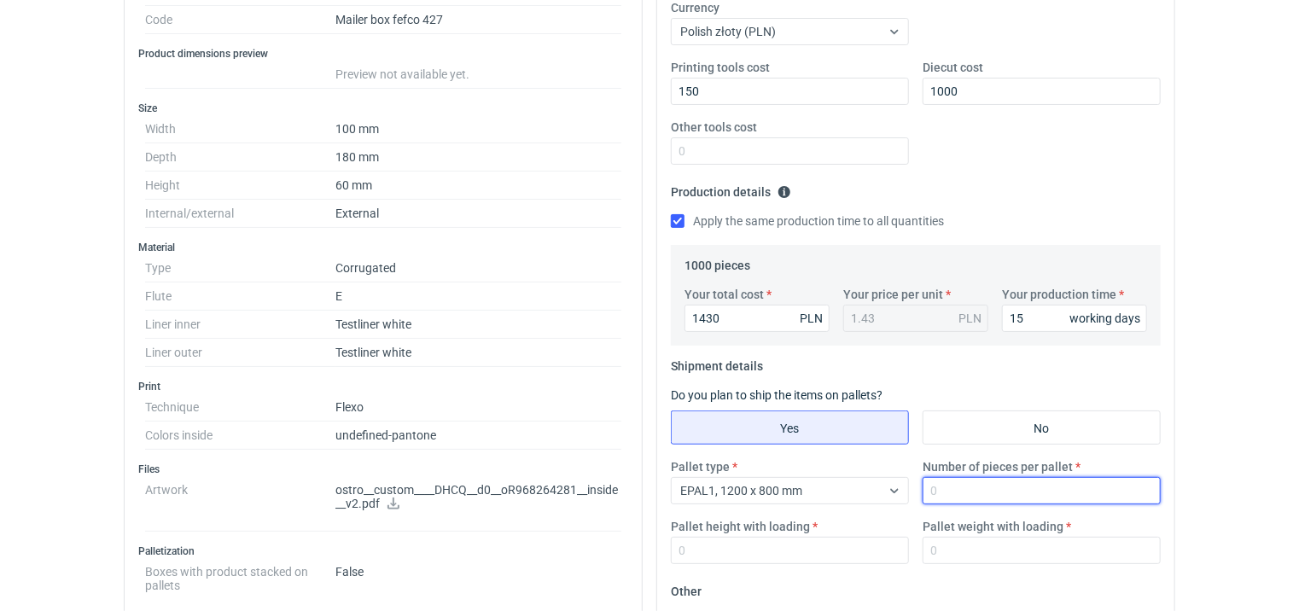
click at [956, 485] on input "Number of pieces per pallet" at bounding box center [1041, 490] width 238 height 27
type input "1000"
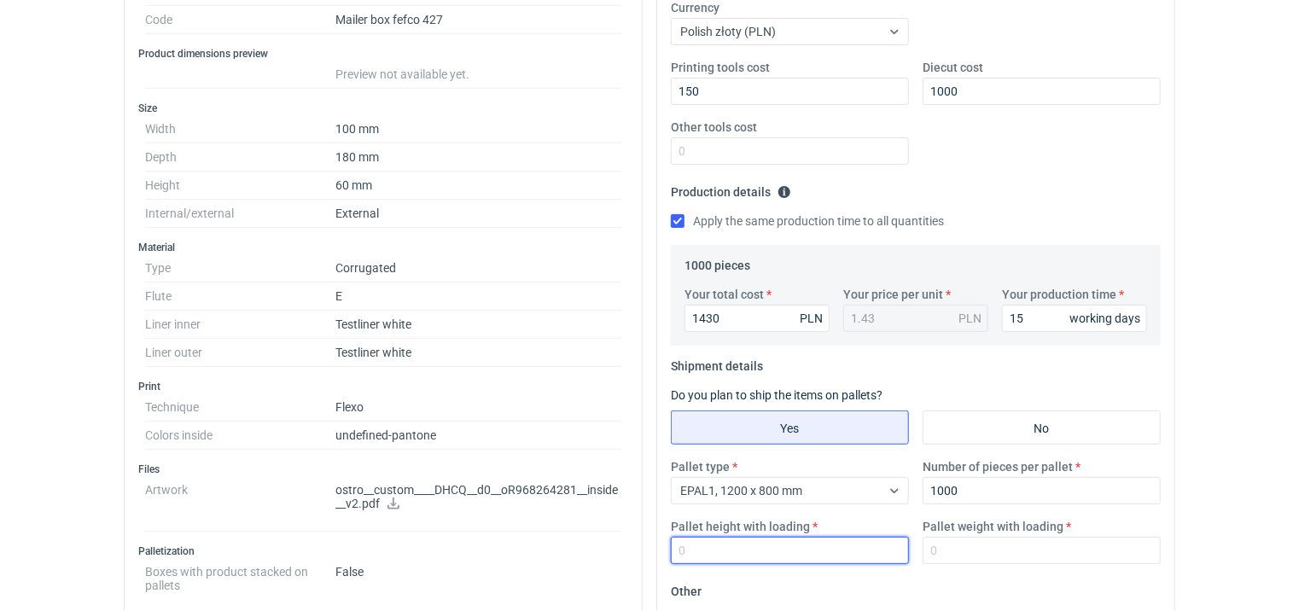
click at [693, 553] on input "Pallet height with loading" at bounding box center [790, 550] width 238 height 27
type input "1000"
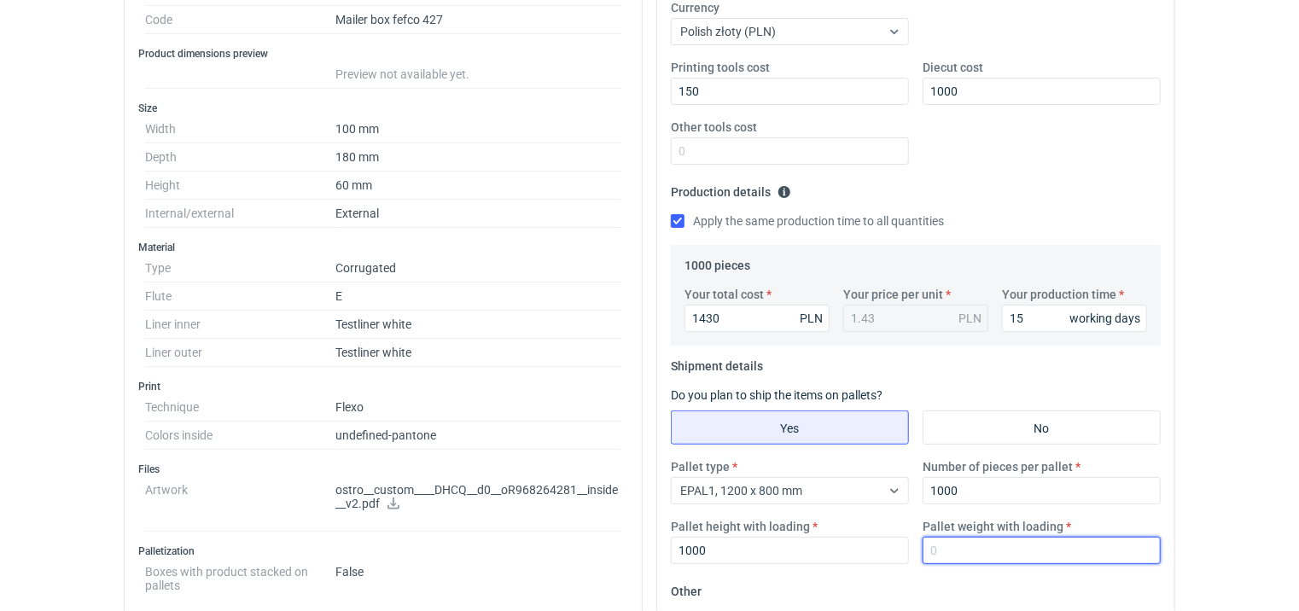
click at [992, 554] on input "Pallet weight with loading" at bounding box center [1041, 550] width 238 height 27
type input "100"
click at [1056, 189] on fieldset "Production details Please provide the expected time of production in working da…" at bounding box center [916, 211] width 490 height 67
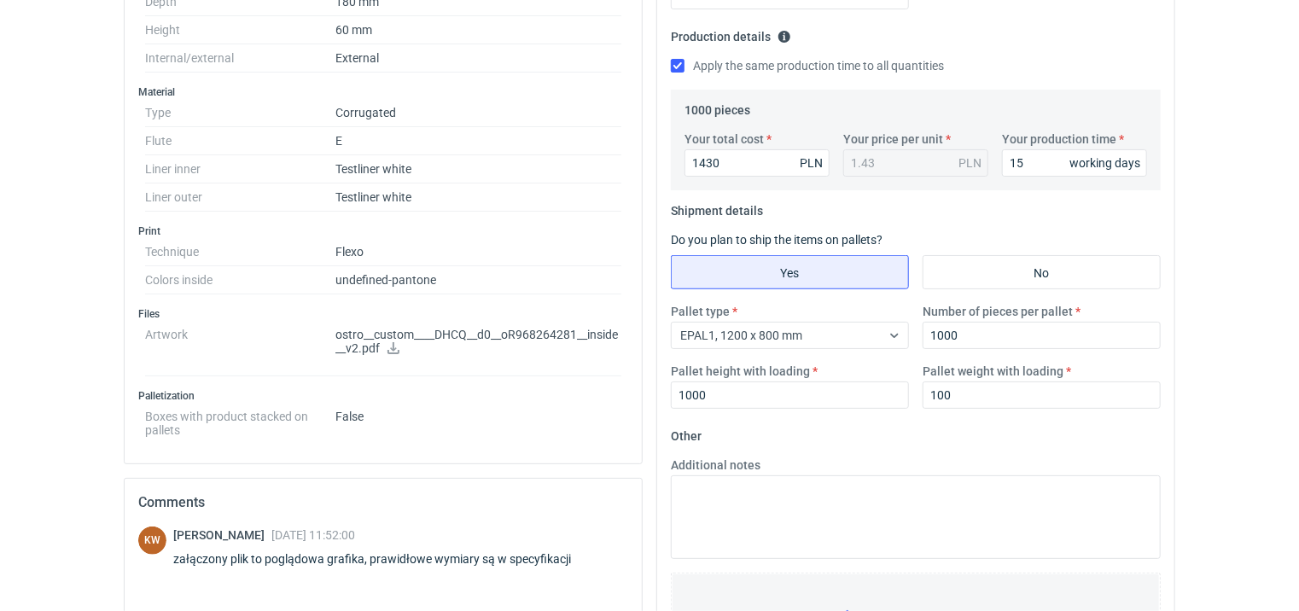
scroll to position [519, 0]
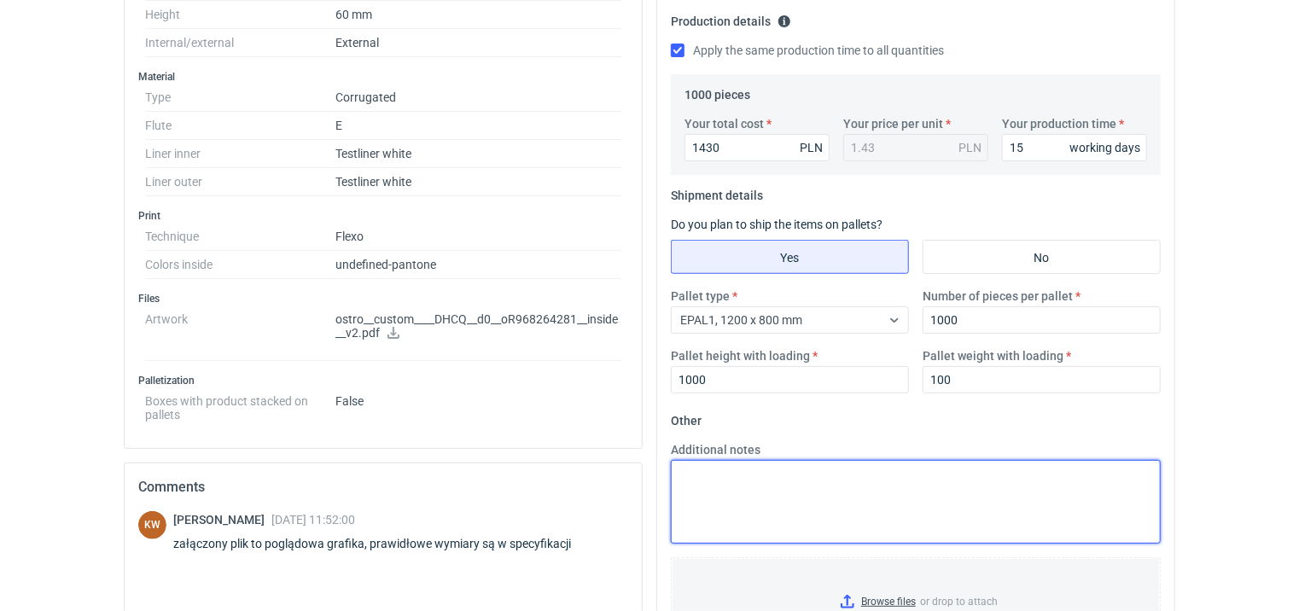
click at [740, 489] on textarea "Additional notes" at bounding box center [916, 502] width 490 height 84
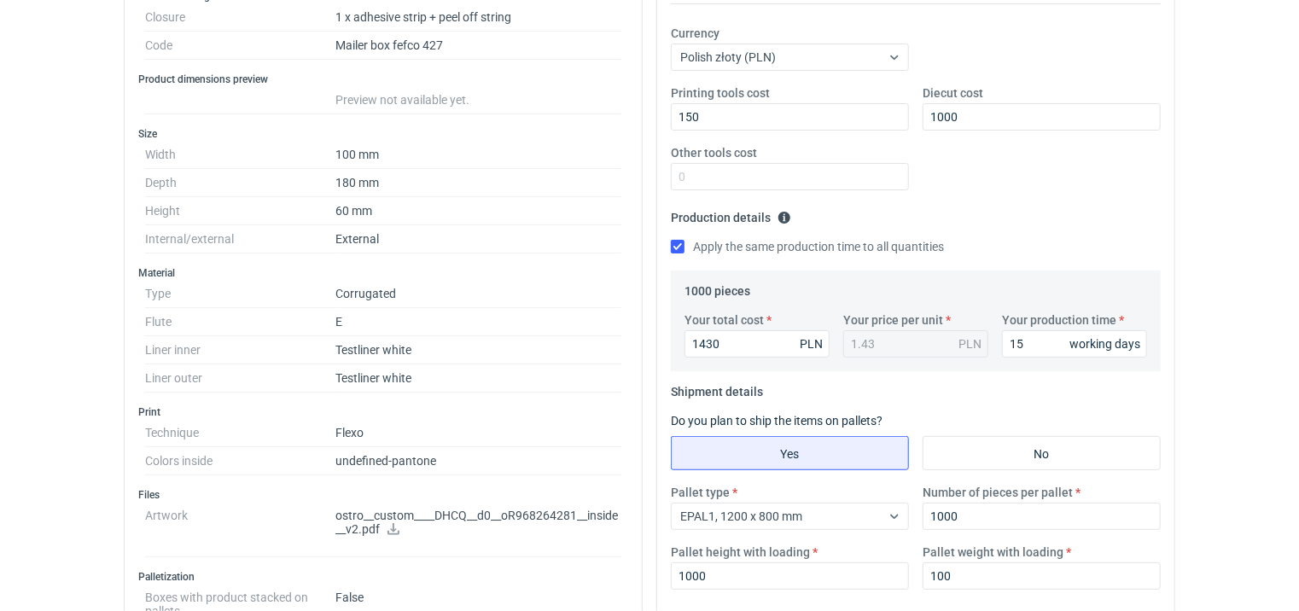
scroll to position [7, 0]
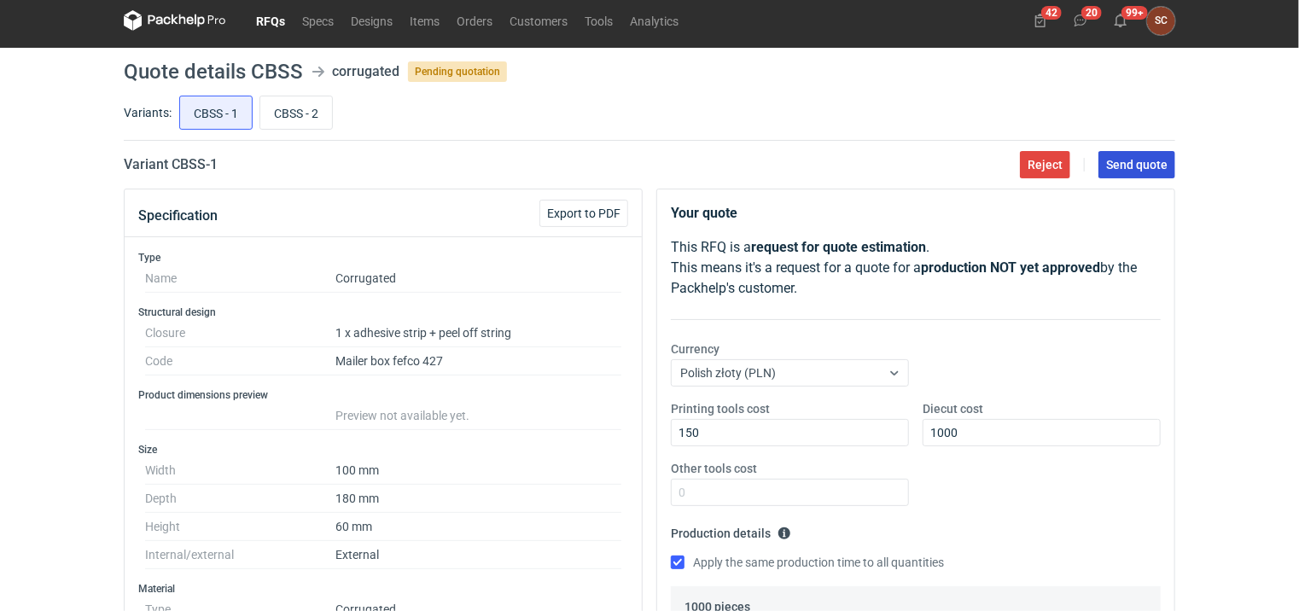
type textarea "Uwaga tektura specjalna, może być potrzebne obłożenie"
click at [1117, 164] on span "Send quote" at bounding box center [1136, 165] width 61 height 12
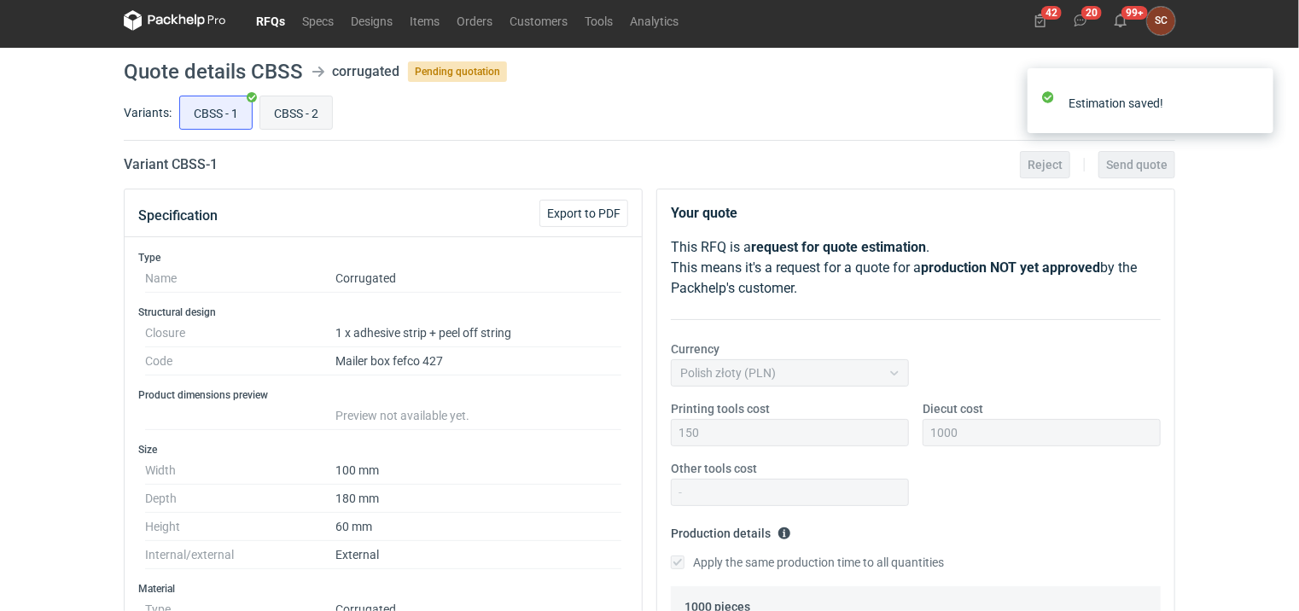
click at [300, 115] on input "CBSS - 2" at bounding box center [296, 112] width 72 height 32
radio input "true"
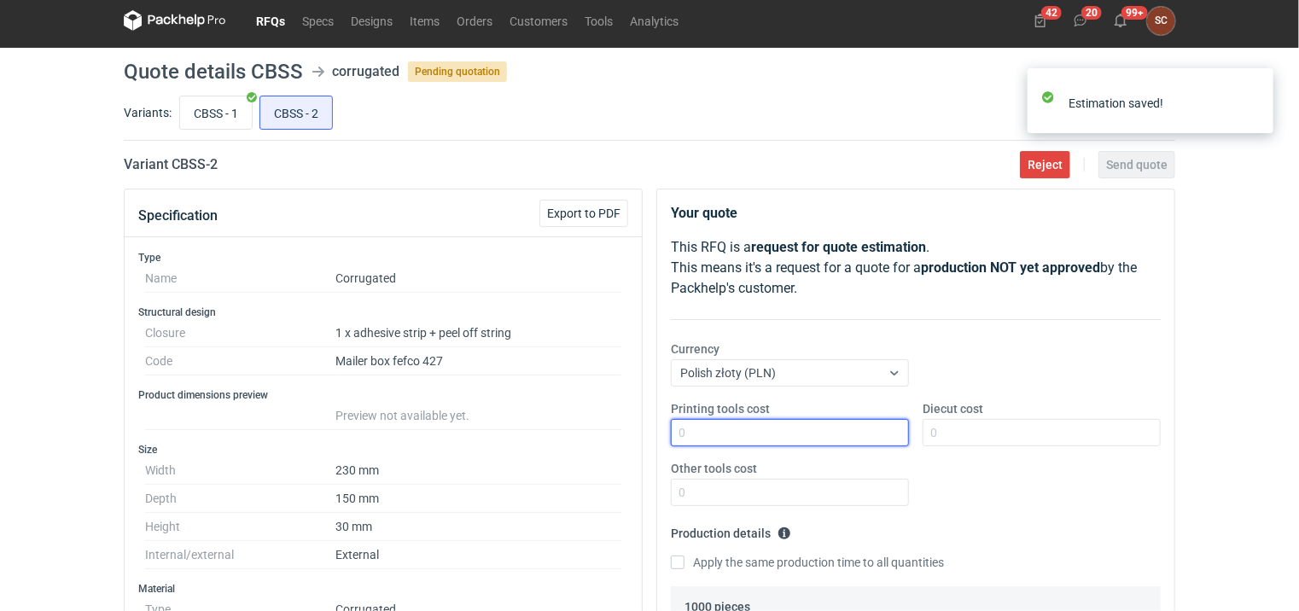
click at [747, 437] on input "Printing tools cost" at bounding box center [790, 432] width 238 height 27
type input "150"
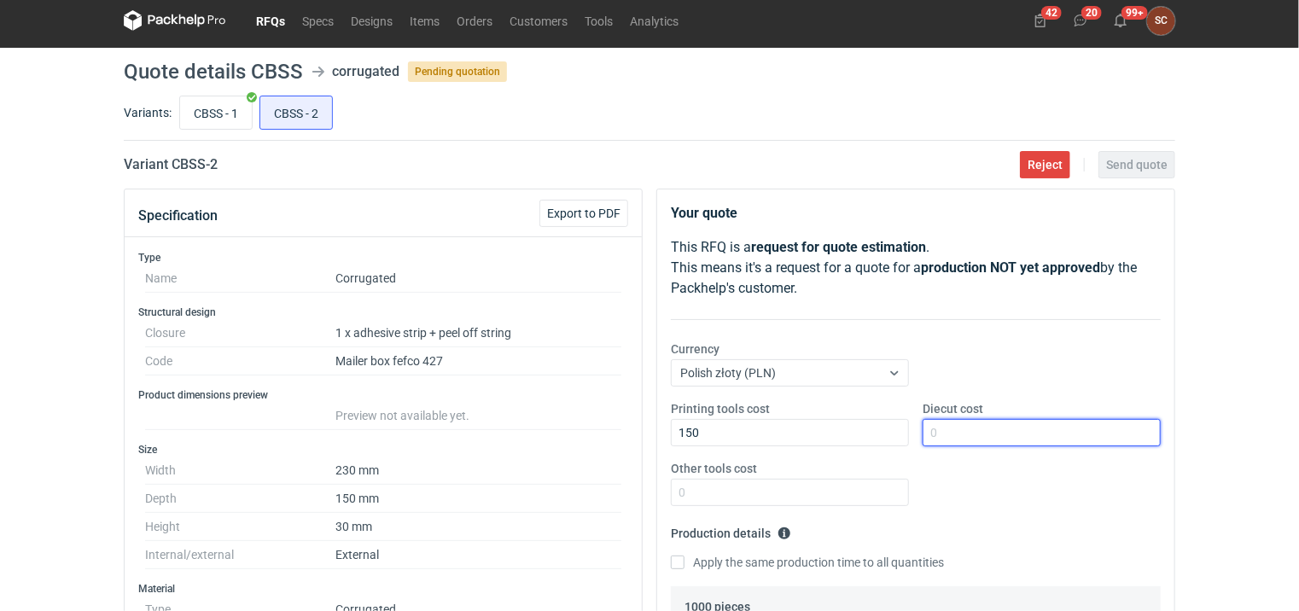
drag, startPoint x: 979, startPoint y: 423, endPoint x: 981, endPoint y: 439, distance: 16.3
click at [979, 424] on input "Diecut cost" at bounding box center [1041, 432] width 238 height 27
type input "1000"
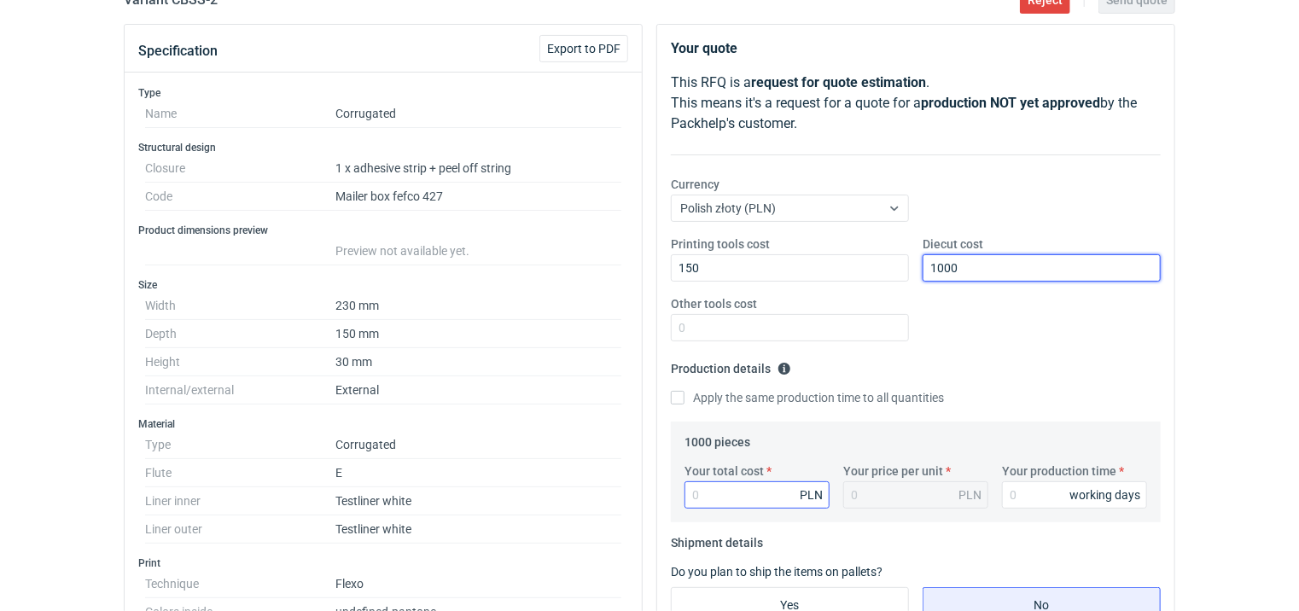
scroll to position [177, 0]
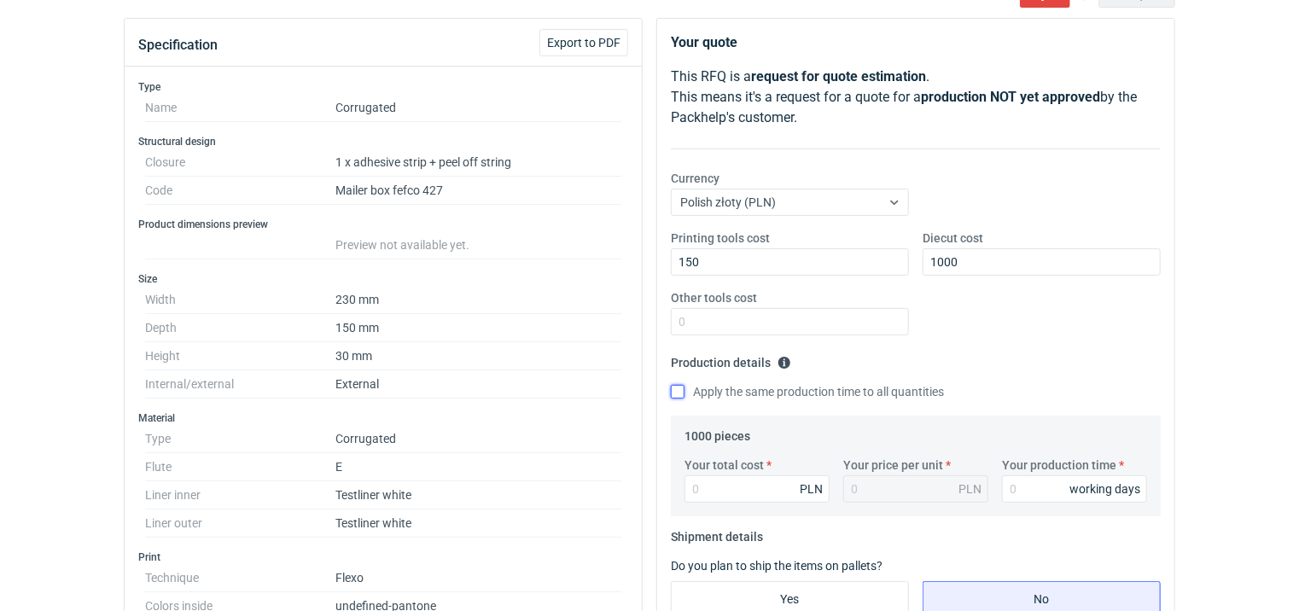
click at [678, 393] on input "Apply the same production time to all quantities" at bounding box center [678, 392] width 14 height 14
checkbox input "true"
click at [724, 493] on input "Your total cost" at bounding box center [756, 488] width 145 height 27
type input "180"
type input "0.18"
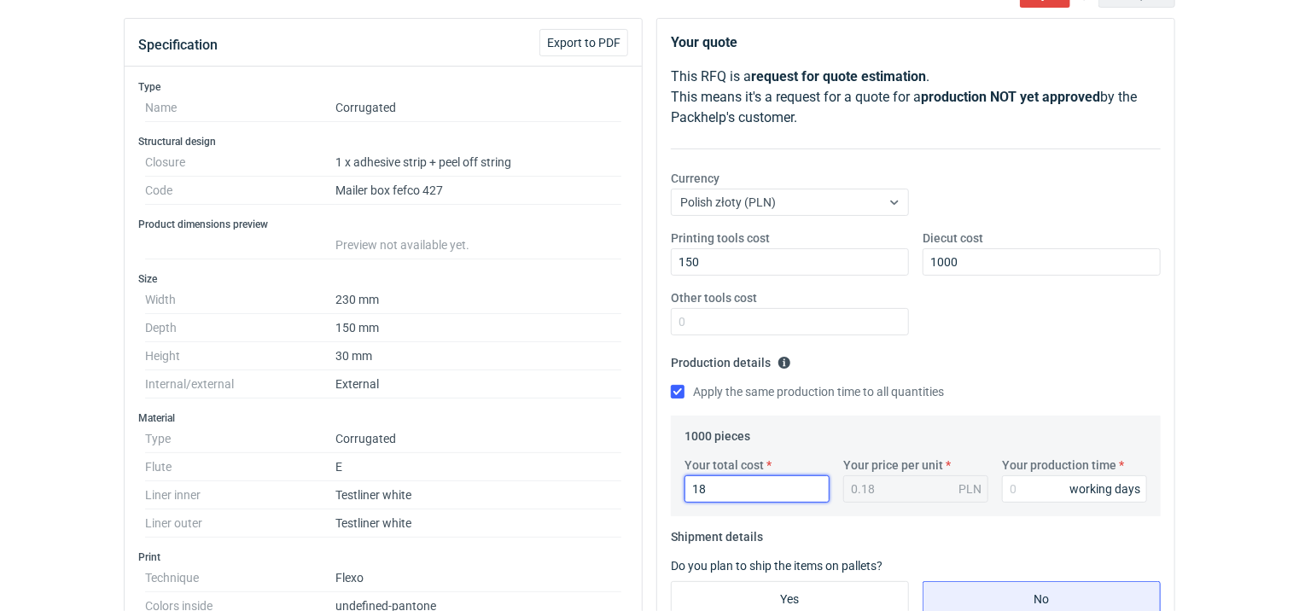
type input "1"
type input "1380"
type input "1.38"
type input "1380"
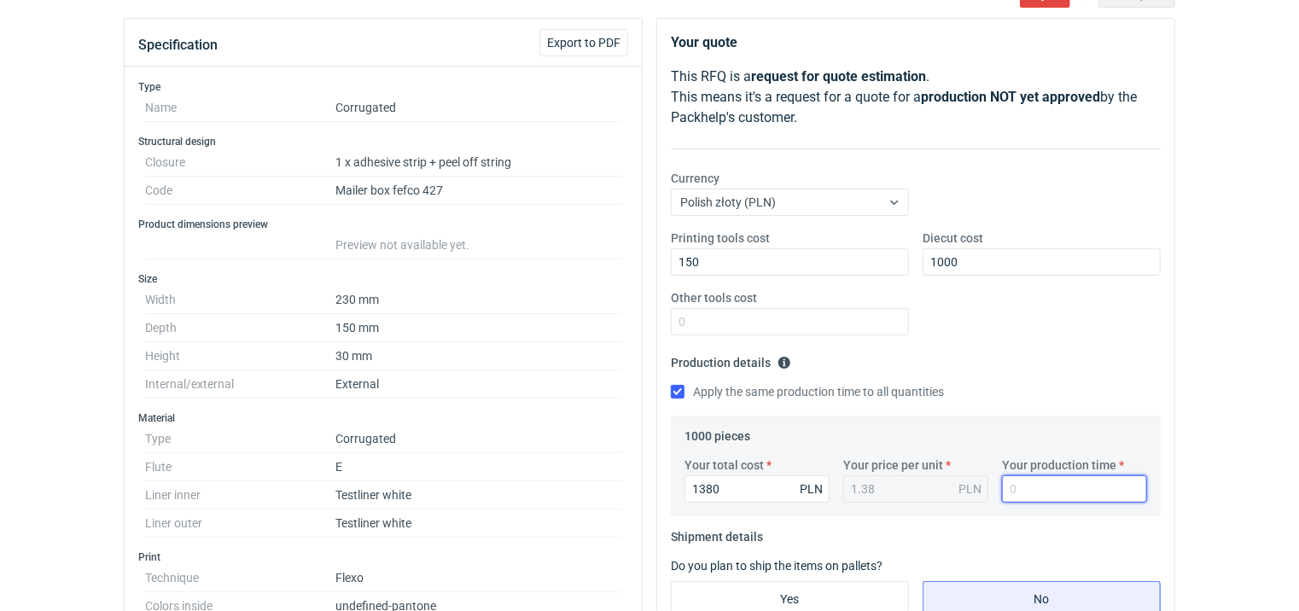
click at [1034, 483] on input "Your production time" at bounding box center [1074, 488] width 145 height 27
type input "15"
click at [1041, 355] on fieldset "Production details Please provide the expected time of production in working da…" at bounding box center [916, 382] width 490 height 67
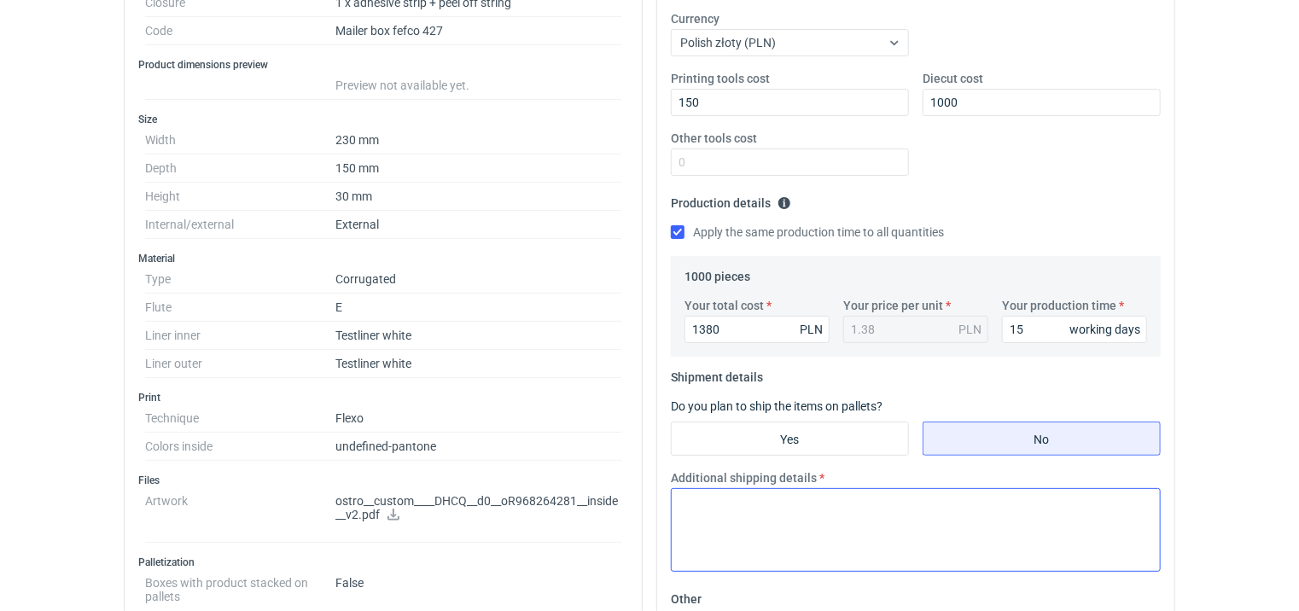
scroll to position [348, 0]
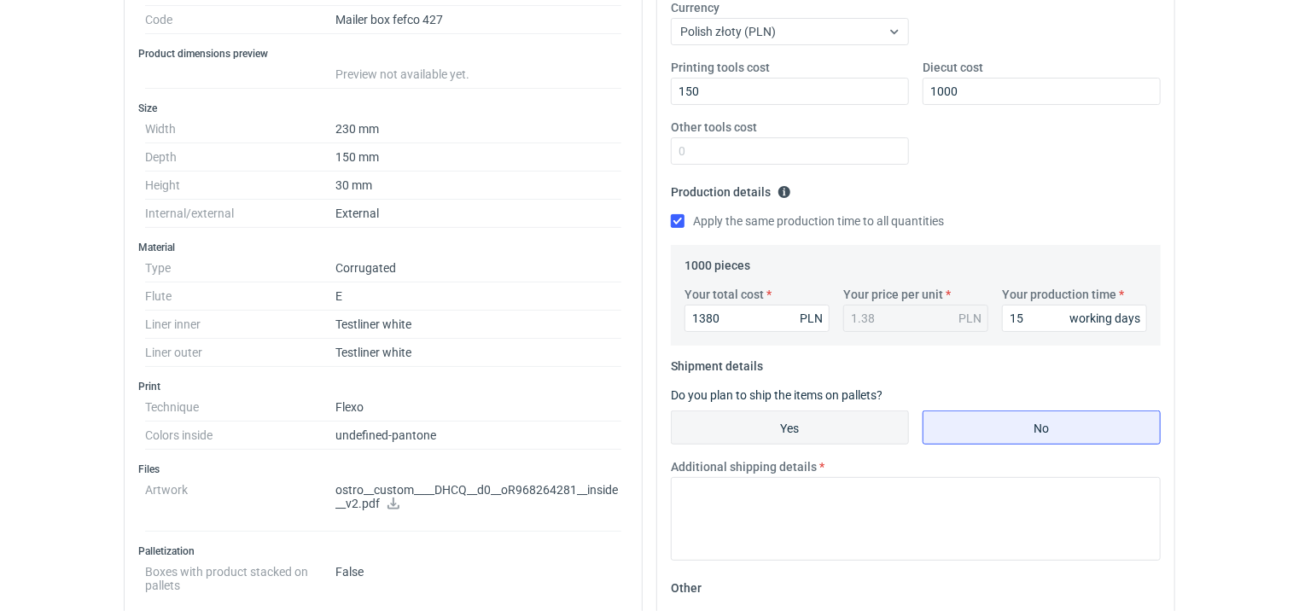
click at [759, 430] on input "Yes" at bounding box center [790, 427] width 236 height 32
radio input "true"
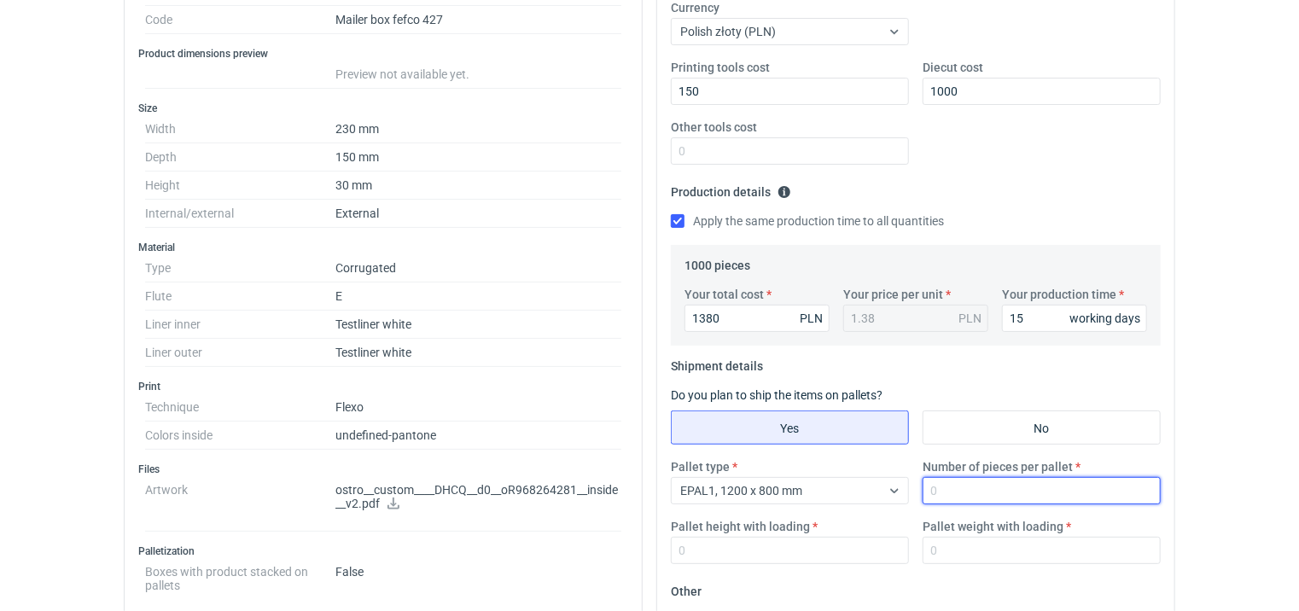
click at [967, 491] on input "Number of pieces per pallet" at bounding box center [1041, 490] width 238 height 27
type input "1000"
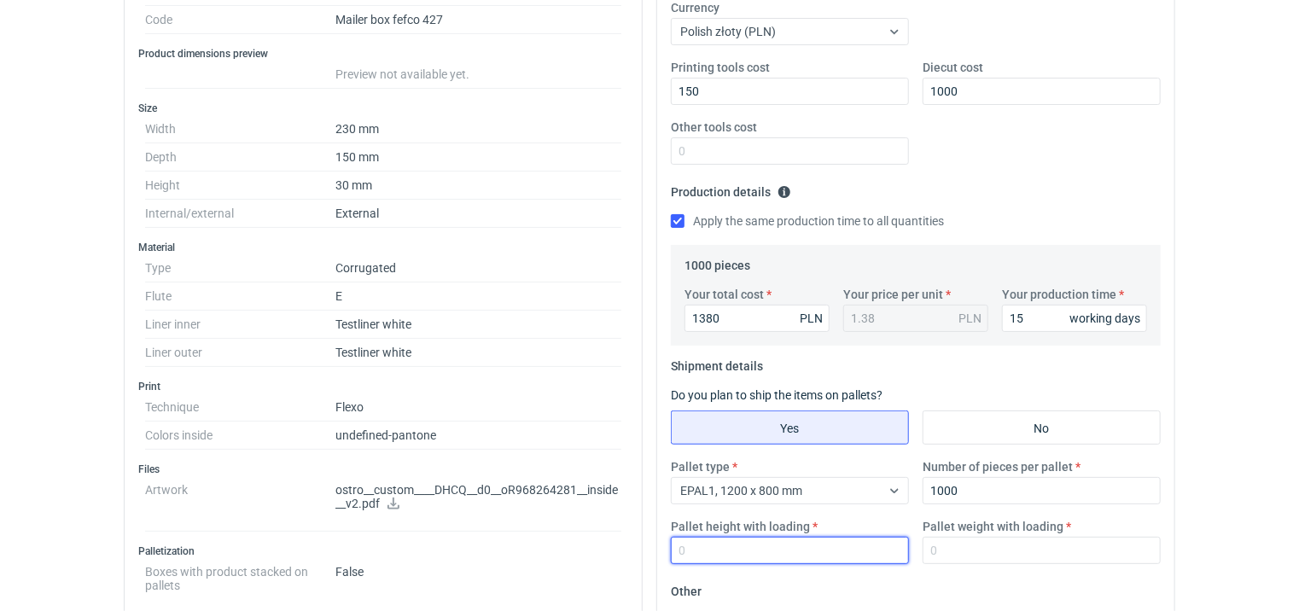
click at [752, 556] on input "Pallet height with loading" at bounding box center [790, 550] width 238 height 27
type input "1000"
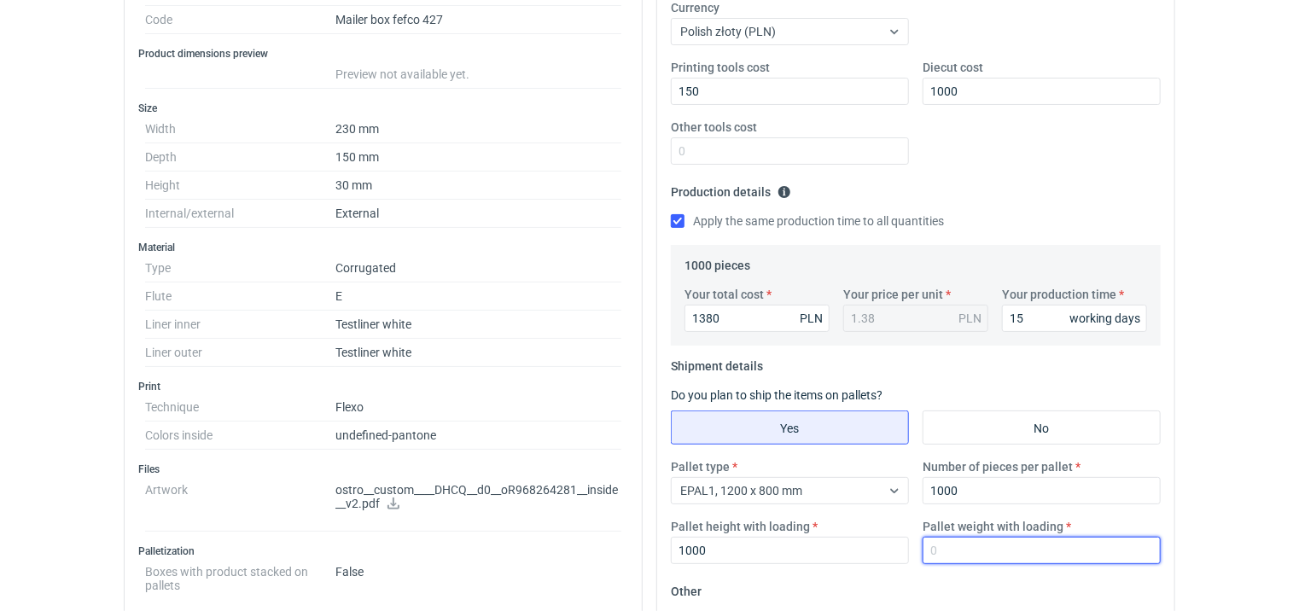
click at [988, 548] on input "Pallet weight with loading" at bounding box center [1041, 550] width 238 height 27
click at [1018, 556] on input "Pallet weight with loading" at bounding box center [1041, 550] width 238 height 27
type input "90"
click at [1064, 172] on div "Printing tools cost 150 Diecut cost 1000 Other tools cost" at bounding box center [915, 118] width 503 height 119
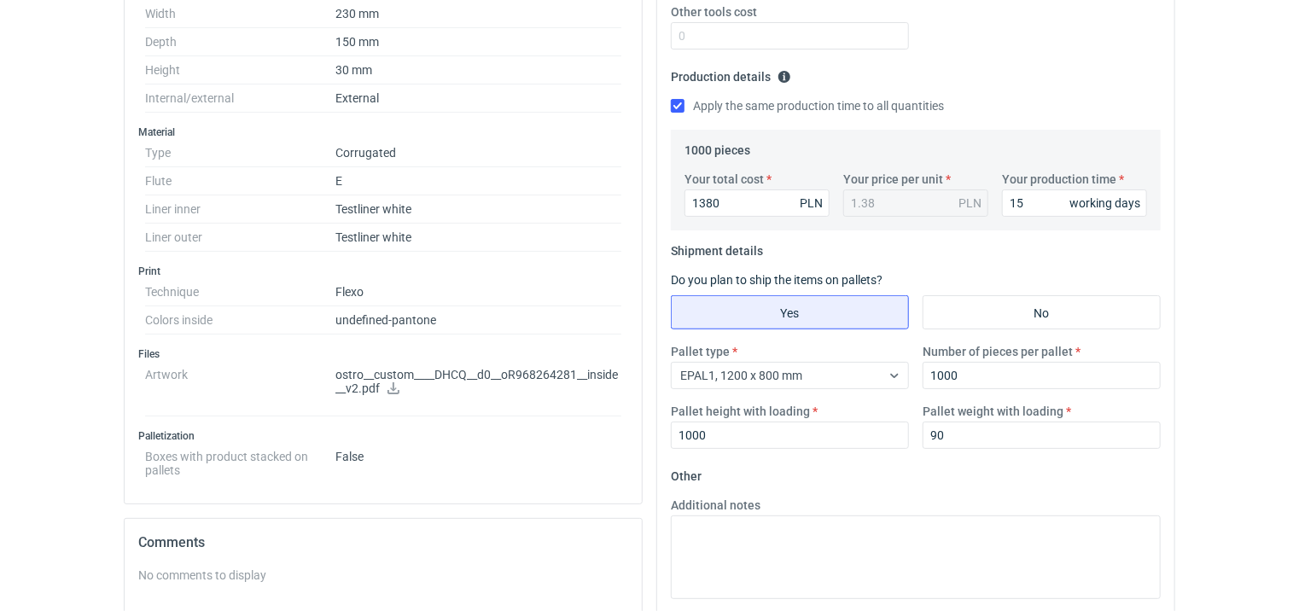
scroll to position [519, 0]
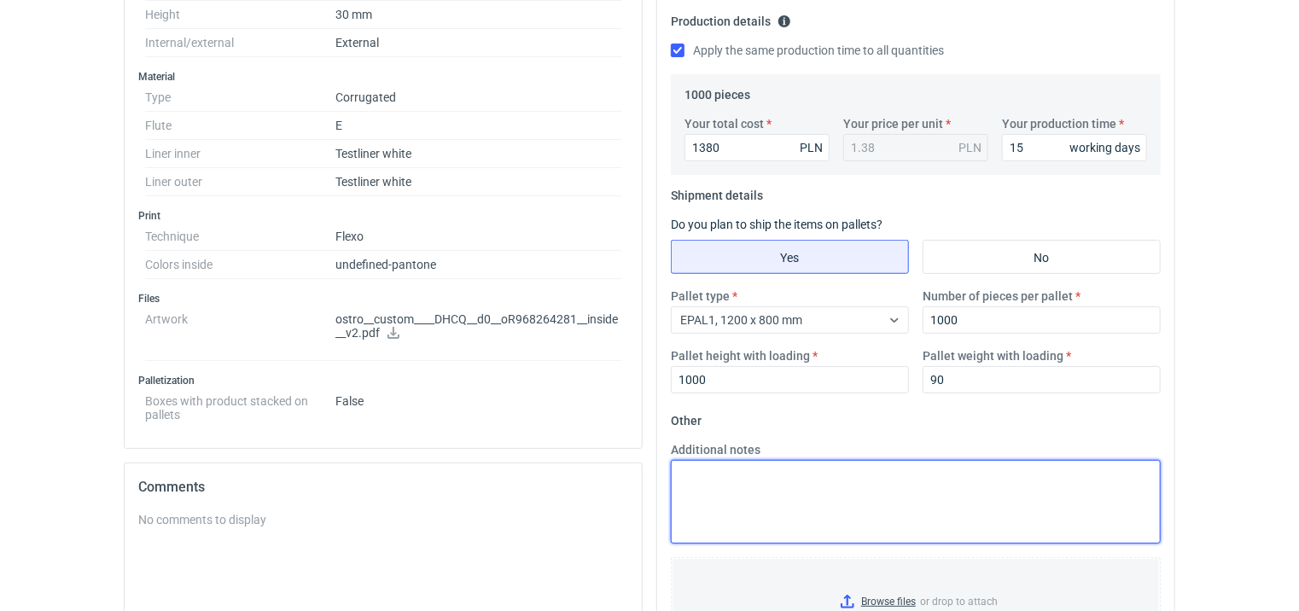
click at [765, 501] on textarea "Additional notes" at bounding box center [916, 502] width 490 height 84
click at [999, 487] on textarea "Uwaga tektura specjalna, może być potrzebne obłożenie" at bounding box center [916, 502] width 490 height 84
click at [1001, 478] on textarea "Uwaga tektura specjalna, może być potrzebne obłożenie" at bounding box center [916, 502] width 490 height 84
click at [1000, 478] on textarea "Uwaga tektura specjalna, może być potrzebne obłożenie" at bounding box center [916, 502] width 490 height 84
click at [993, 479] on textarea "Uwaga tektura specjalna, może być potrzebne obłożenie" at bounding box center [916, 502] width 490 height 84
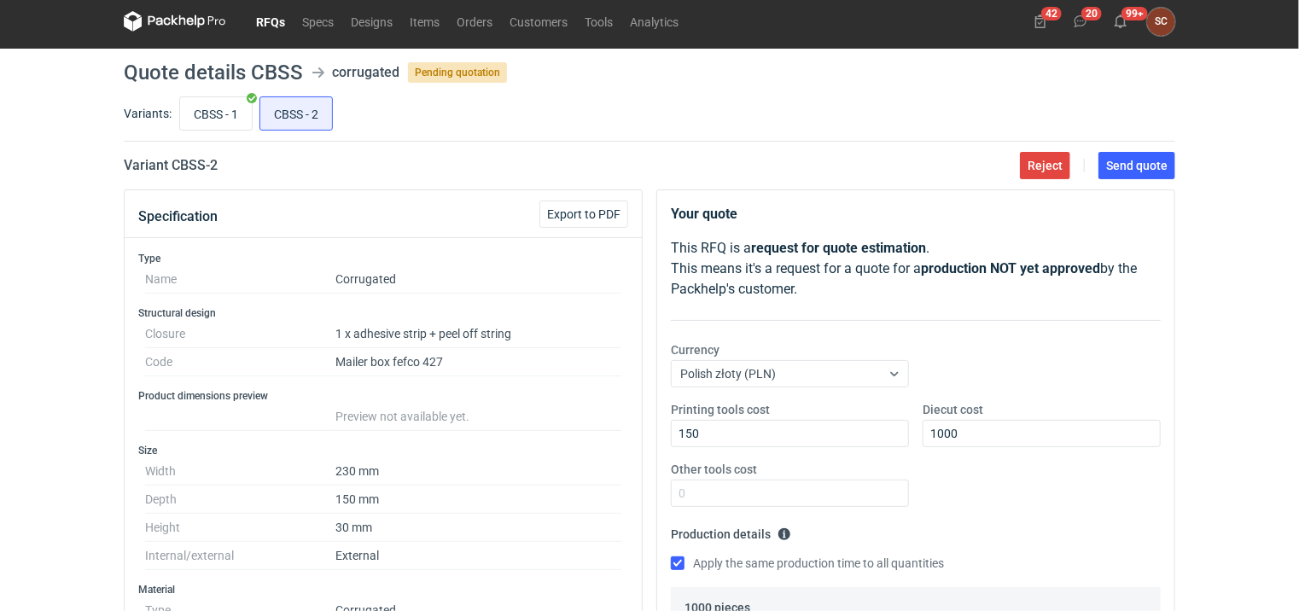
scroll to position [0, 0]
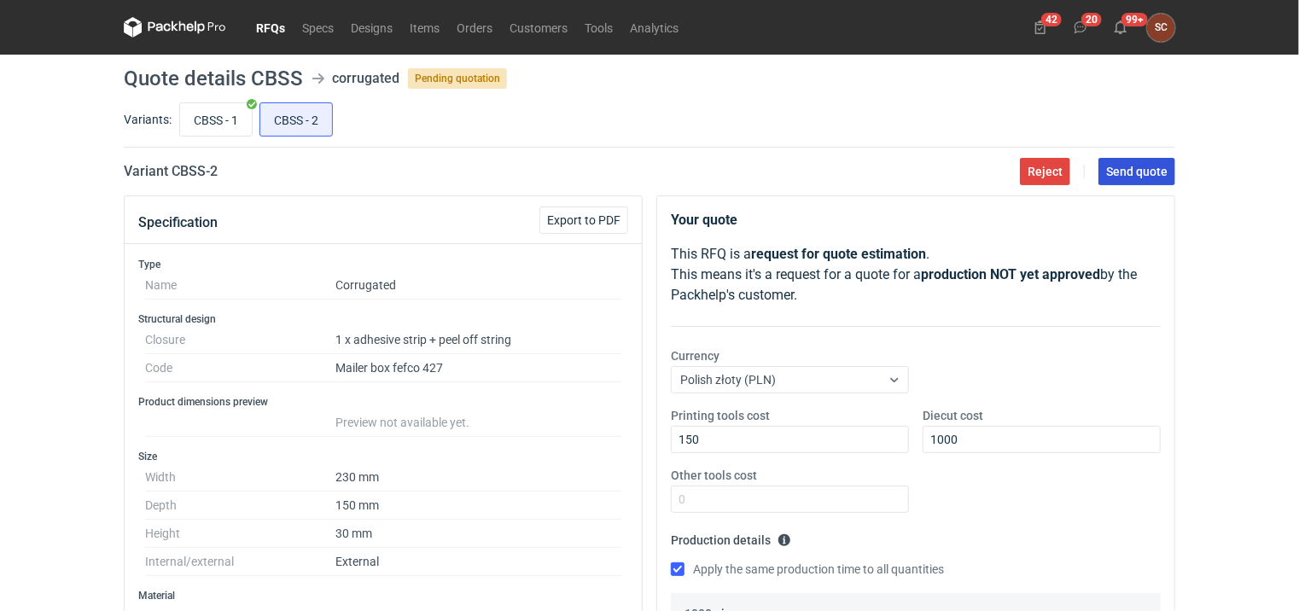
type textarea "Uwaga tektura specjalna, może być potrzebne obłożenie. Propozycja pakowania w p…"
click at [1123, 171] on span "Send quote" at bounding box center [1136, 172] width 61 height 12
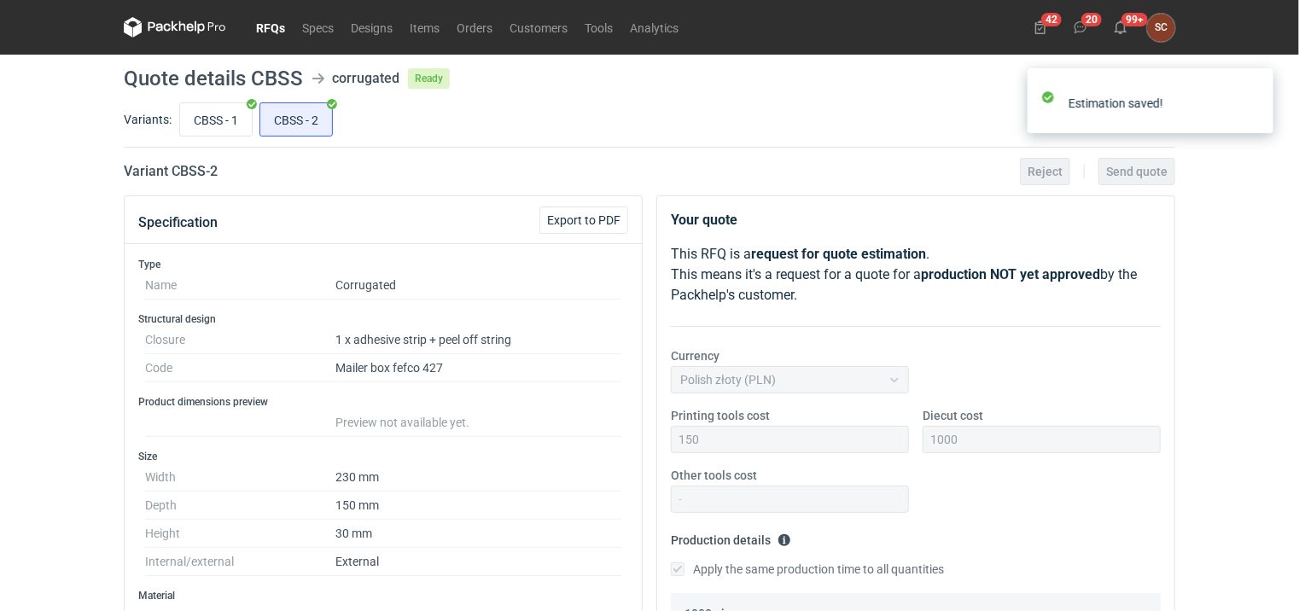
click at [273, 28] on link "RFQs" at bounding box center [270, 27] width 46 height 20
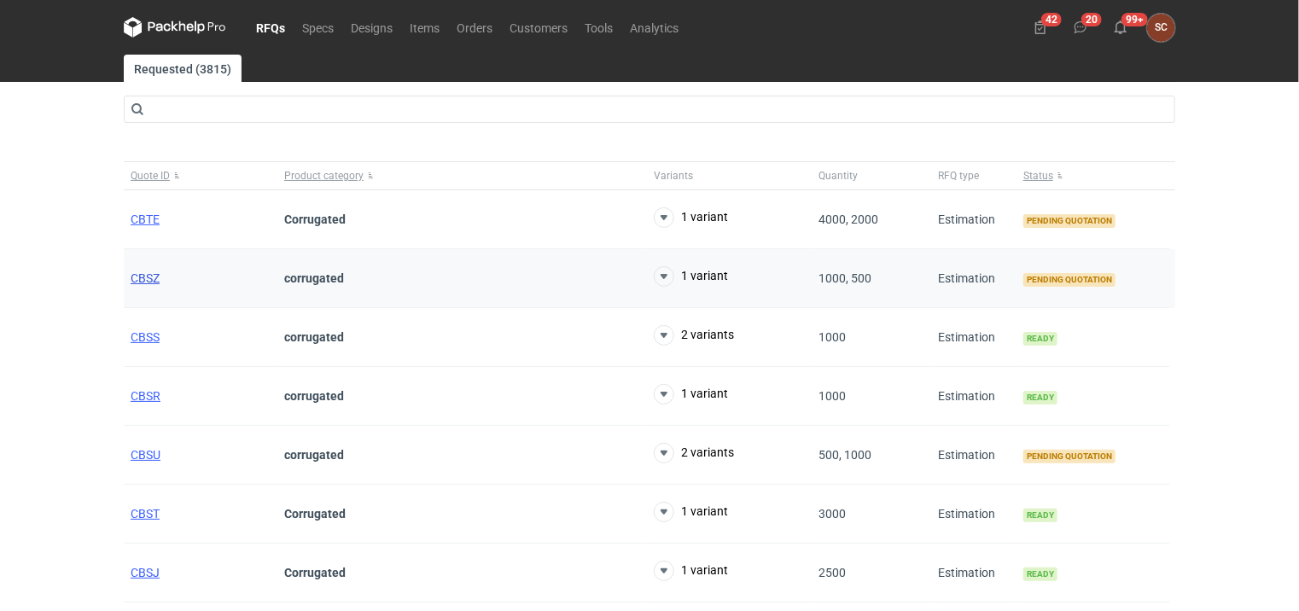
click at [143, 276] on span "CBSZ" at bounding box center [145, 278] width 29 height 14
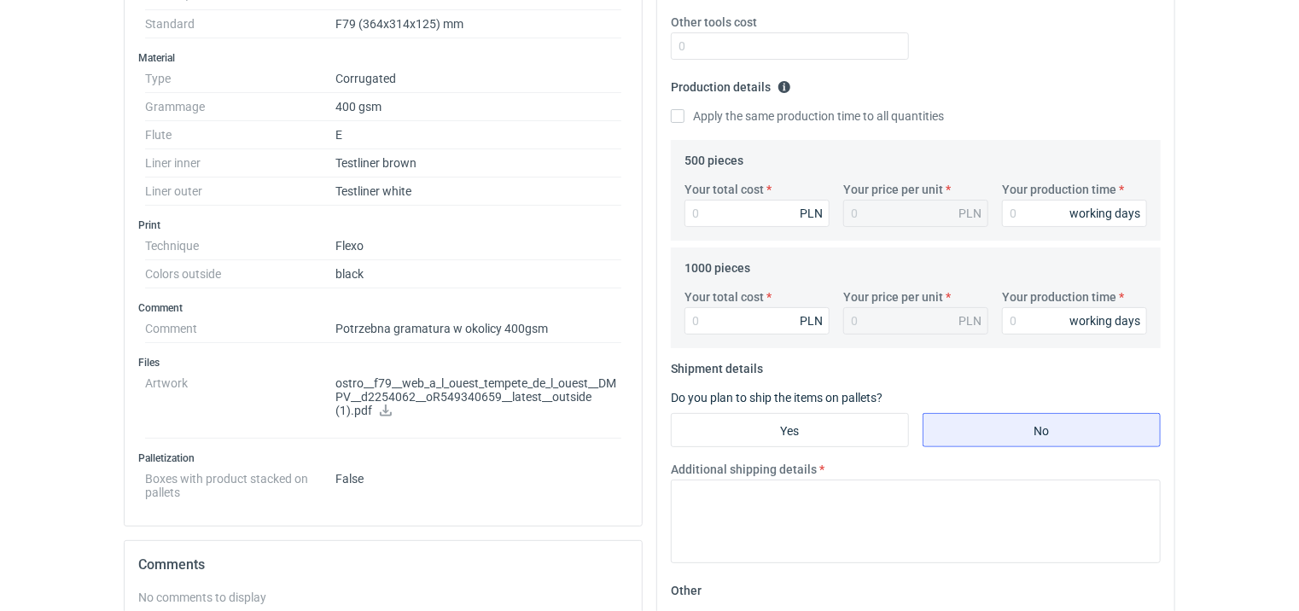
scroll to position [446, 0]
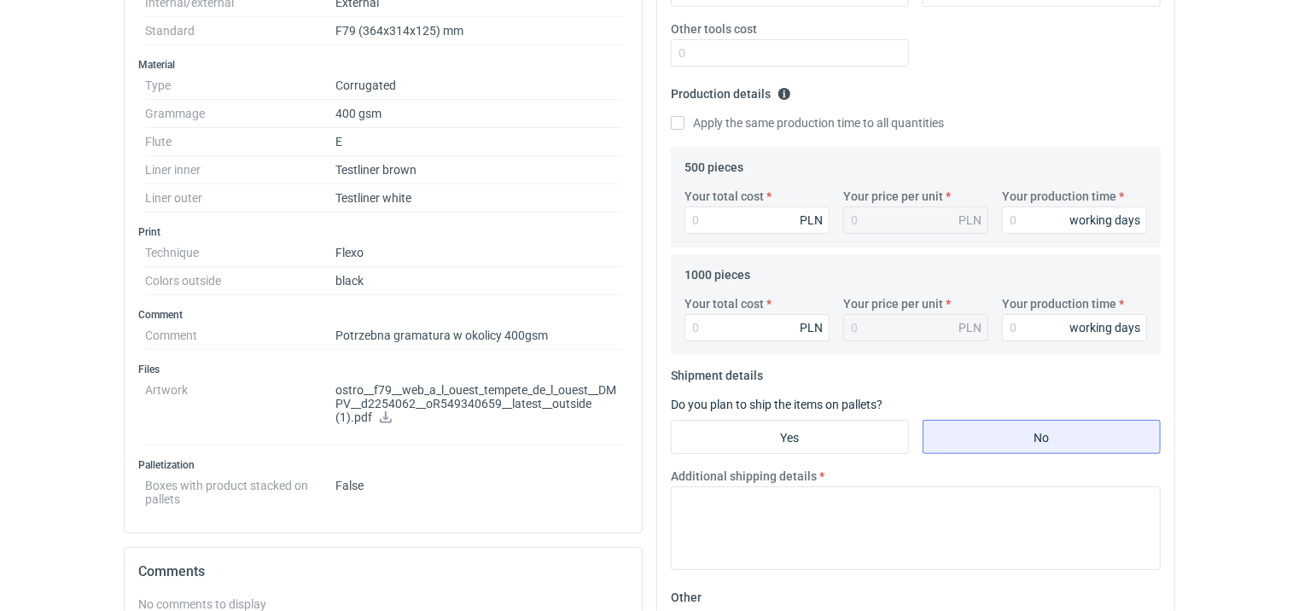
click at [391, 412] on icon at bounding box center [386, 417] width 14 height 12
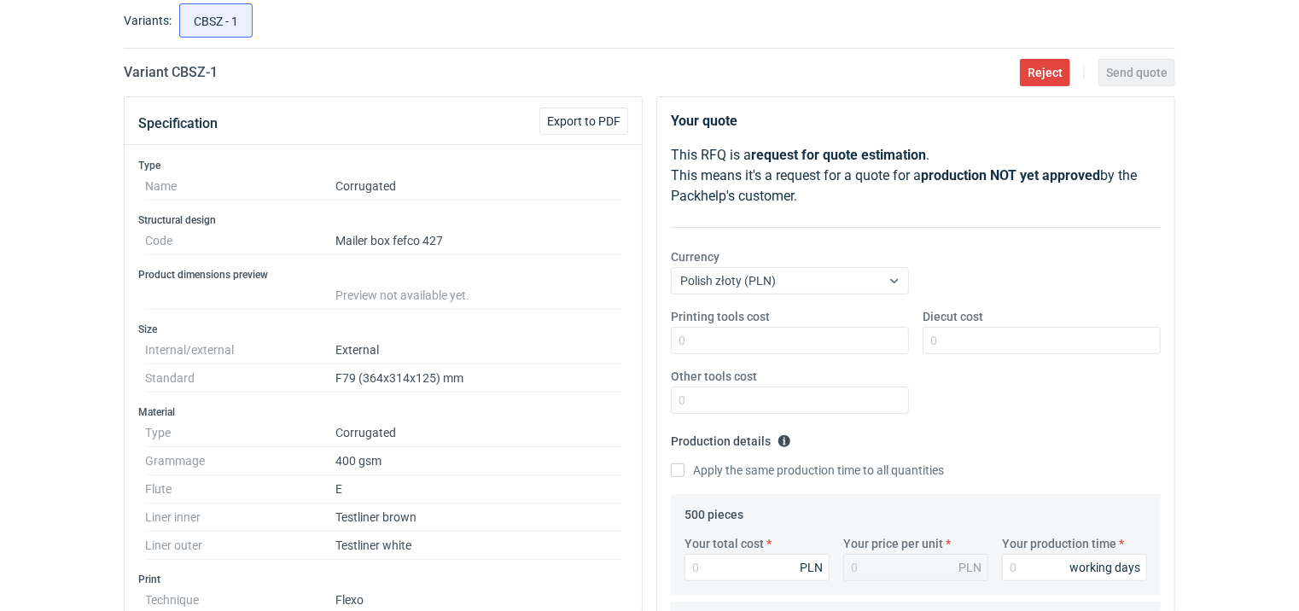
scroll to position [0, 0]
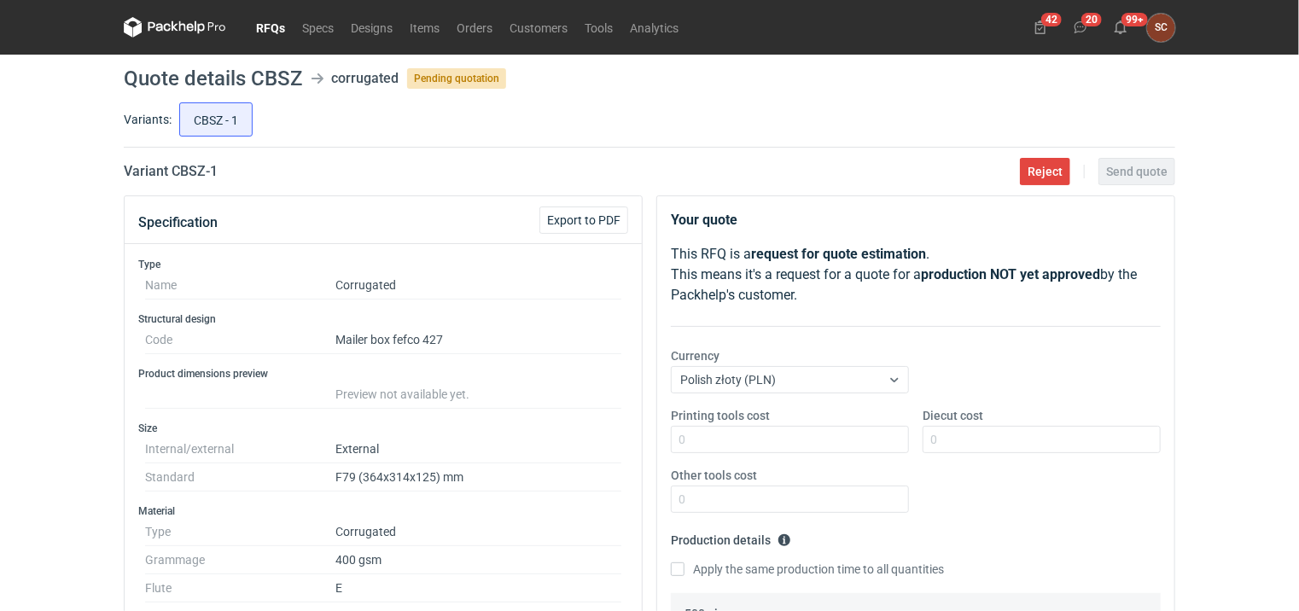
click at [477, 15] on nav "RFQs Specs Designs Items Orders Customers Tools Analytics" at bounding box center [405, 27] width 563 height 55
click at [476, 26] on link "Orders" at bounding box center [474, 27] width 53 height 20
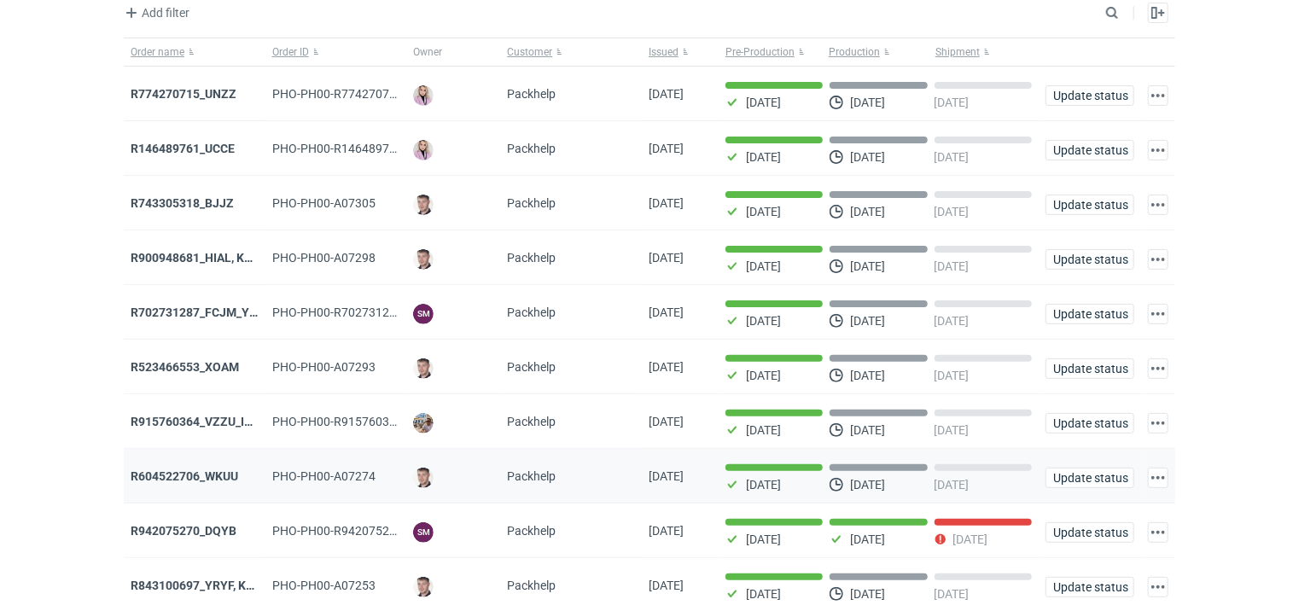
scroll to position [146, 0]
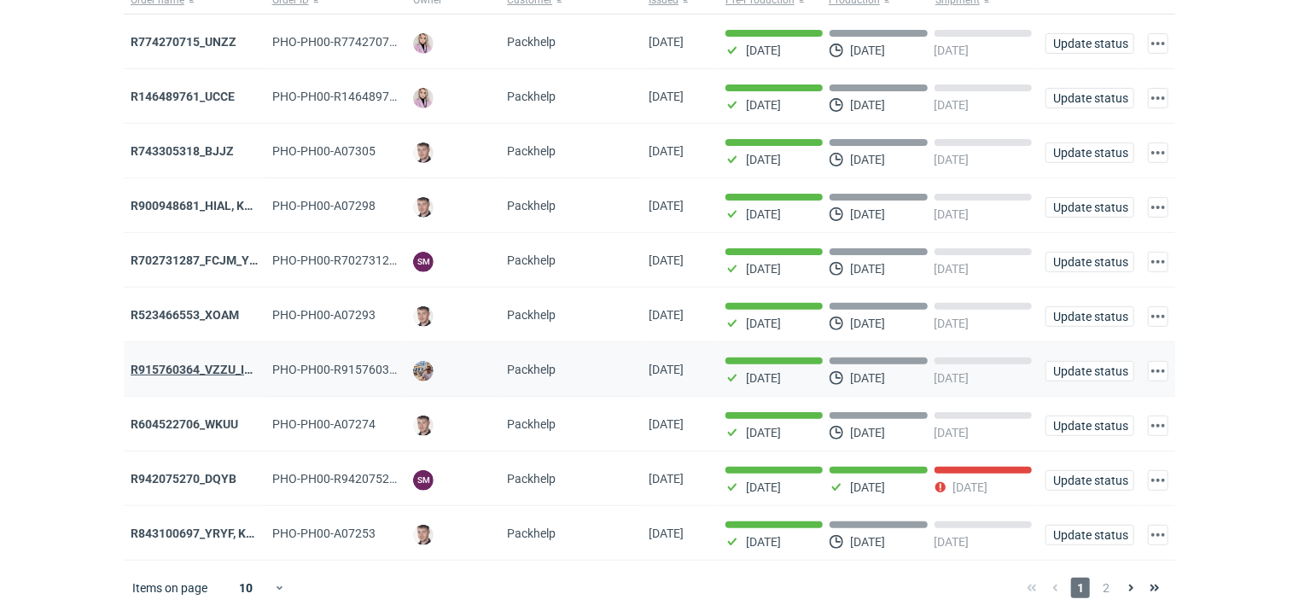
click at [223, 365] on strong "R915760364_VZZU_IOFY" at bounding box center [199, 370] width 137 height 14
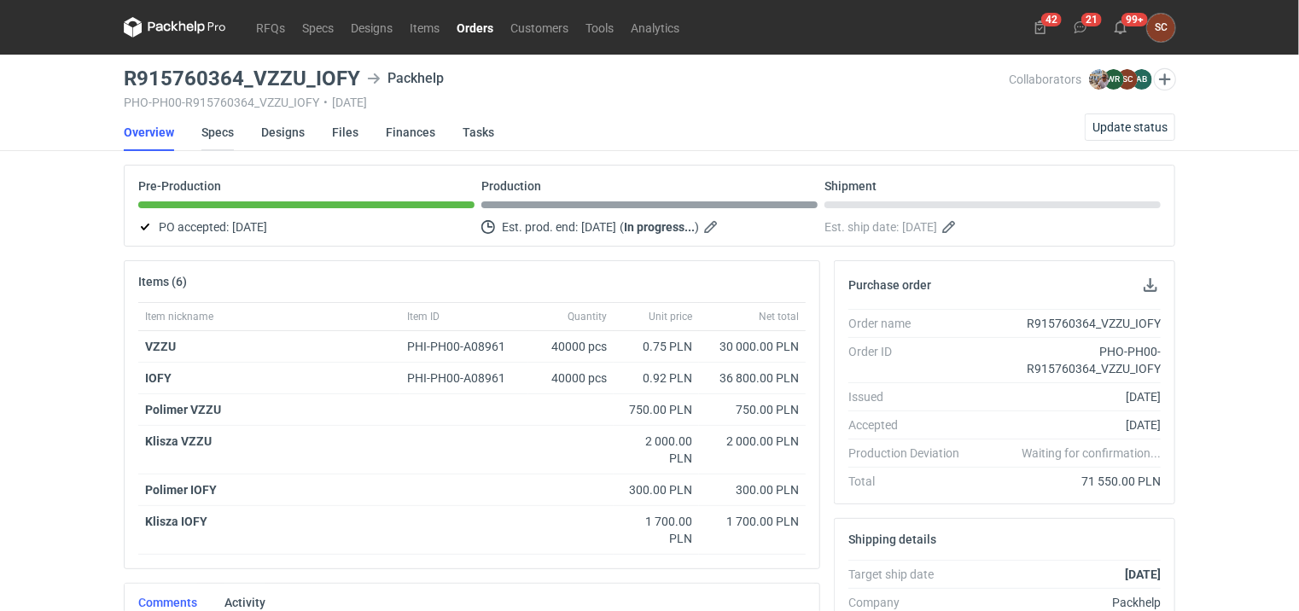
click at [218, 127] on link "Specs" at bounding box center [217, 132] width 32 height 38
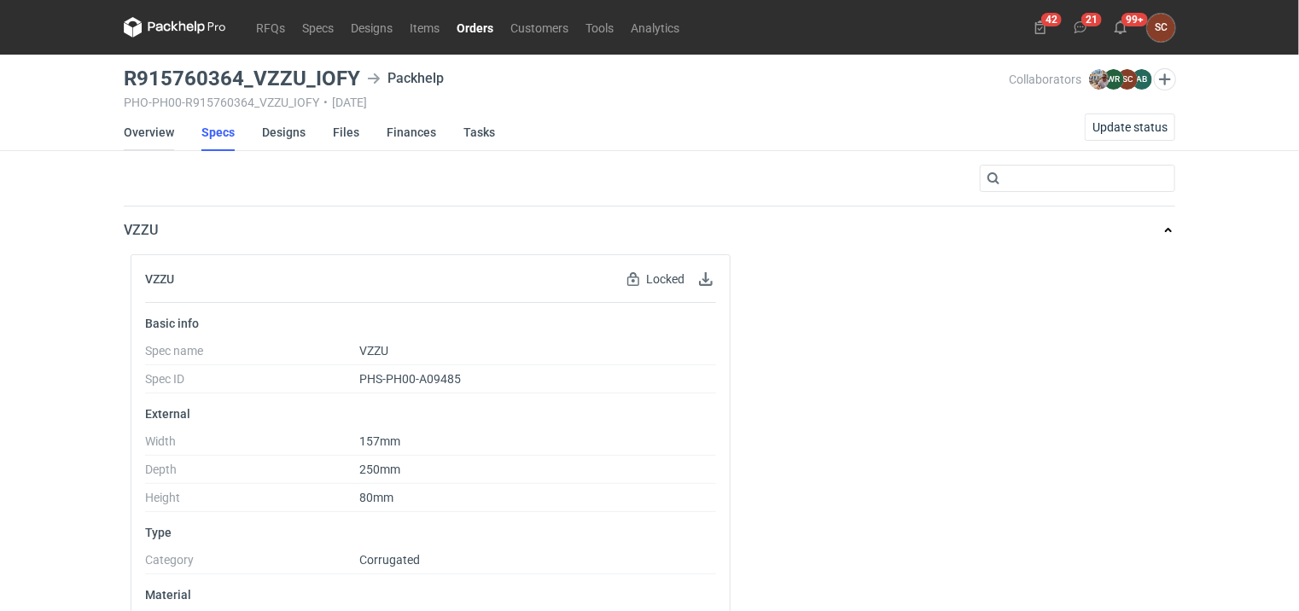
drag, startPoint x: 143, startPoint y: 134, endPoint x: 160, endPoint y: 133, distance: 17.1
click at [143, 133] on link "Overview" at bounding box center [149, 132] width 50 height 38
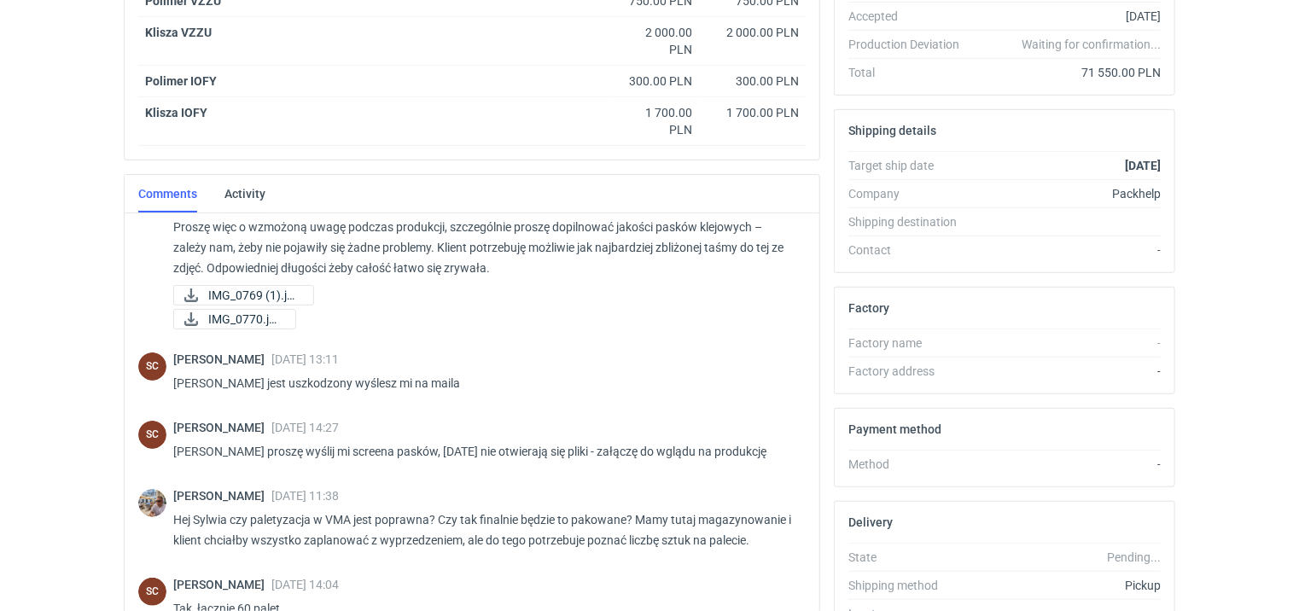
scroll to position [574, 0]
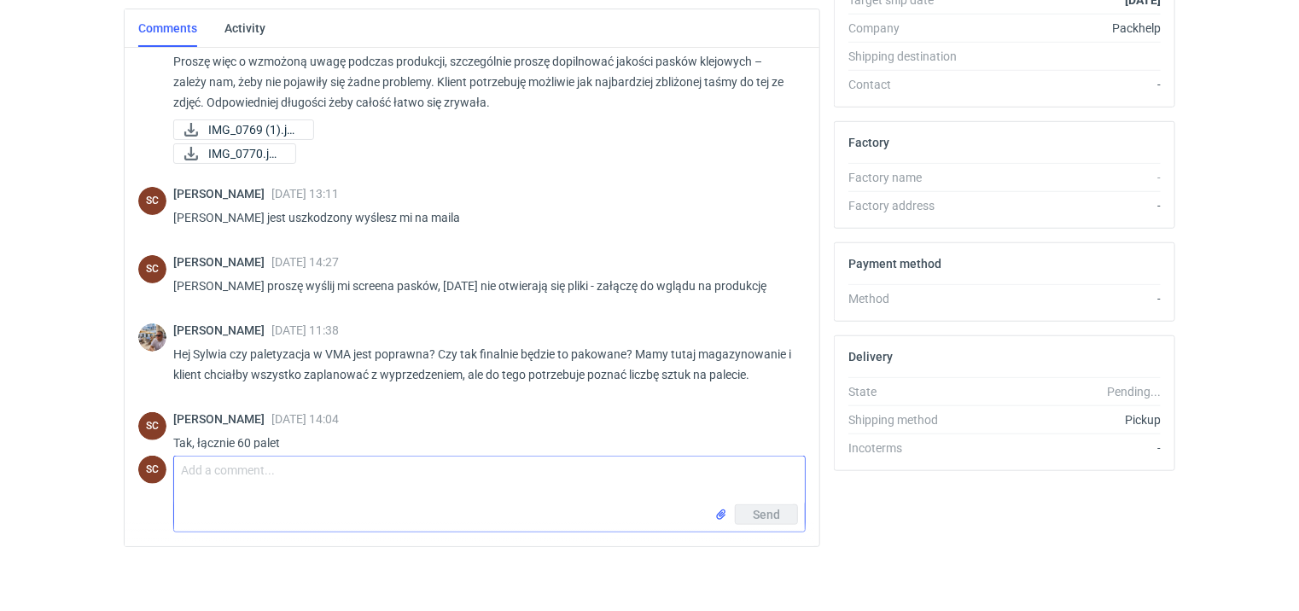
click at [272, 457] on textarea "Comment message" at bounding box center [489, 481] width 631 height 48
type textarea "IOFY - zdjęcia opakowania"
click at [720, 515] on input "file" at bounding box center [721, 515] width 14 height 18
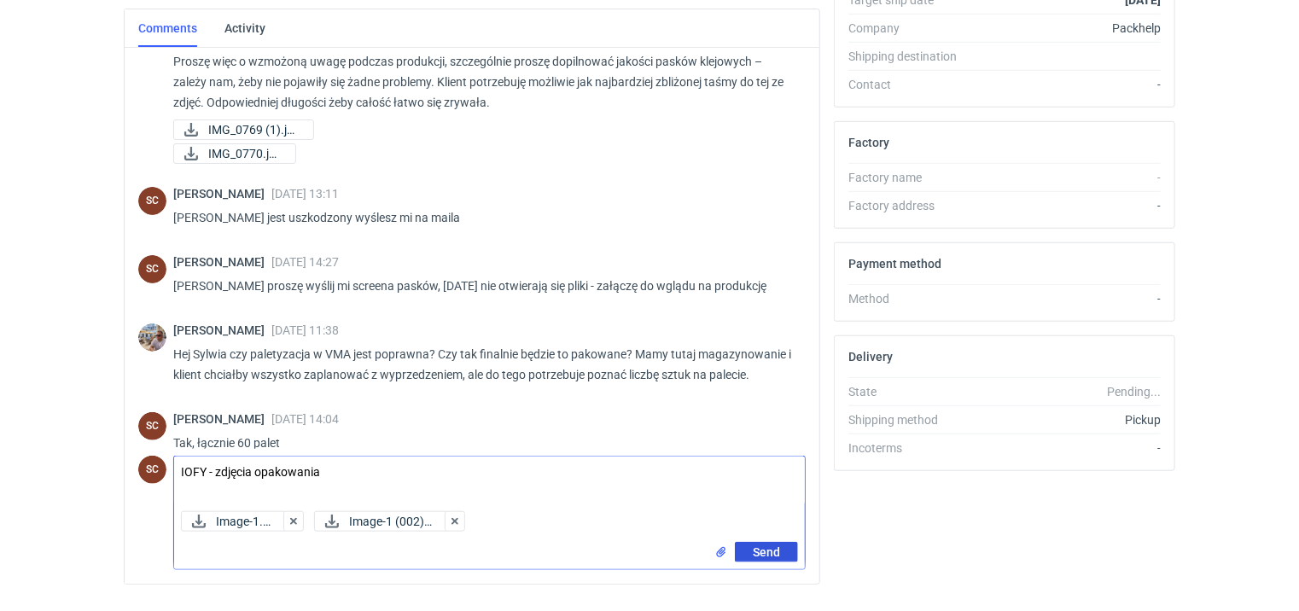
click at [754, 549] on span "Send" at bounding box center [766, 552] width 27 height 12
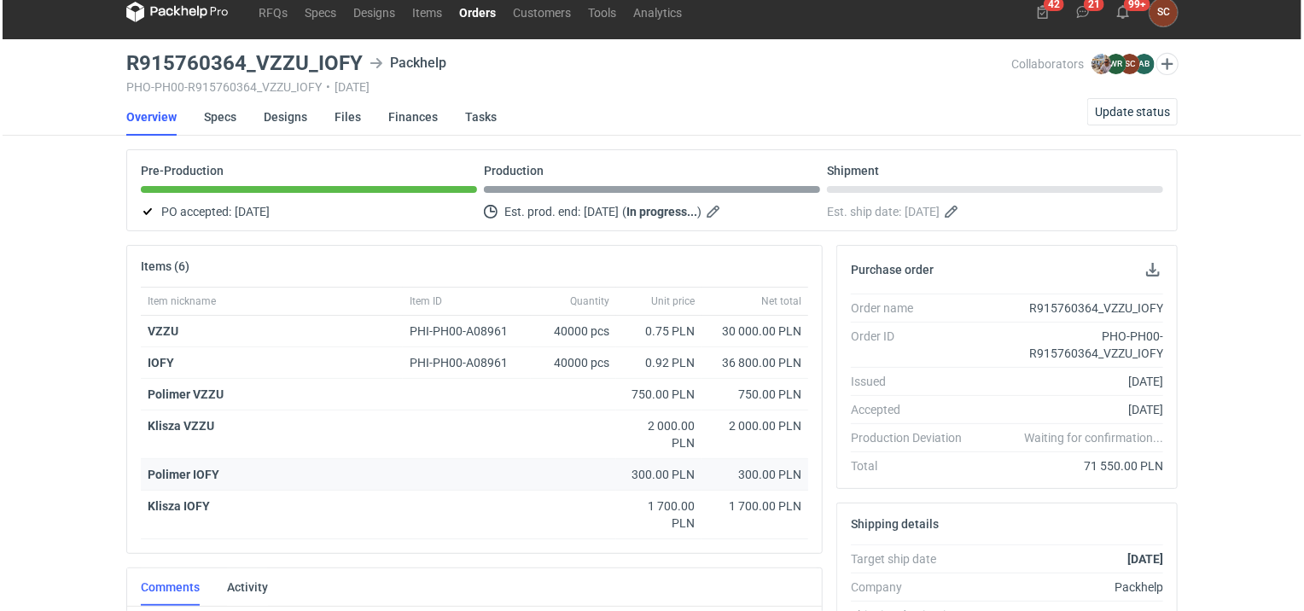
scroll to position [0, 0]
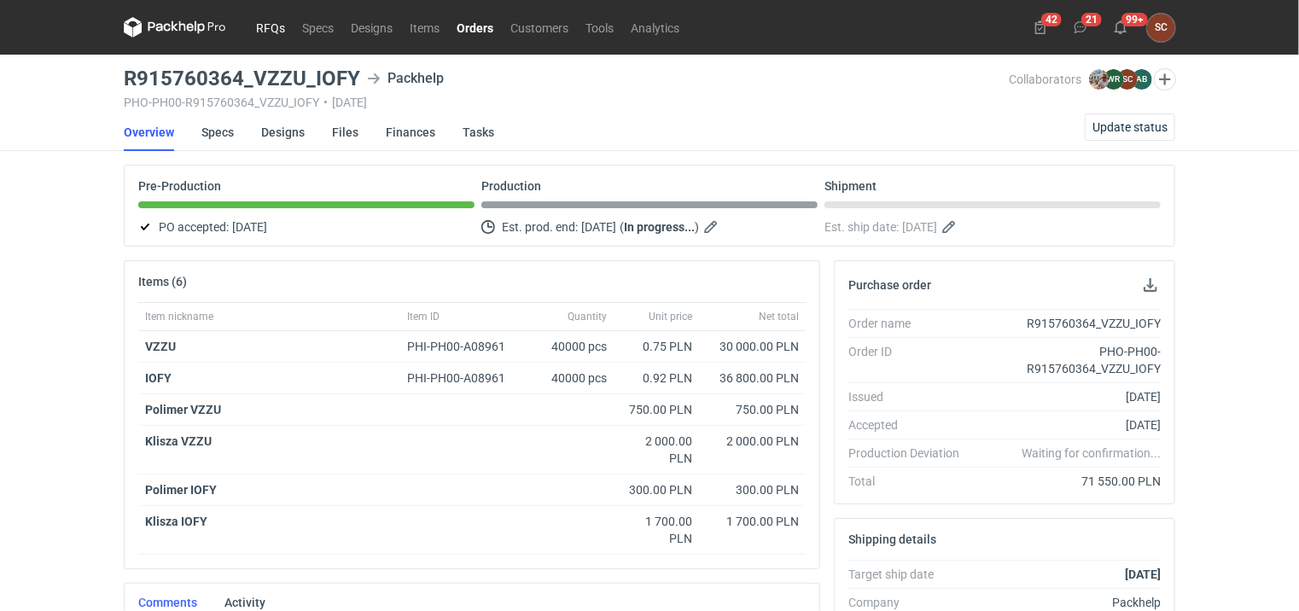
click at [282, 29] on link "RFQs" at bounding box center [270, 27] width 46 height 20
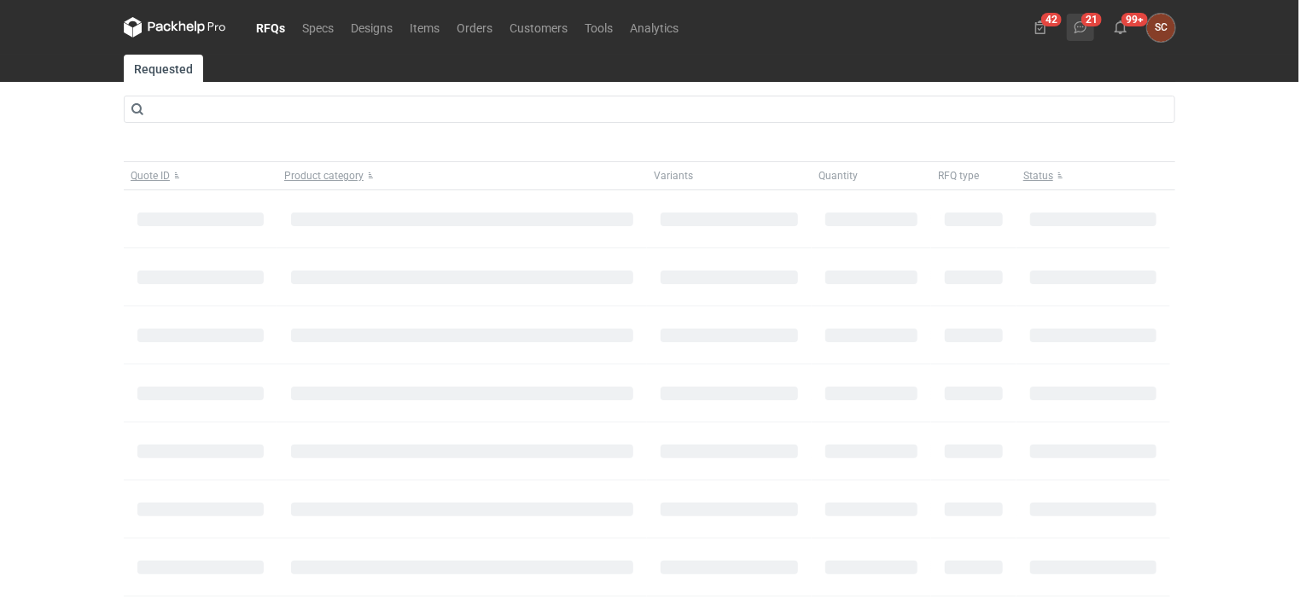
click at [1078, 26] on icon at bounding box center [1081, 27] width 14 height 14
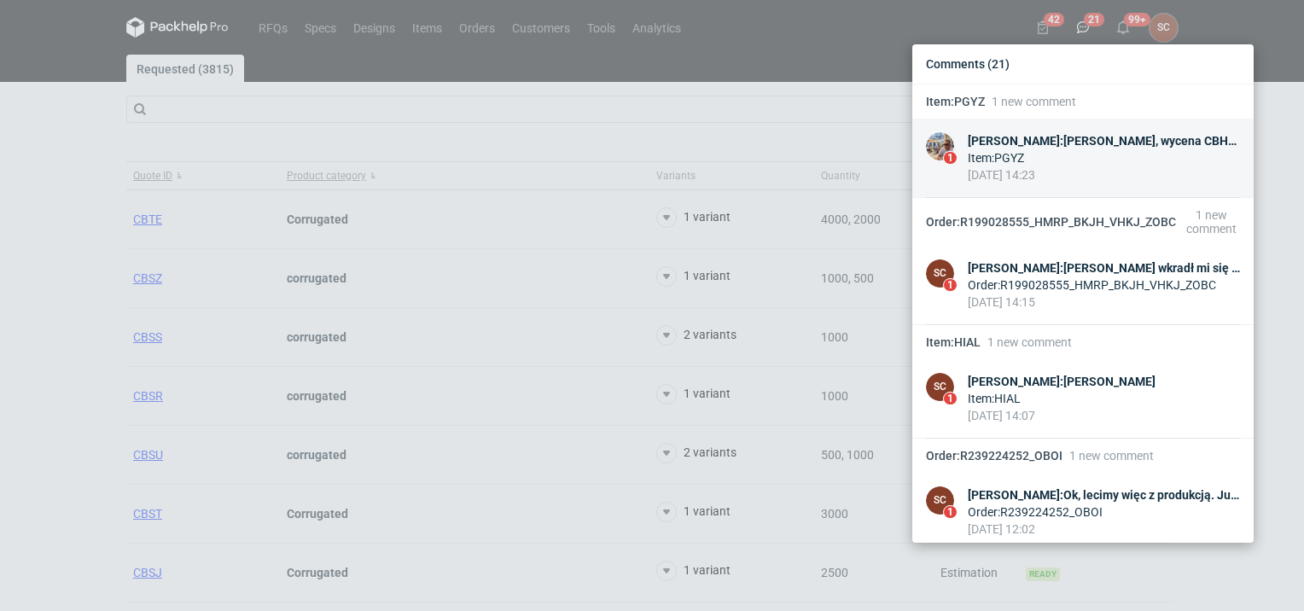
click at [1128, 141] on div "[PERSON_NAME] : [PERSON_NAME], wycena CBHN-1 dla nakładu 3000 sztuk. Prześlesz …" at bounding box center [1104, 140] width 272 height 17
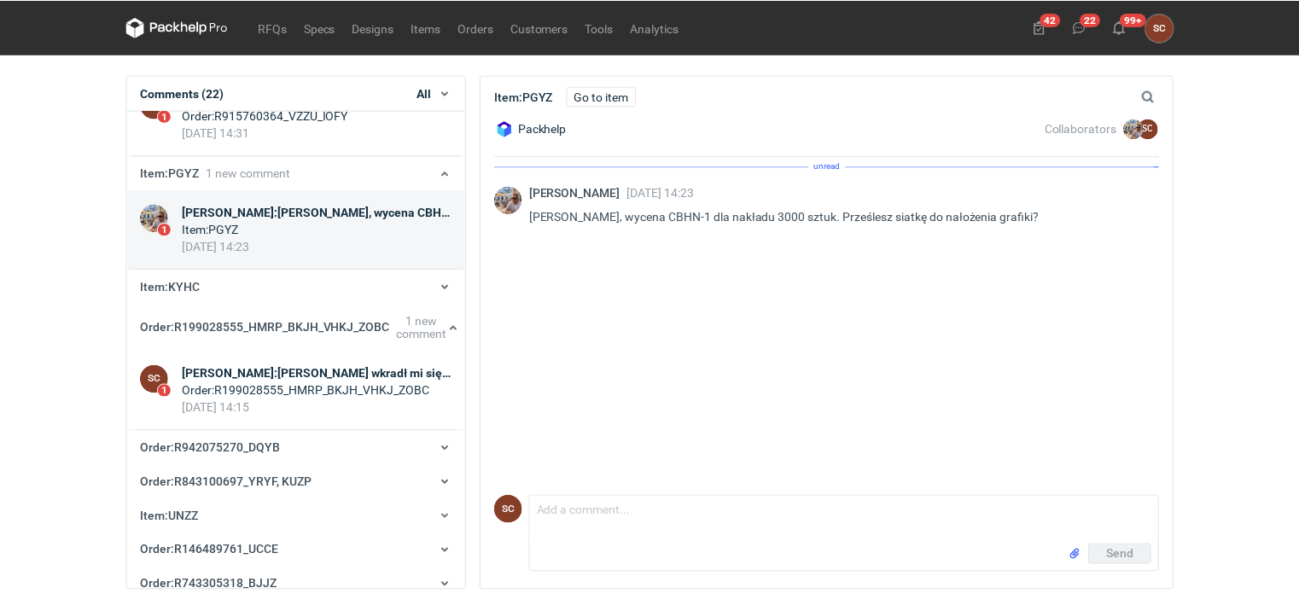
scroll to position [147, 0]
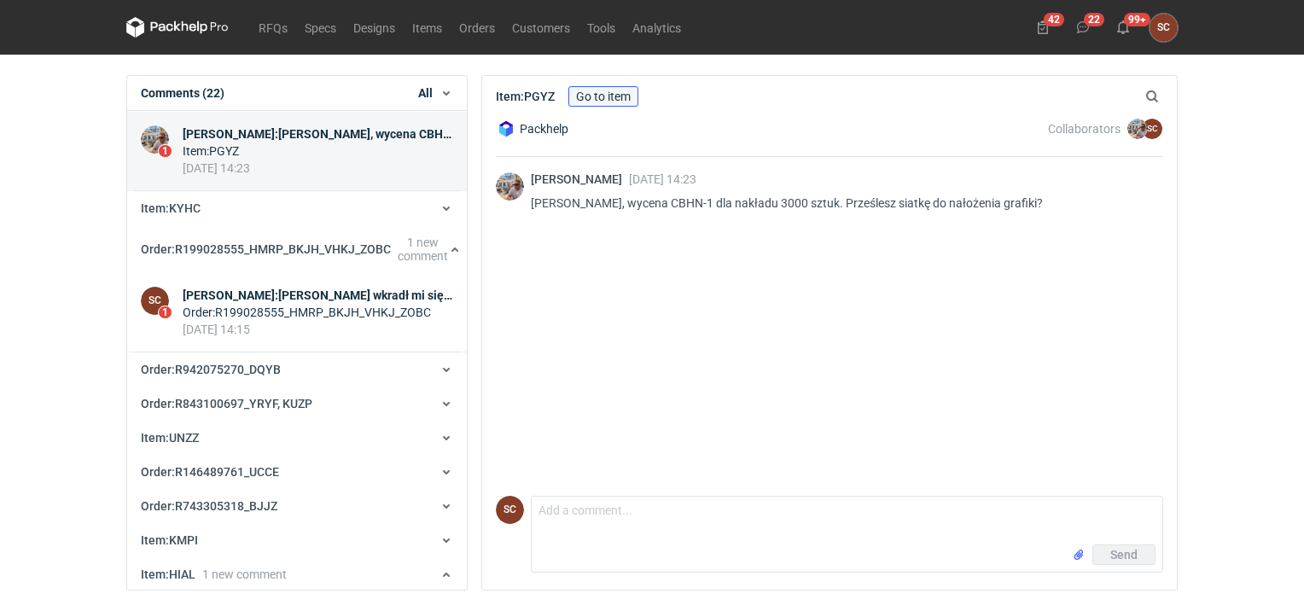
click at [614, 88] on link "Go to item" at bounding box center [603, 96] width 70 height 20
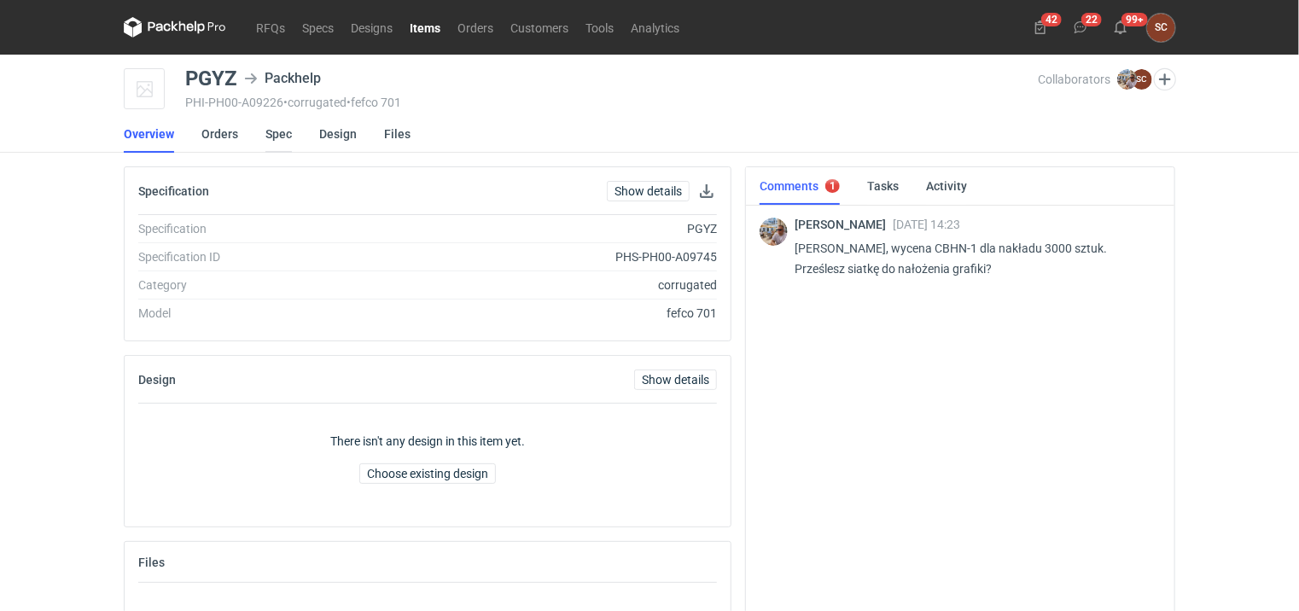
click at [275, 136] on link "Spec" at bounding box center [278, 134] width 26 height 38
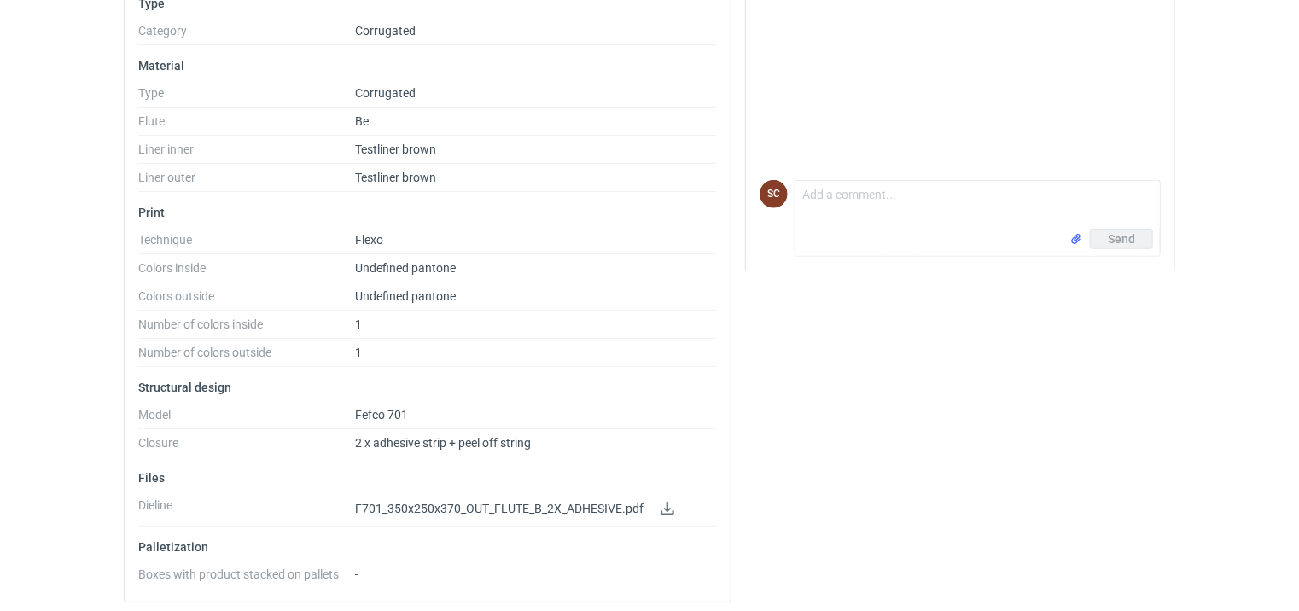
scroll to position [442, 0]
click at [665, 505] on link at bounding box center [667, 508] width 20 height 20
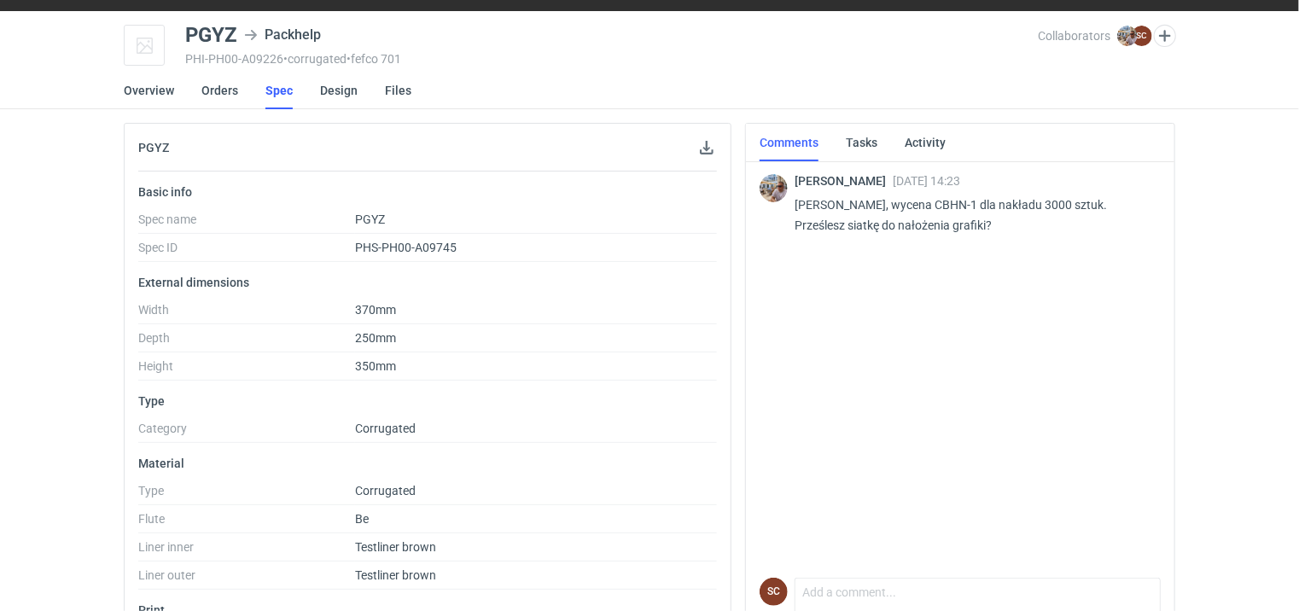
scroll to position [0, 0]
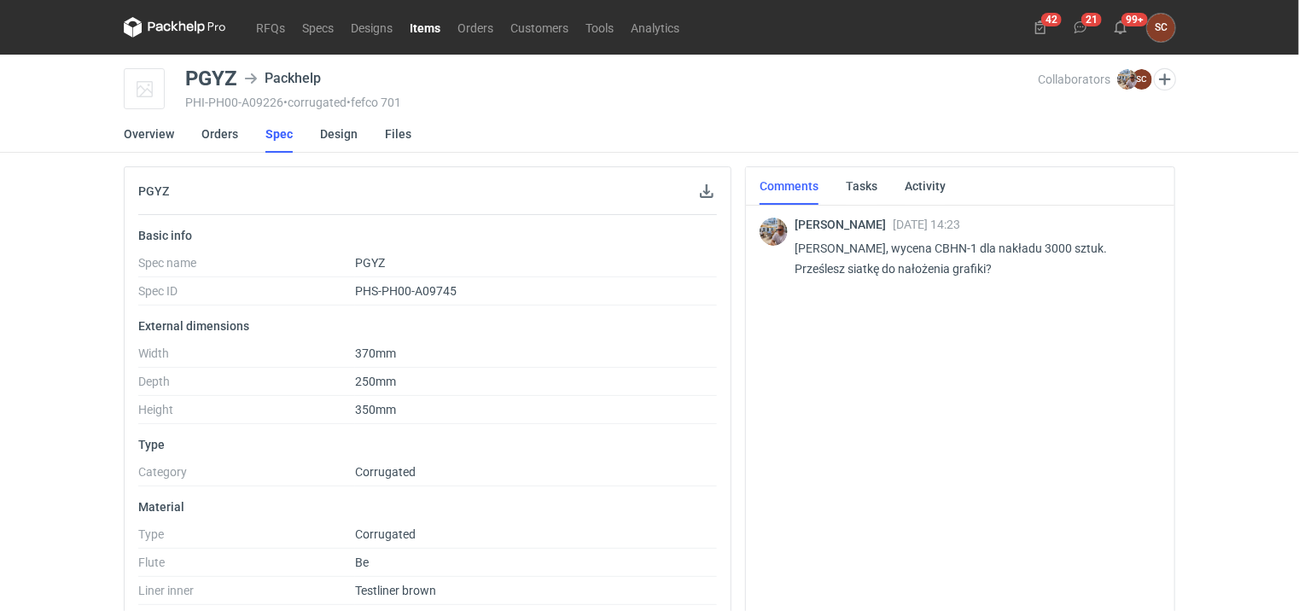
click at [420, 30] on link "Items" at bounding box center [425, 27] width 48 height 20
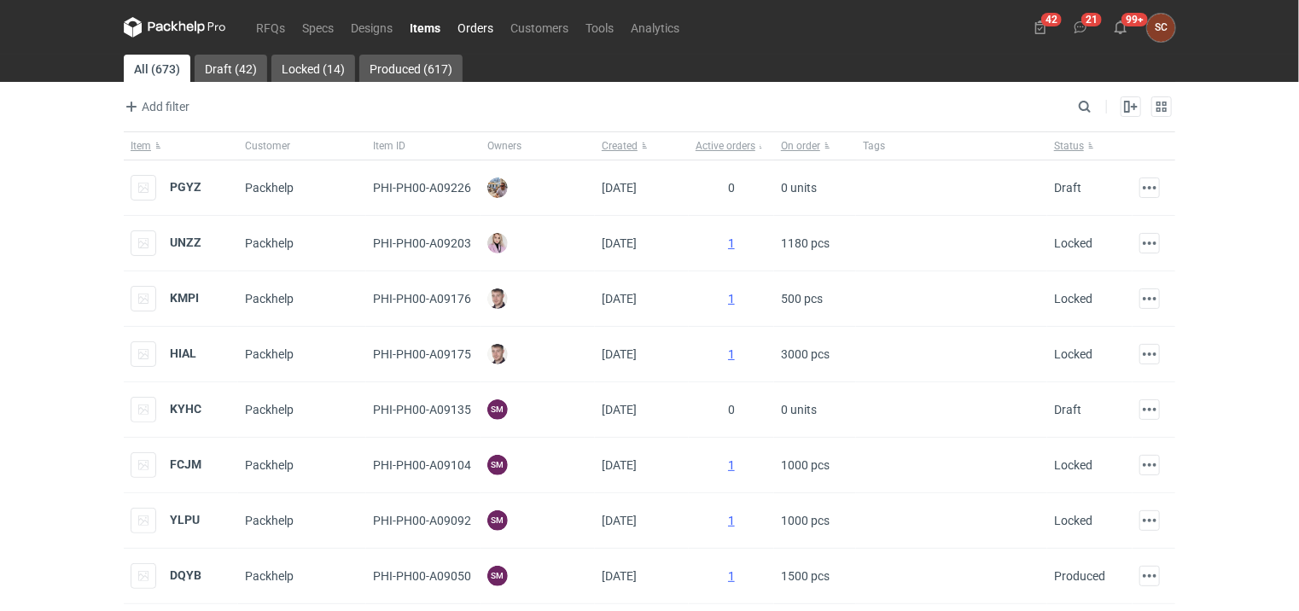
click at [481, 24] on link "Orders" at bounding box center [475, 27] width 53 height 20
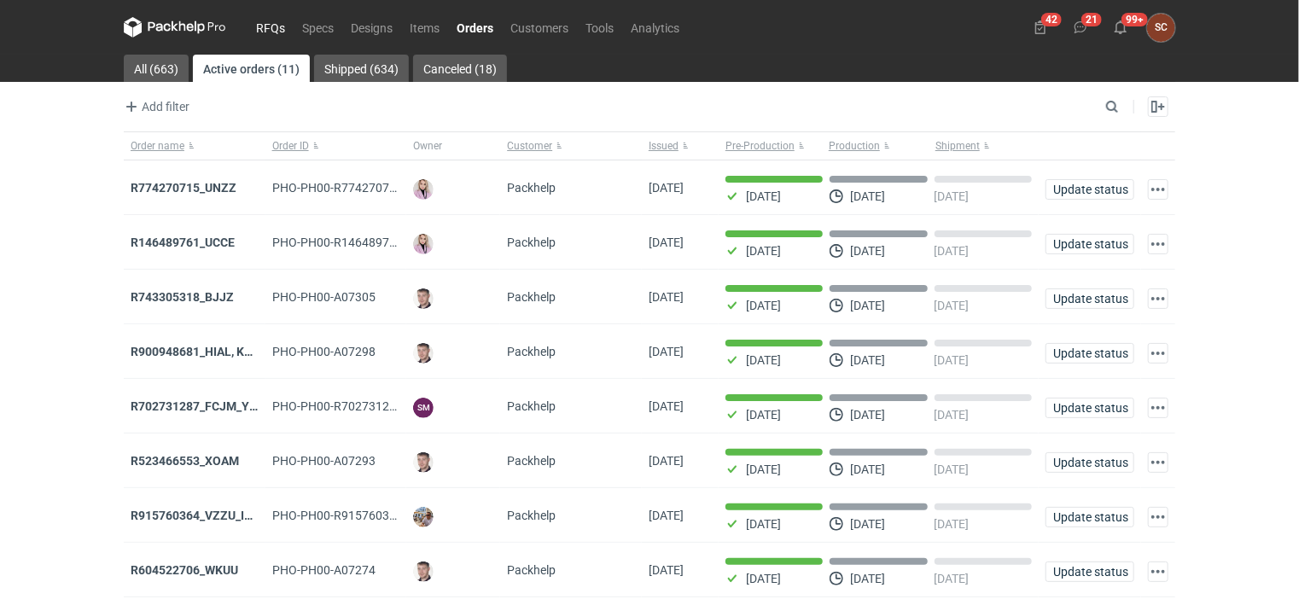
click at [272, 31] on link "RFQs" at bounding box center [270, 27] width 46 height 20
